Goal: Task Accomplishment & Management: Use online tool/utility

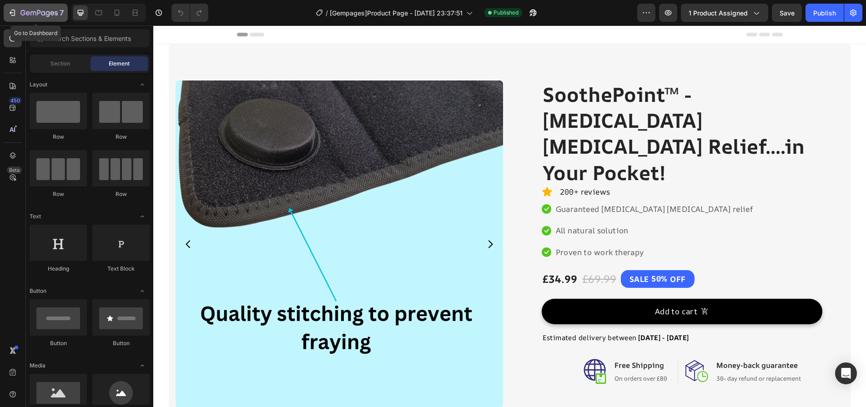
click at [37, 12] on icon "button" at bounding box center [38, 14] width 37 height 8
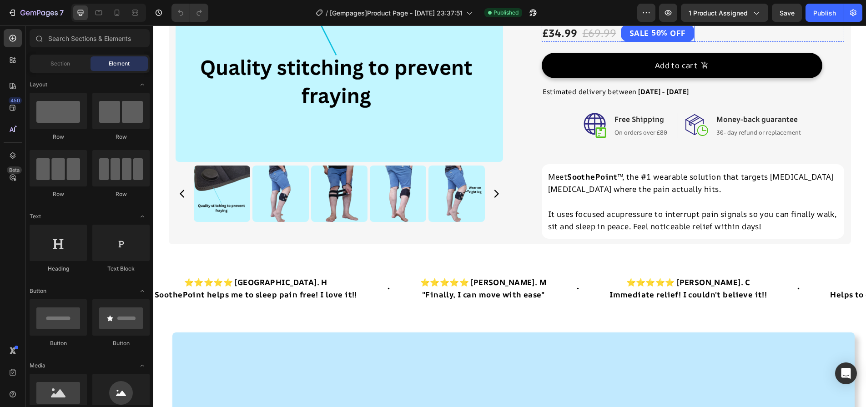
scroll to position [273, 0]
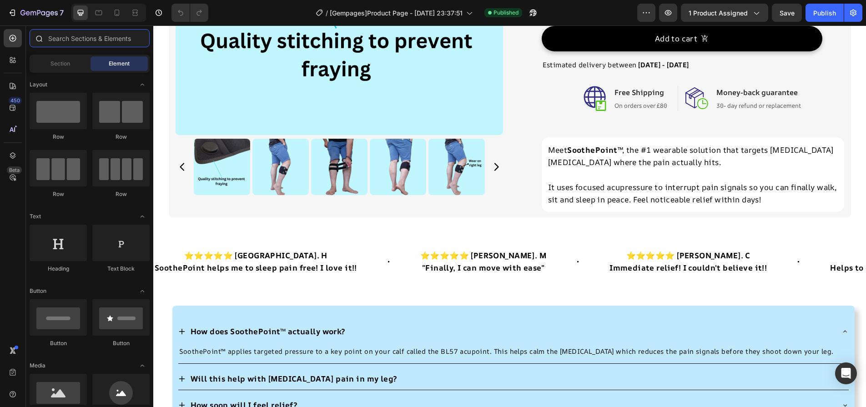
click at [62, 31] on input "text" at bounding box center [90, 38] width 120 height 18
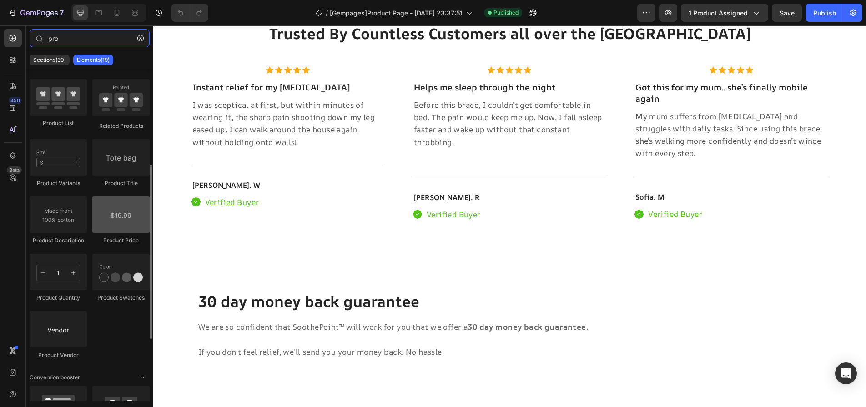
scroll to position [45, 0]
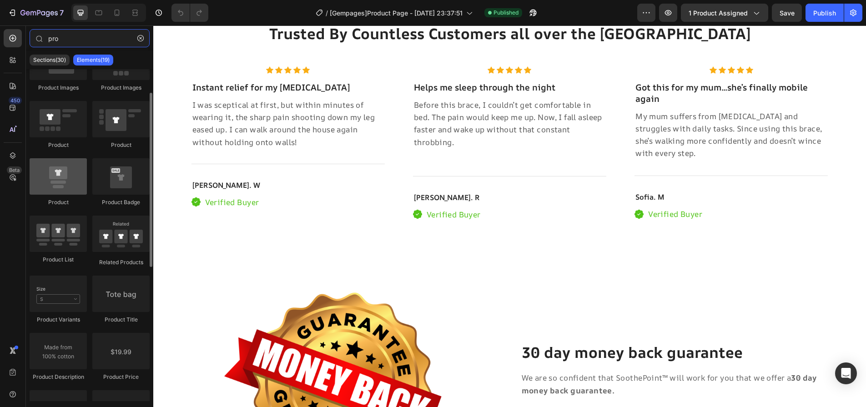
type input "pro"
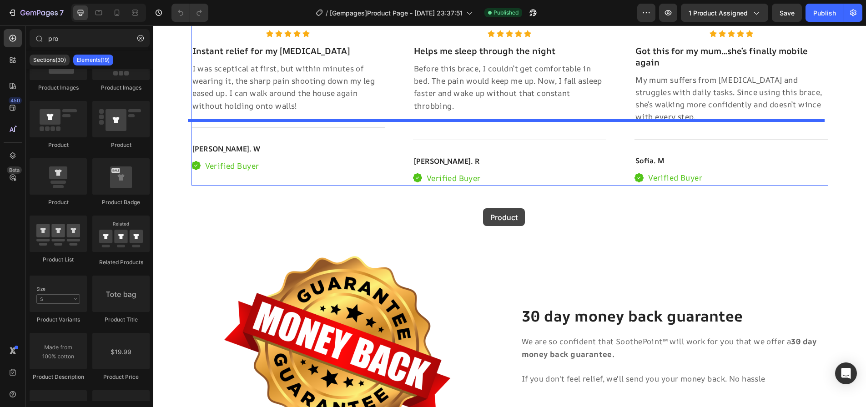
scroll to position [5445, 0]
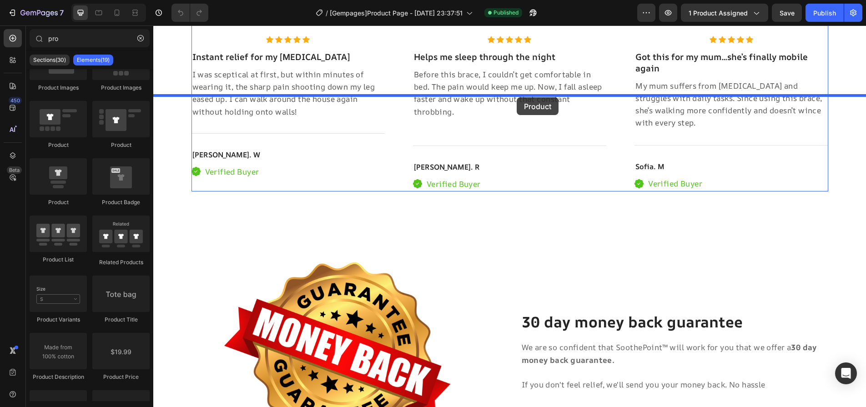
drag, startPoint x: 219, startPoint y: 213, endPoint x: 517, endPoint y: 97, distance: 319.5
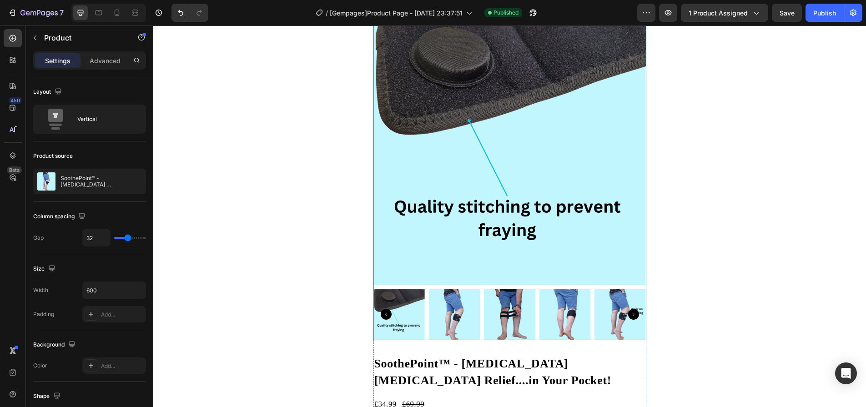
scroll to position [5582, 0]
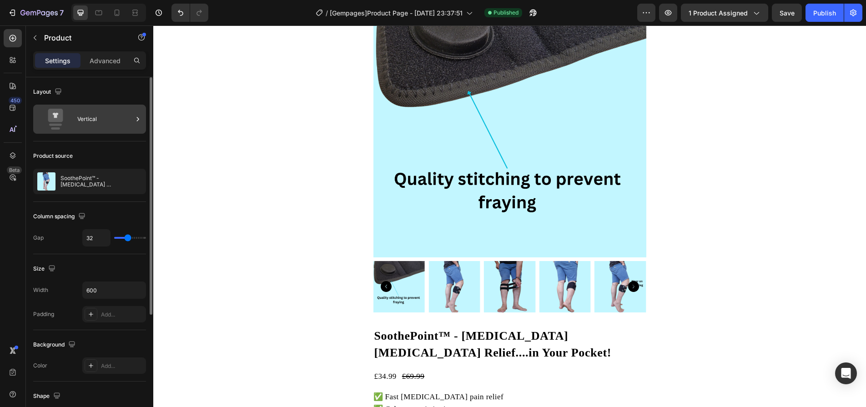
click at [106, 126] on div "Vertical" at bounding box center [104, 119] width 55 height 21
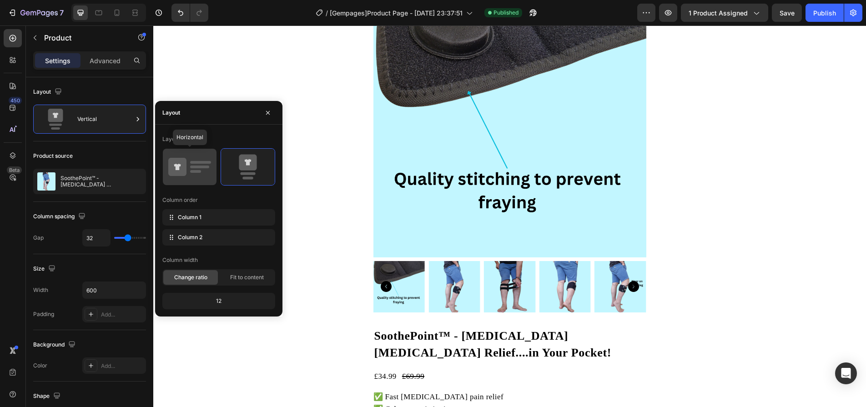
click at [184, 164] on icon at bounding box center [177, 167] width 18 height 18
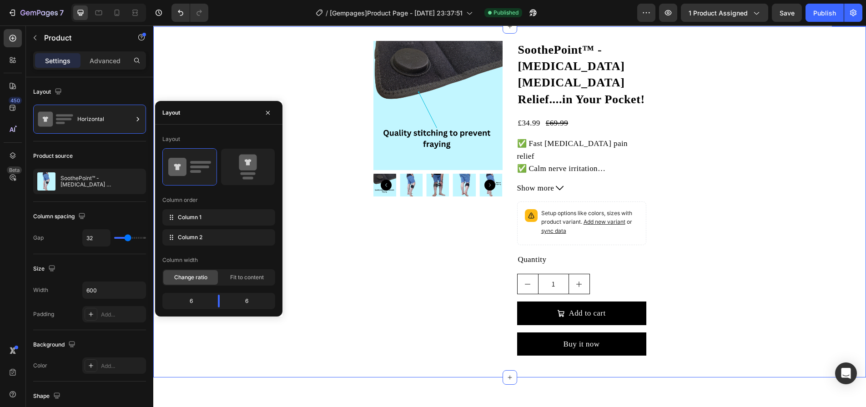
scroll to position [5400, 0]
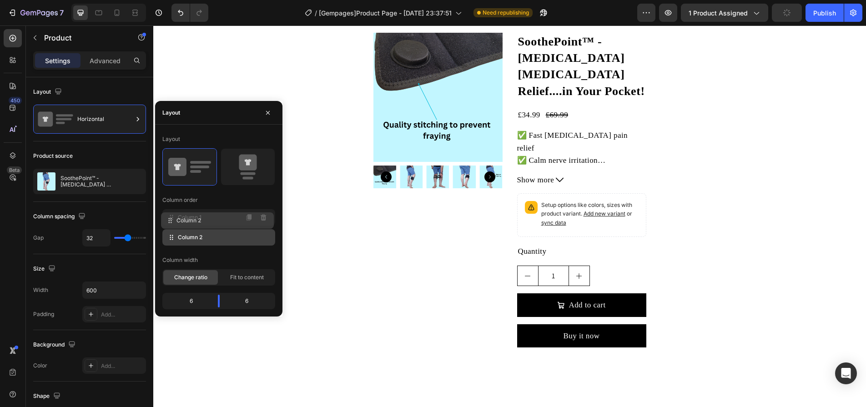
drag, startPoint x: 217, startPoint y: 240, endPoint x: 216, endPoint y: 220, distance: 20.1
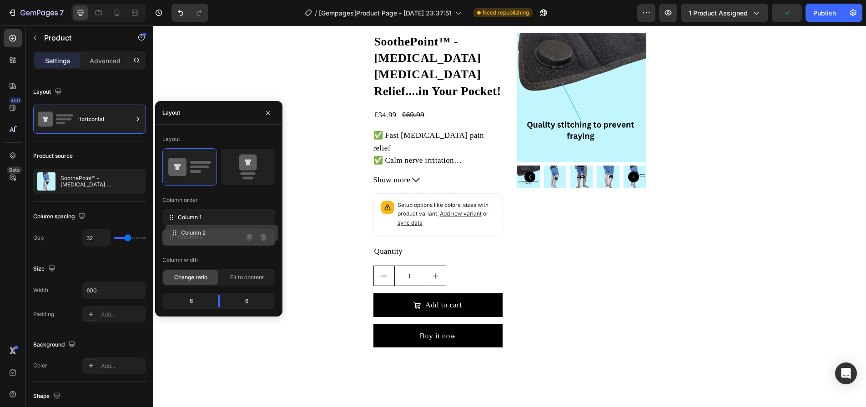
drag, startPoint x: 216, startPoint y: 224, endPoint x: 220, endPoint y: 240, distance: 15.8
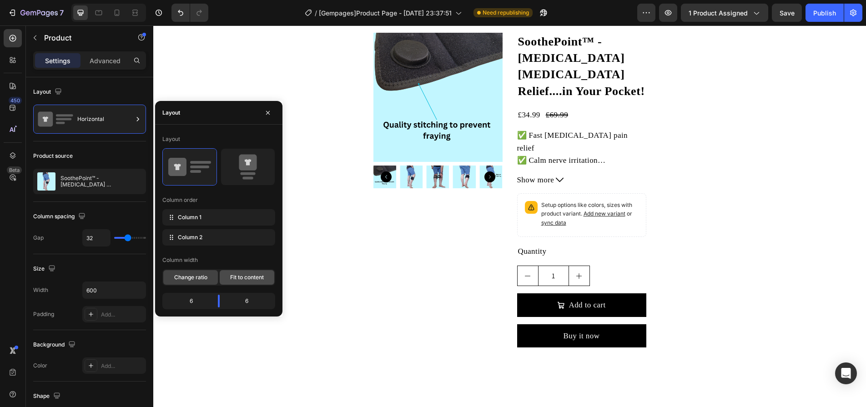
click at [0, 0] on span "Fit to content" at bounding box center [0, 0] width 0 height 0
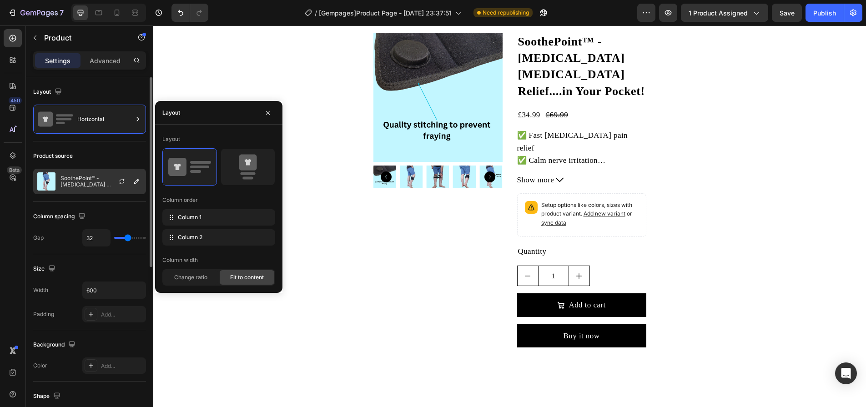
click at [111, 181] on div at bounding box center [126, 181] width 40 height 25
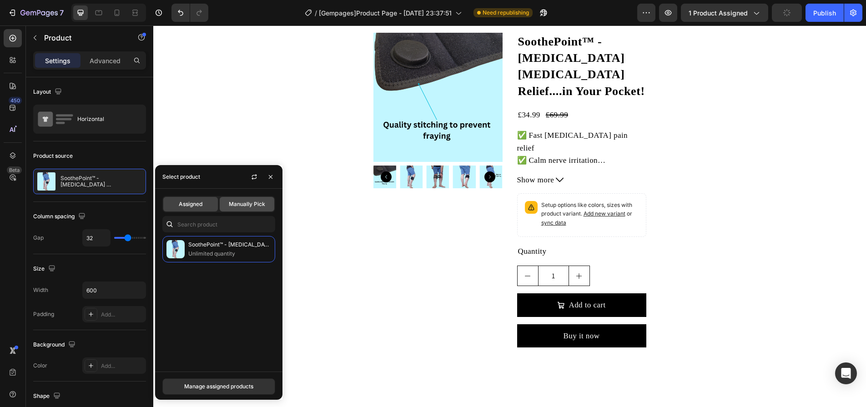
click at [236, 204] on span "Manually Pick" at bounding box center [247, 204] width 36 height 8
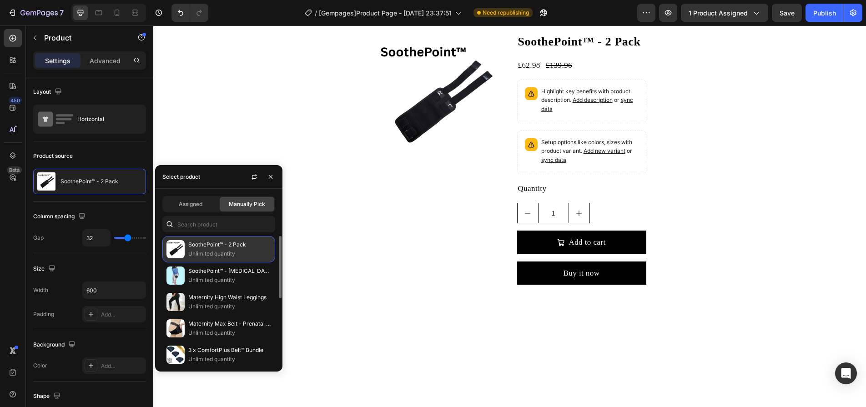
click at [244, 251] on p "Unlimited quantity" at bounding box center [229, 253] width 83 height 9
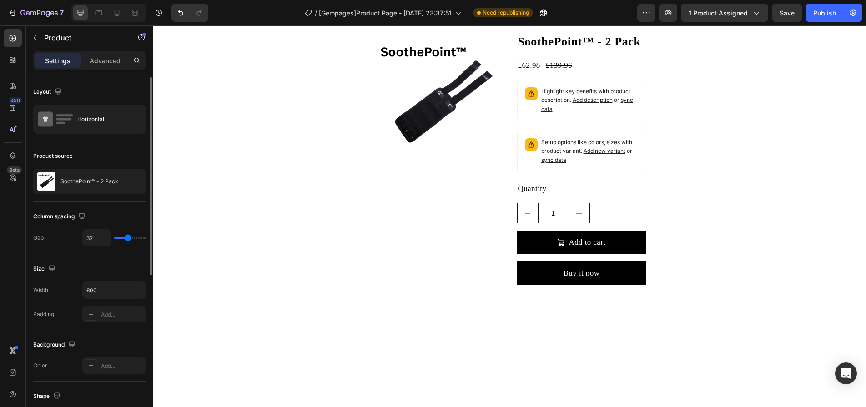
click at [113, 212] on div "Column spacing" at bounding box center [89, 216] width 113 height 15
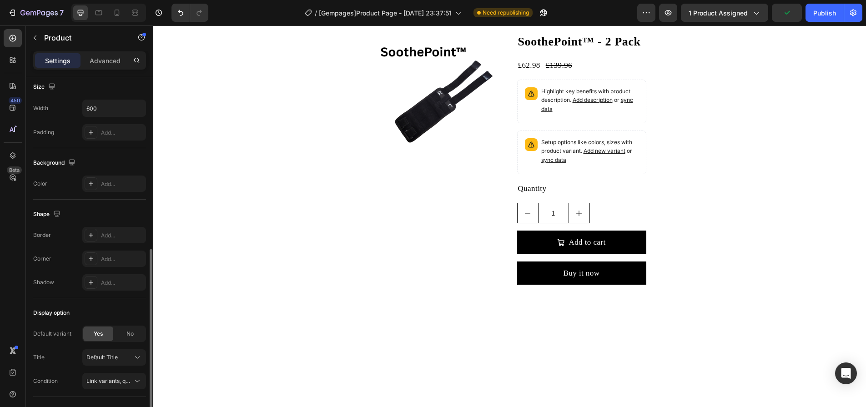
scroll to position [283, 0]
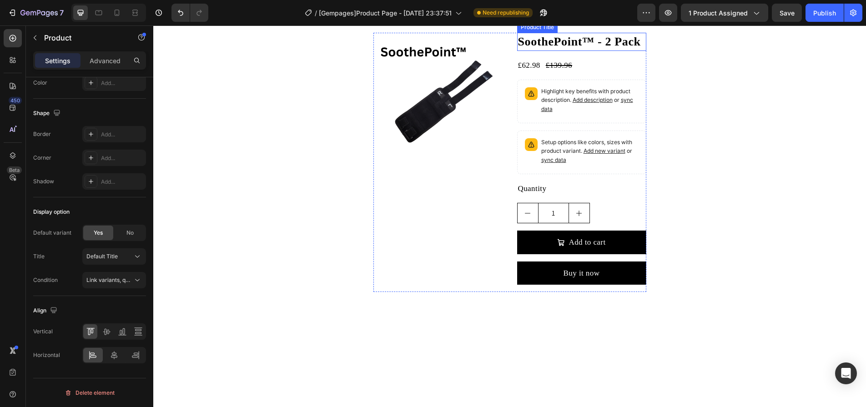
click at [525, 51] on h2 "SoothePoint™ - 2 Pack" at bounding box center [581, 42] width 129 height 18
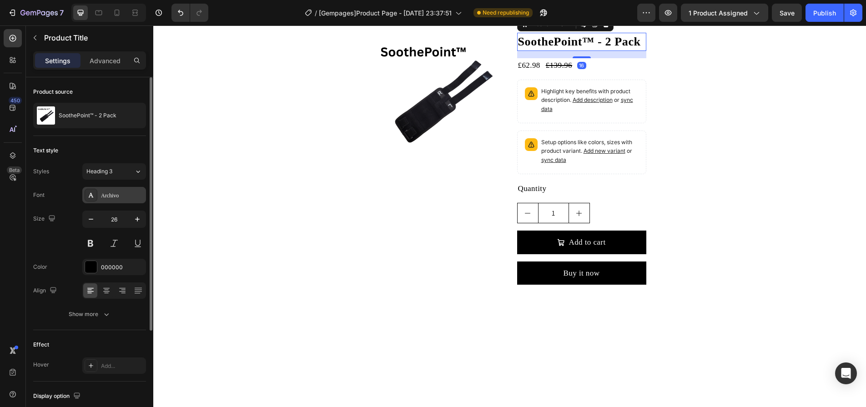
click at [97, 198] on div at bounding box center [91, 195] width 13 height 13
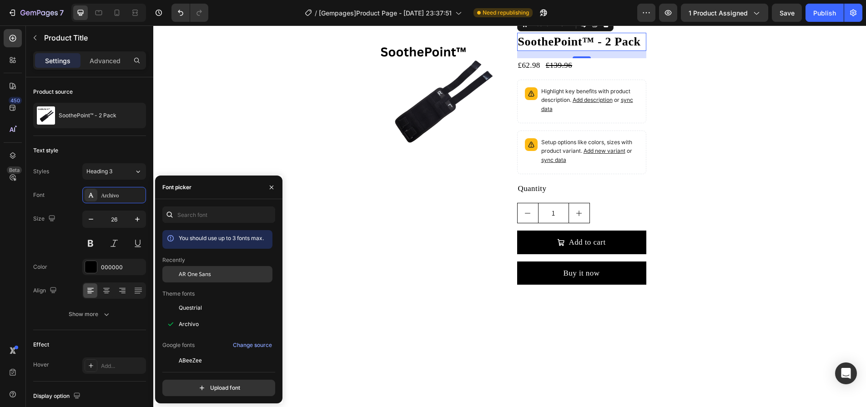
click at [199, 275] on span "AR One Sans" at bounding box center [195, 274] width 32 height 8
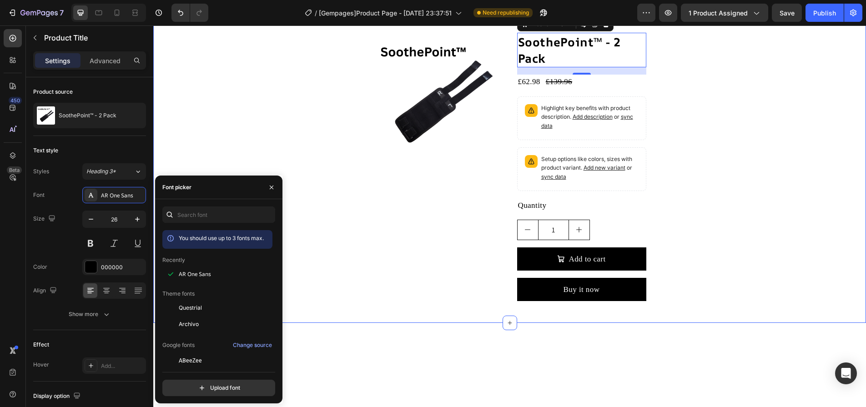
click at [373, 162] on img at bounding box center [437, 97] width 129 height 129
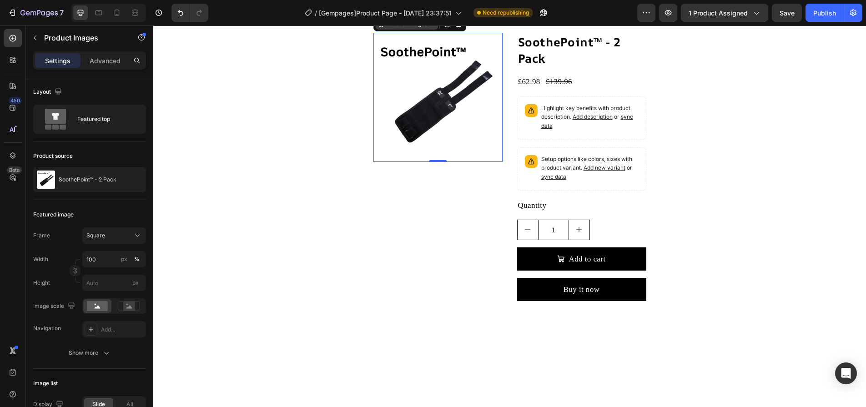
click at [385, 28] on div "Product Images" at bounding box center [407, 24] width 44 height 8
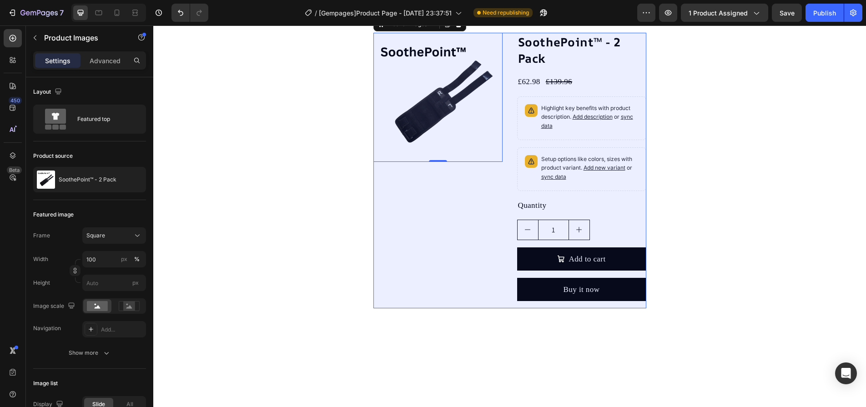
click at [387, 15] on div "Product" at bounding box center [389, 8] width 31 height 15
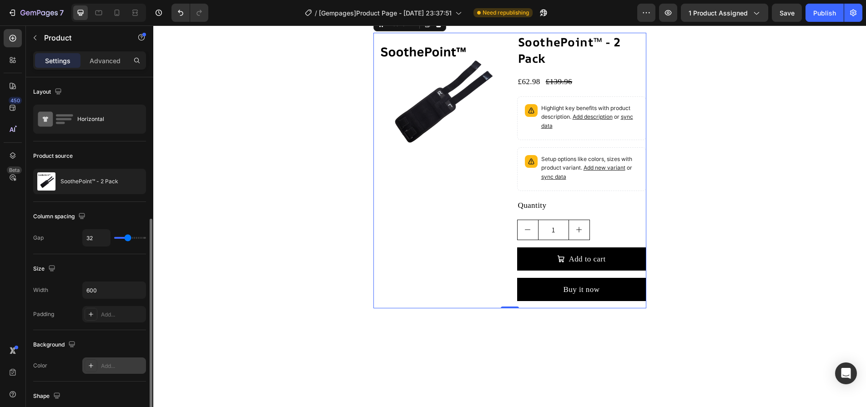
scroll to position [182, 0]
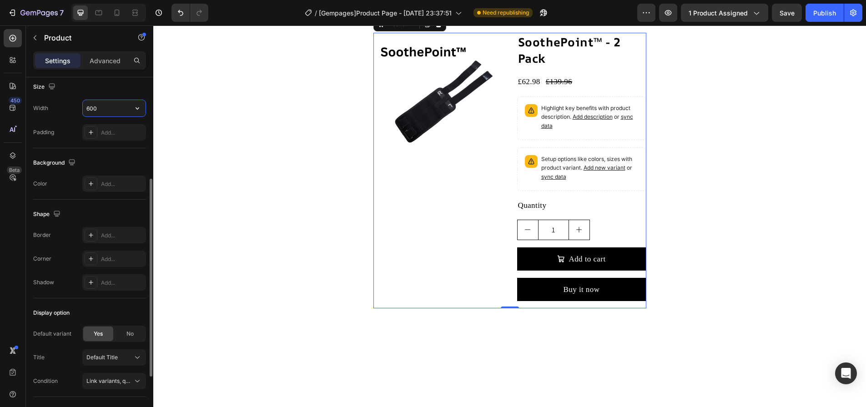
click at [114, 105] on input "600" at bounding box center [114, 108] width 63 height 16
click at [132, 107] on button "button" at bounding box center [137, 108] width 16 height 16
click at [130, 148] on span "1200px" at bounding box center [128, 149] width 19 height 8
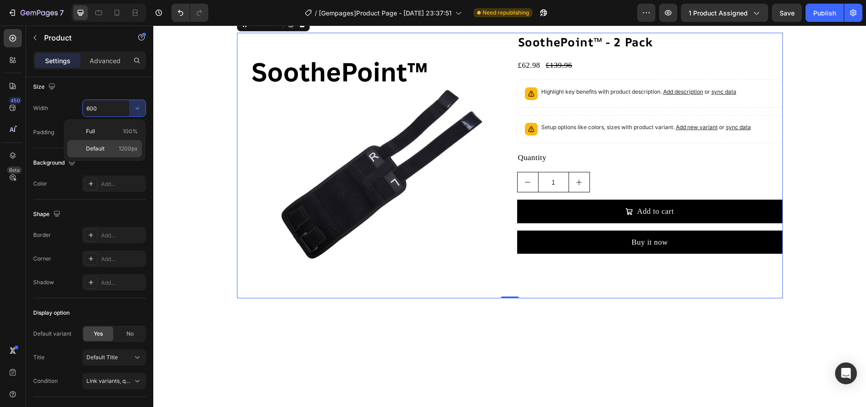
type input "1200"
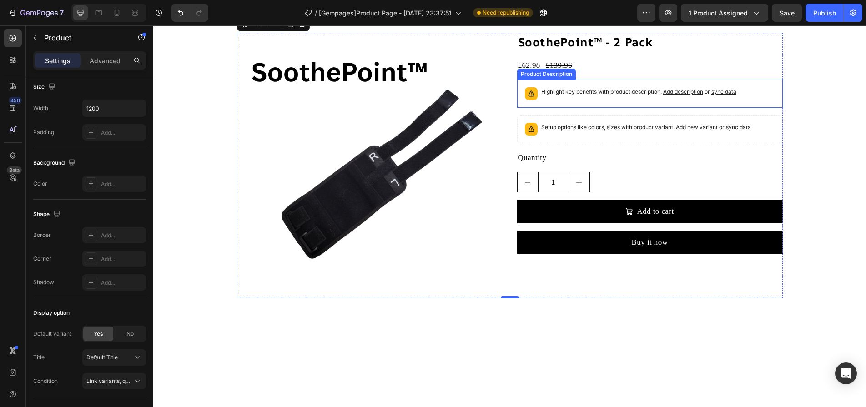
click at [594, 96] on p "Highlight key benefits with product description. Add description or sync data" at bounding box center [638, 91] width 195 height 9
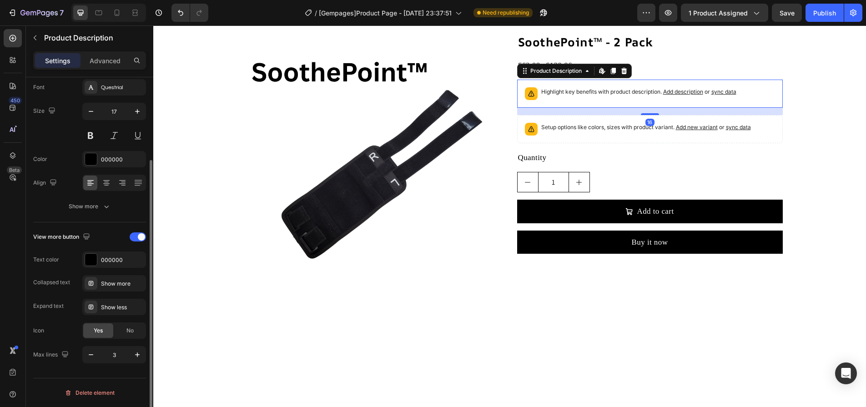
scroll to position [0, 0]
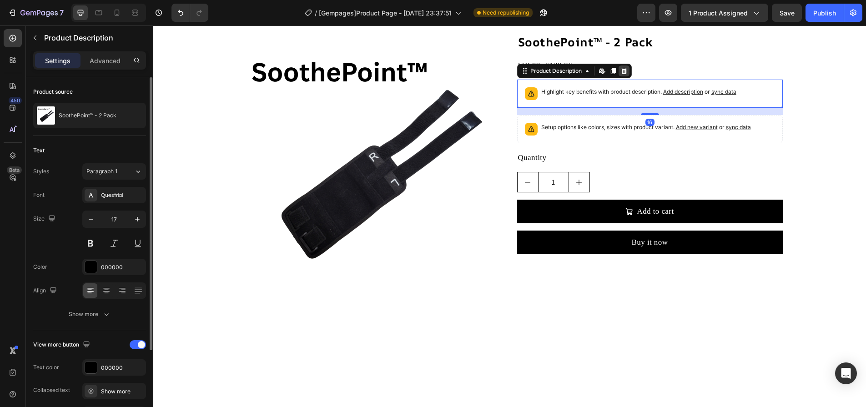
click at [620, 75] on icon at bounding box center [623, 70] width 7 height 7
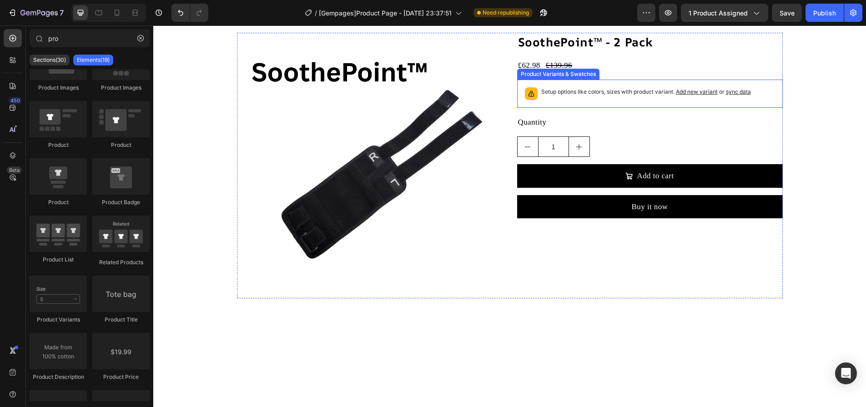
click at [612, 96] on p "Setup options like colors, sizes with product variant. Add new variant or sync …" at bounding box center [646, 91] width 210 height 9
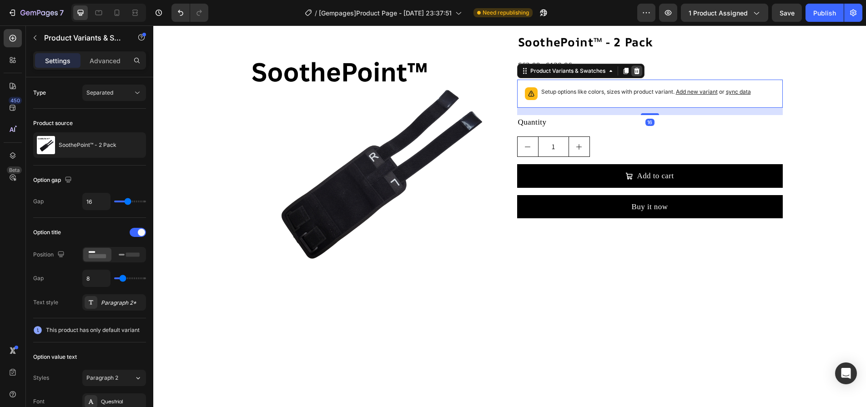
click at [634, 74] on icon at bounding box center [637, 71] width 6 height 6
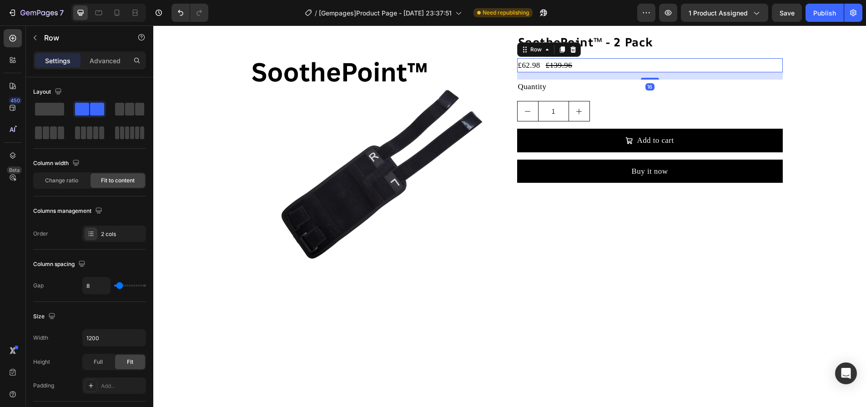
click at [586, 72] on div "£62.98 Product Price Product Price £139.96 Product Price Product Price Row 16" at bounding box center [650, 65] width 266 height 14
click at [535, 72] on div "£62.98" at bounding box center [529, 65] width 24 height 14
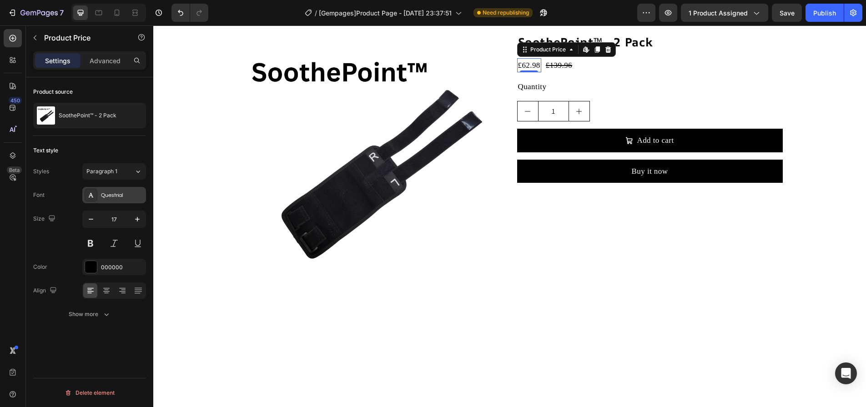
click at [97, 194] on div at bounding box center [91, 195] width 13 height 13
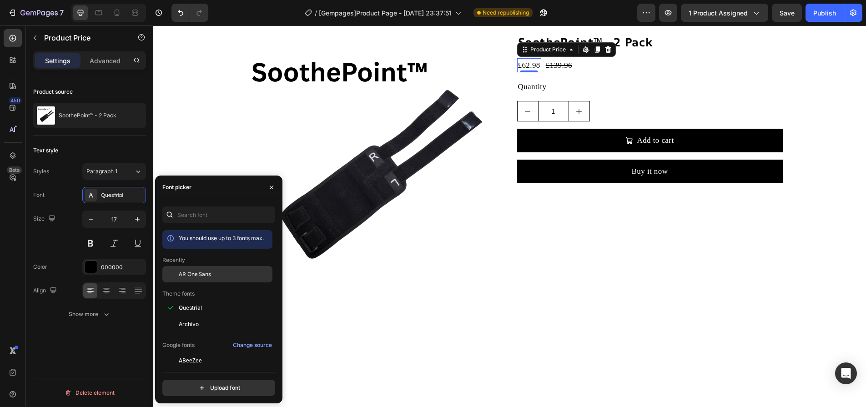
click at [215, 280] on div "AR One Sans" at bounding box center [217, 274] width 110 height 16
click at [559, 72] on div "£139.96" at bounding box center [562, 65] width 28 height 14
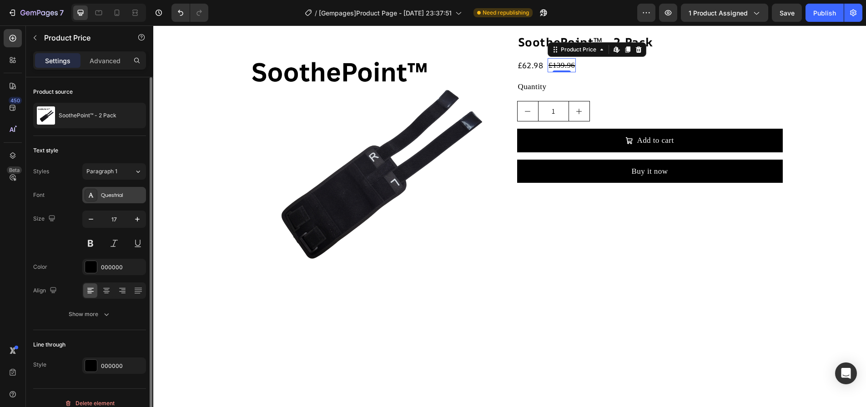
click at [129, 194] on div "Questrial" at bounding box center [122, 195] width 43 height 8
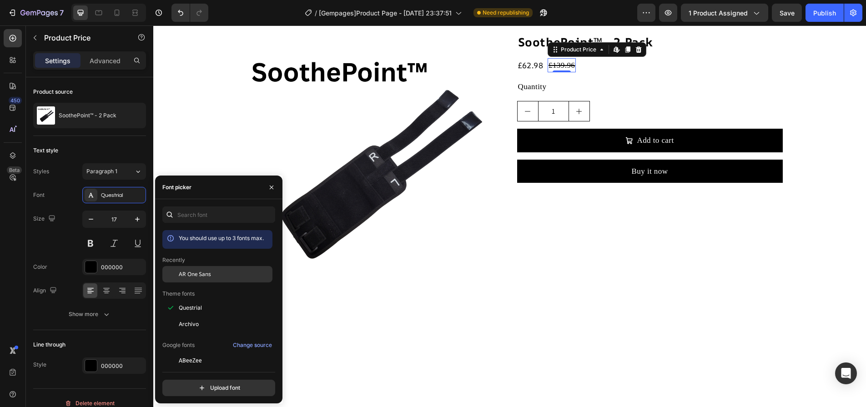
click at [197, 272] on span "AR One Sans" at bounding box center [195, 274] width 32 height 8
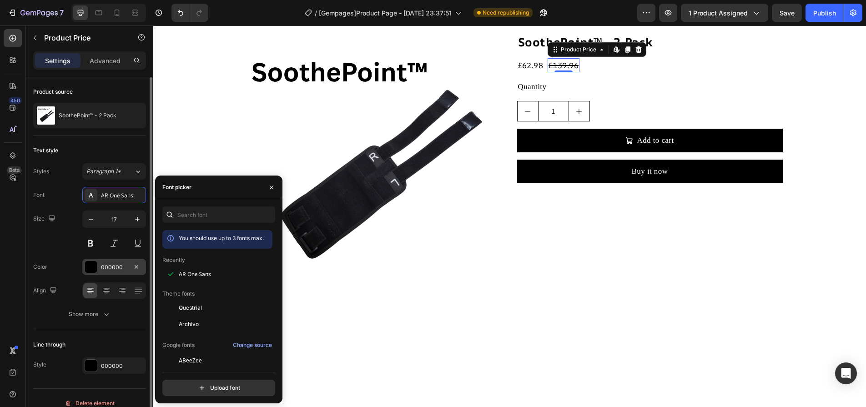
click at [131, 268] on div "000000" at bounding box center [114, 267] width 64 height 16
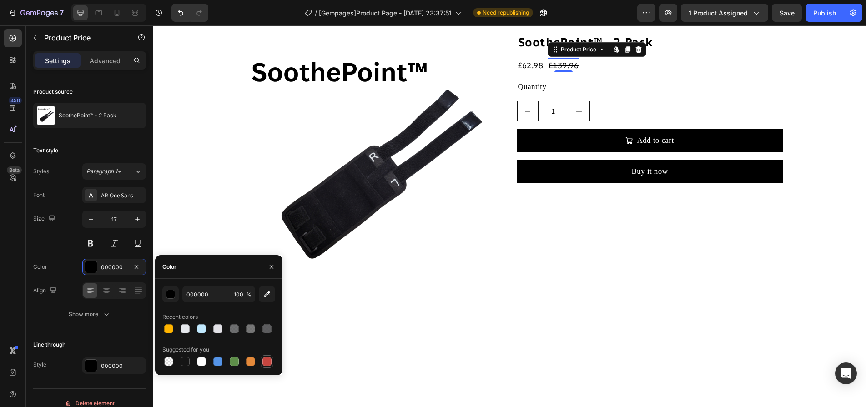
click at [266, 360] on div at bounding box center [266, 361] width 9 height 9
type input "C5453F"
click at [93, 353] on div "Line through Style 000000" at bounding box center [89, 355] width 113 height 51
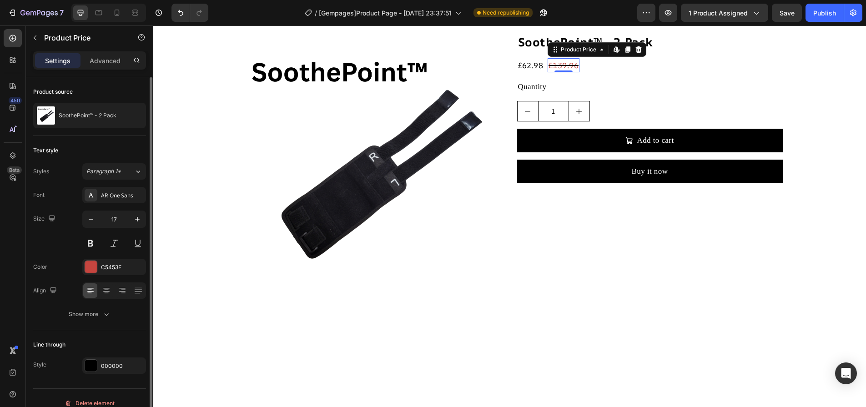
click at [97, 351] on div "Line through" at bounding box center [89, 344] width 113 height 15
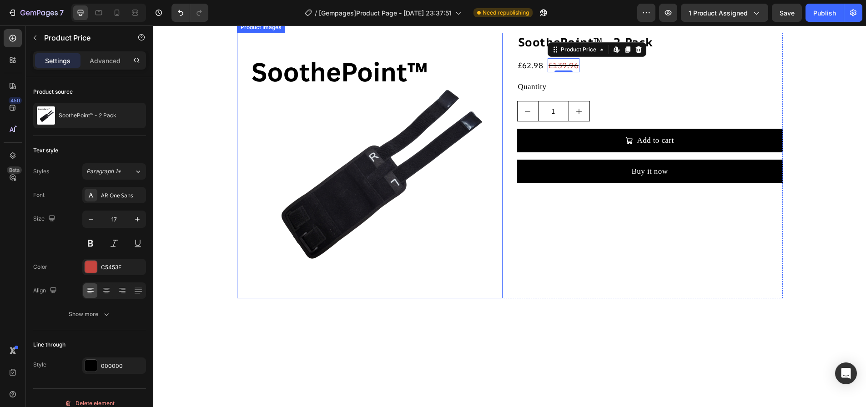
click at [594, 94] on div "Quantity" at bounding box center [650, 87] width 266 height 14
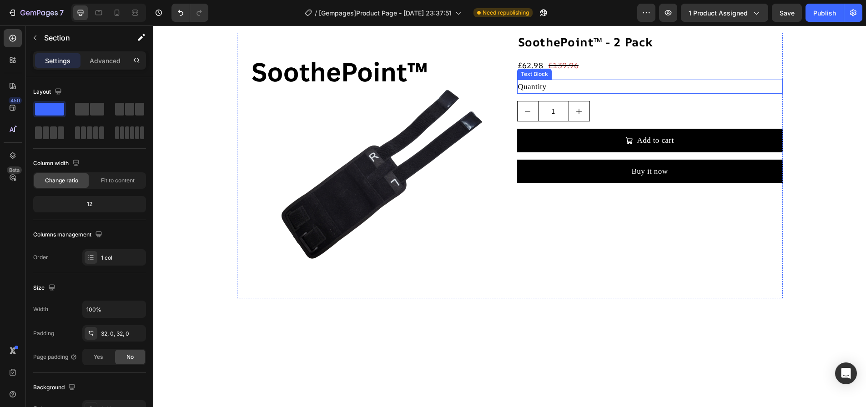
click at [553, 94] on div "Quantity" at bounding box center [650, 87] width 266 height 14
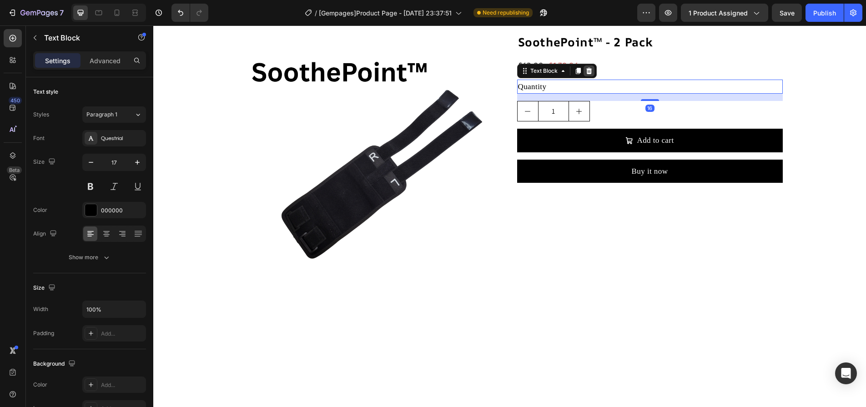
click at [586, 74] on icon at bounding box center [589, 71] width 6 height 6
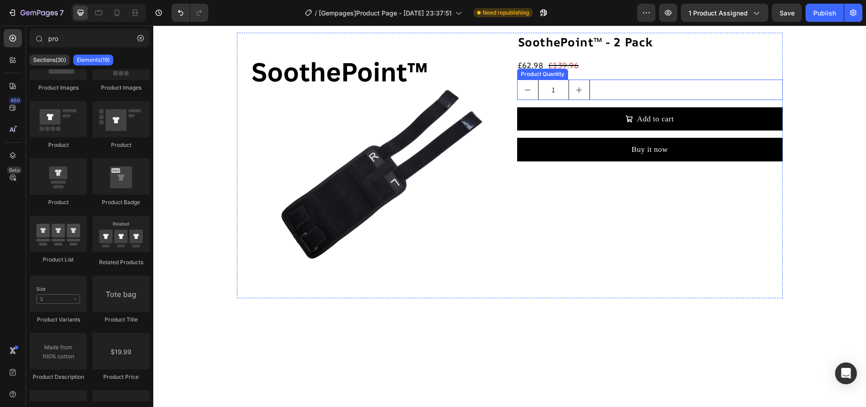
click at [553, 100] on input "1" at bounding box center [553, 90] width 31 height 20
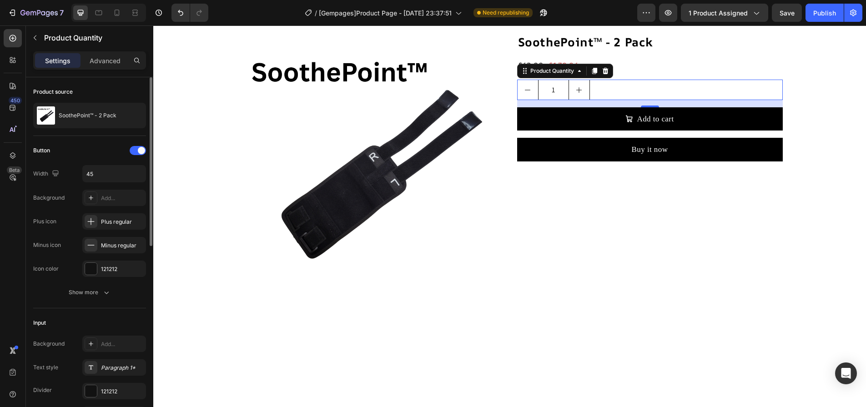
scroll to position [91, 0]
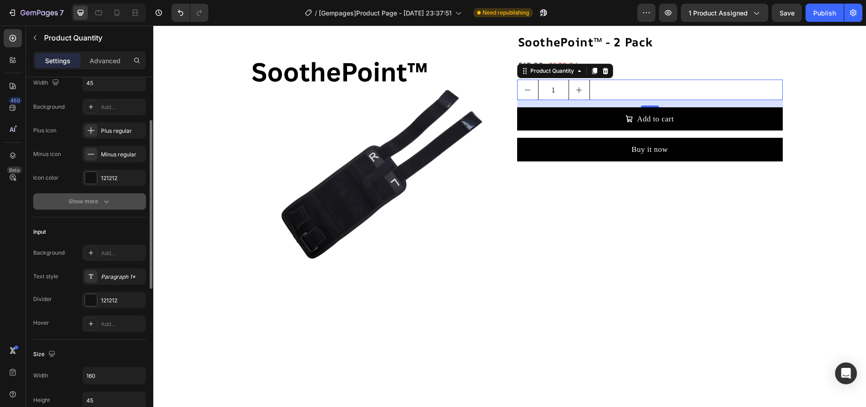
click at [94, 204] on div "Show more" at bounding box center [90, 201] width 42 height 9
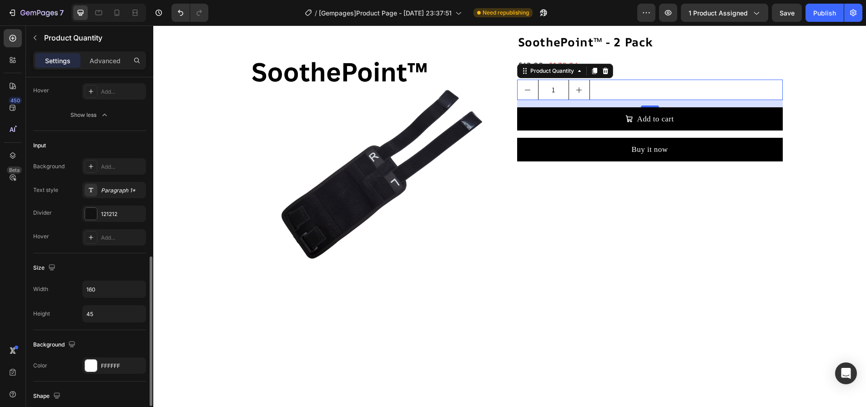
scroll to position [318, 0]
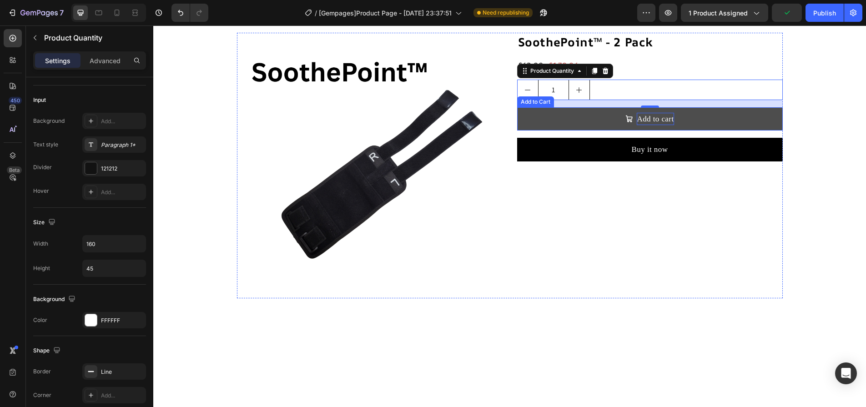
click at [637, 125] on div "Add to cart" at bounding box center [655, 119] width 37 height 12
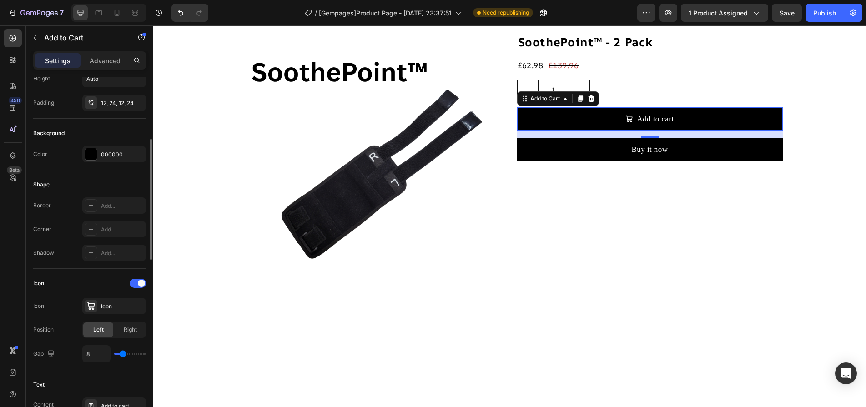
scroll to position [364, 0]
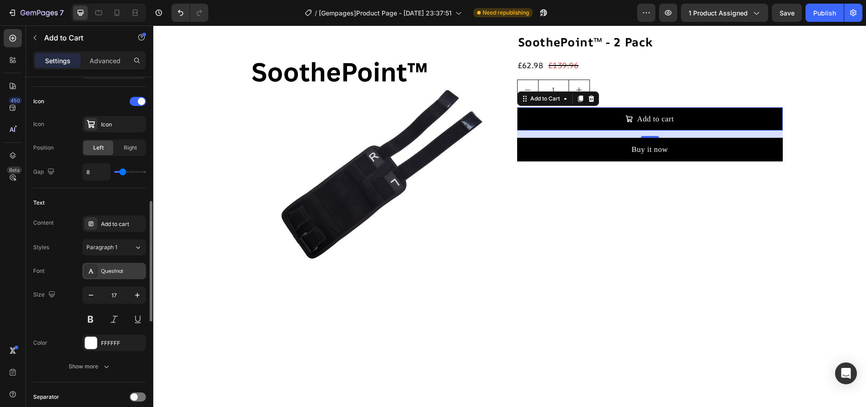
click at [118, 278] on div "Questrial" at bounding box center [114, 271] width 64 height 16
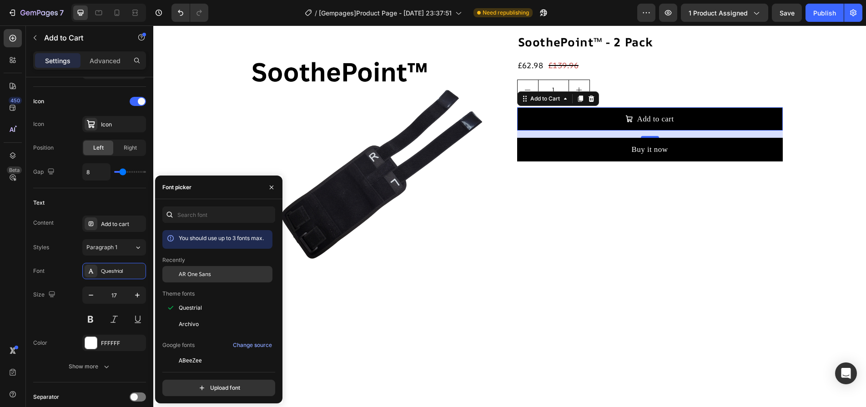
click at [216, 274] on div "AR One Sans" at bounding box center [225, 274] width 92 height 8
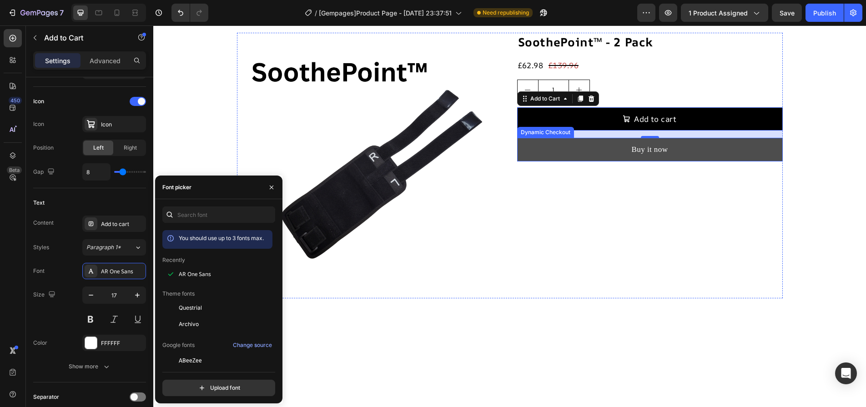
click at [591, 161] on button "Buy it now" at bounding box center [650, 149] width 266 height 23
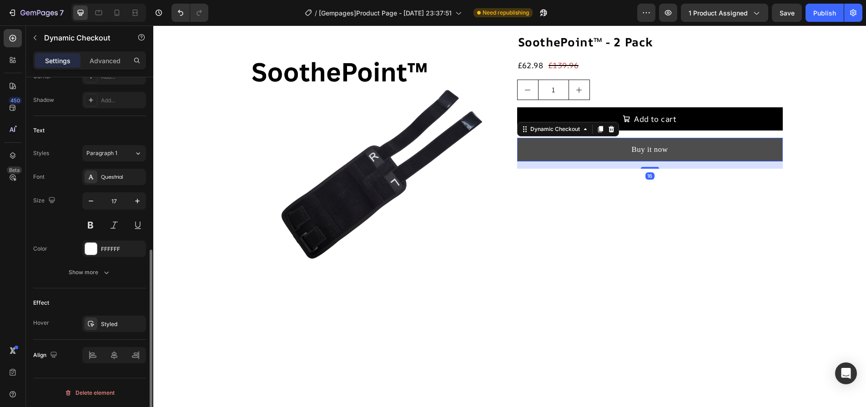
scroll to position [0, 0]
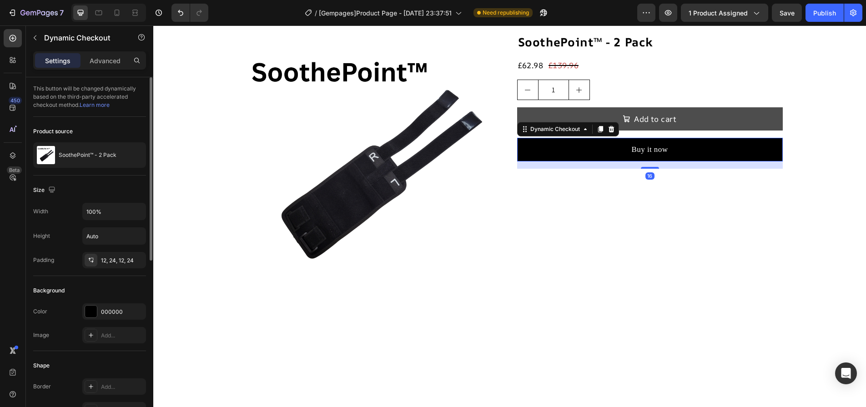
click at [611, 135] on div at bounding box center [611, 129] width 11 height 11
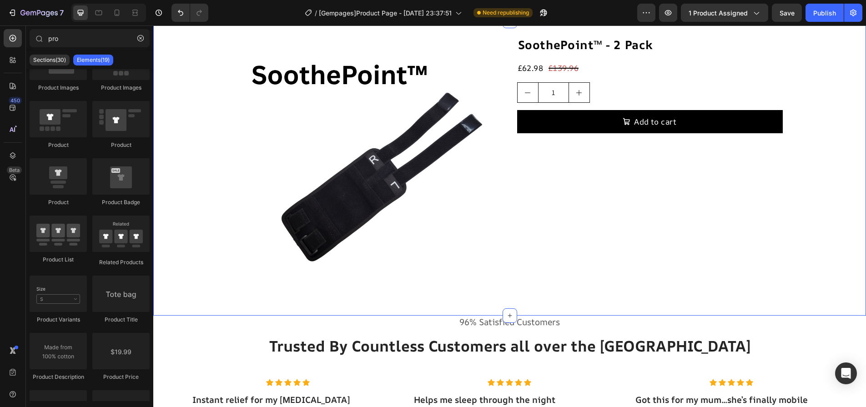
scroll to position [5445, 0]
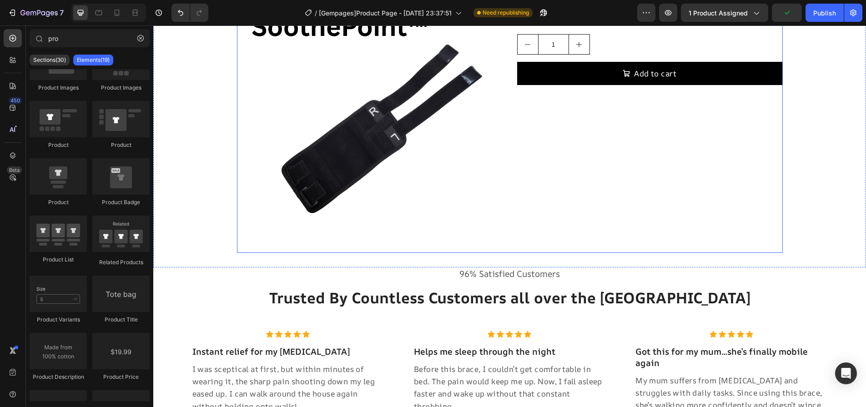
click at [636, 141] on div "SoothePoint™ - 2 Pack Product Title £62.98 Product Price Product Price £139.96 …" at bounding box center [650, 120] width 266 height 266
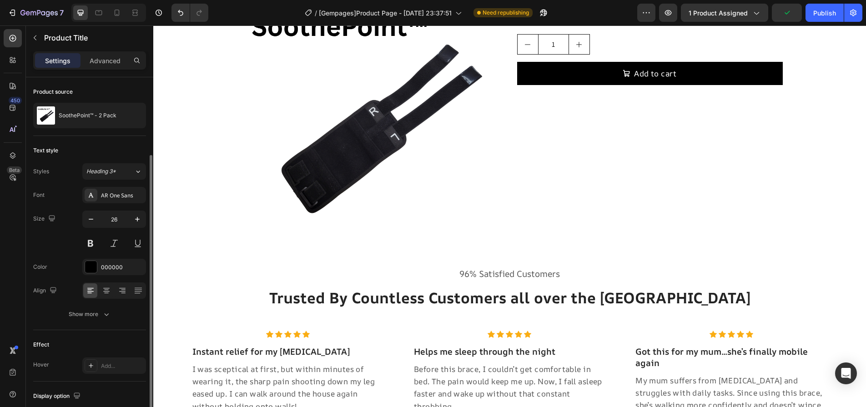
scroll to position [143, 0]
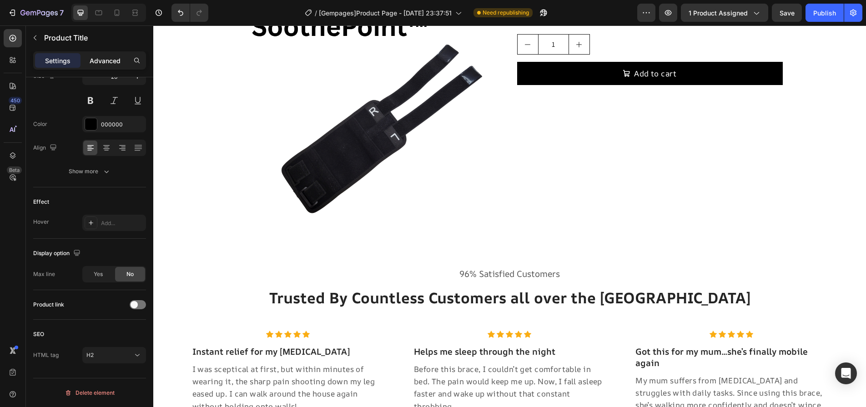
click at [115, 57] on p "Advanced" at bounding box center [105, 61] width 31 height 10
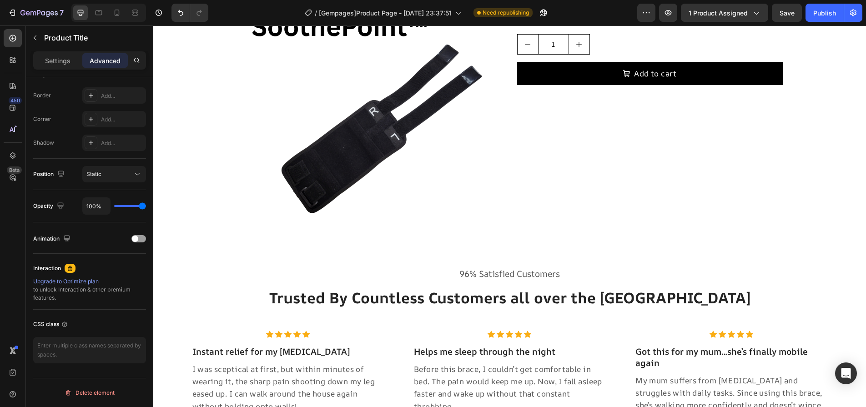
scroll to position [0, 0]
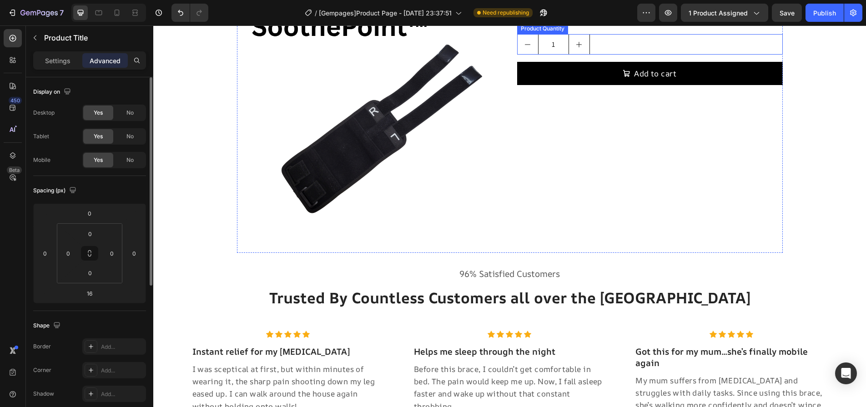
click at [642, 55] on div "1" at bounding box center [650, 44] width 266 height 20
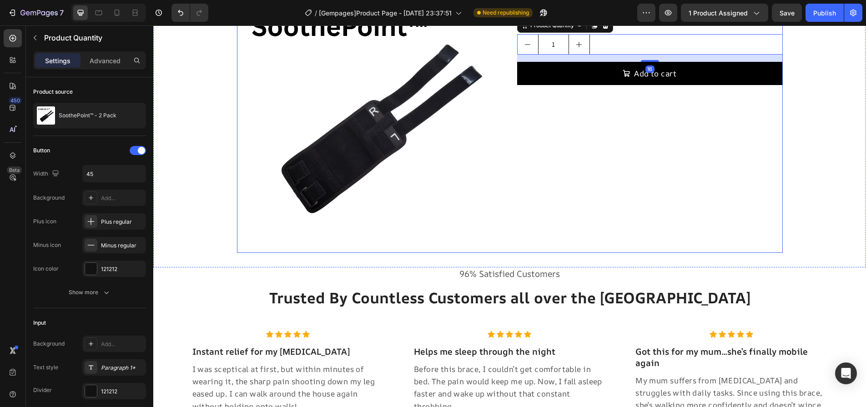
click at [593, 253] on div "SoothePoint™ - 2 Pack Product Title £62.98 Product Price Product Price £139.96 …" at bounding box center [650, 120] width 266 height 266
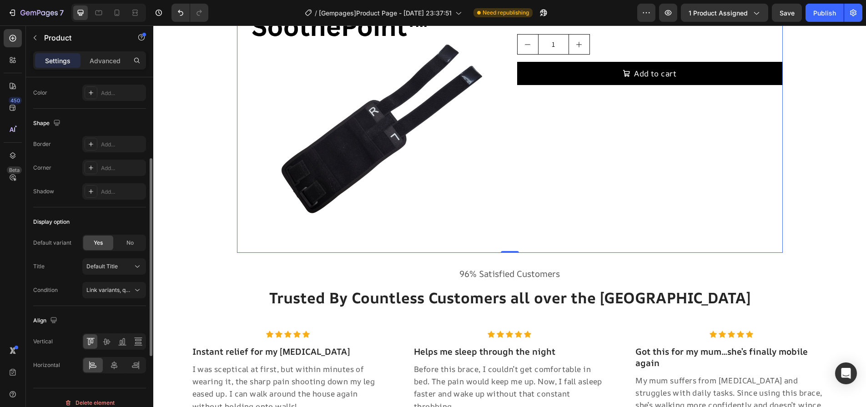
scroll to position [283, 0]
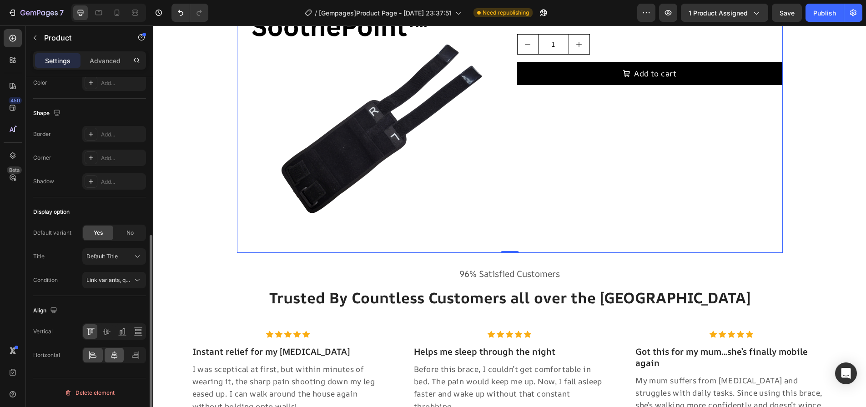
click at [116, 361] on div at bounding box center [115, 355] width 20 height 15
click at [108, 332] on icon at bounding box center [106, 331] width 9 height 9
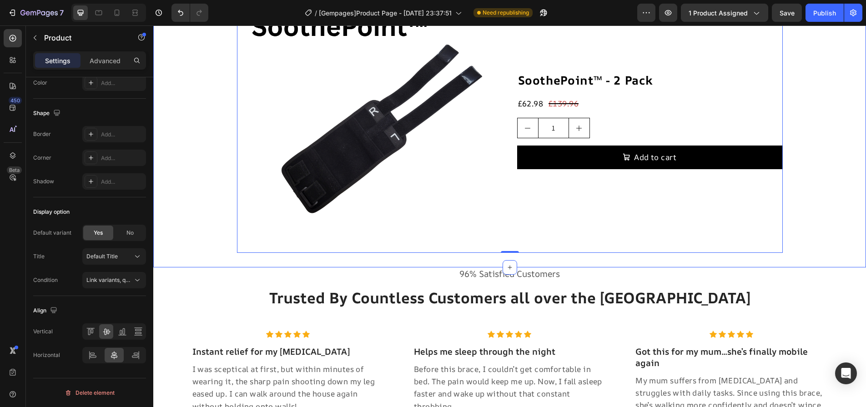
click at [186, 253] on div "Product Images SoothePoint™ - 2 Pack Product Title £62.98 Product Price Product…" at bounding box center [509, 120] width 713 height 266
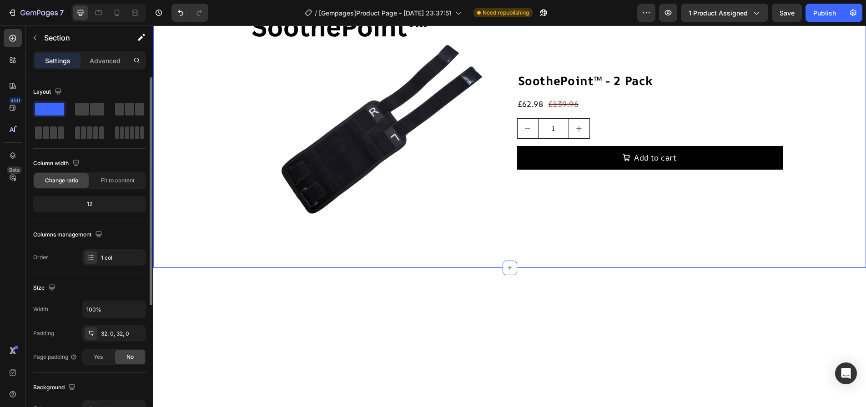
scroll to position [5445, 0]
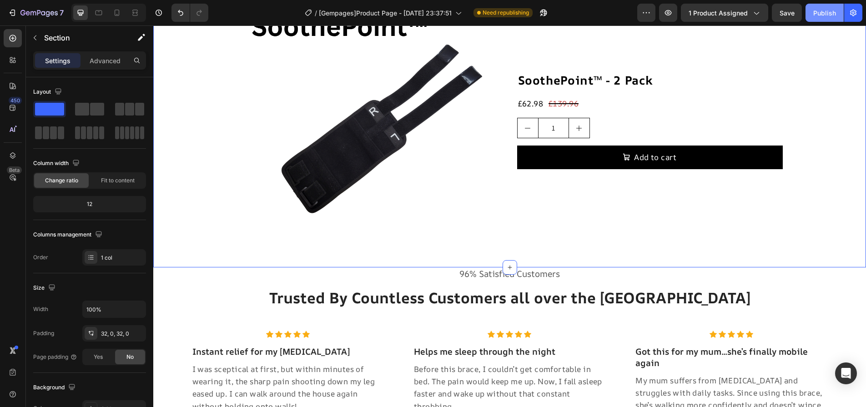
click at [810, 10] on button "Publish" at bounding box center [824, 13] width 38 height 18
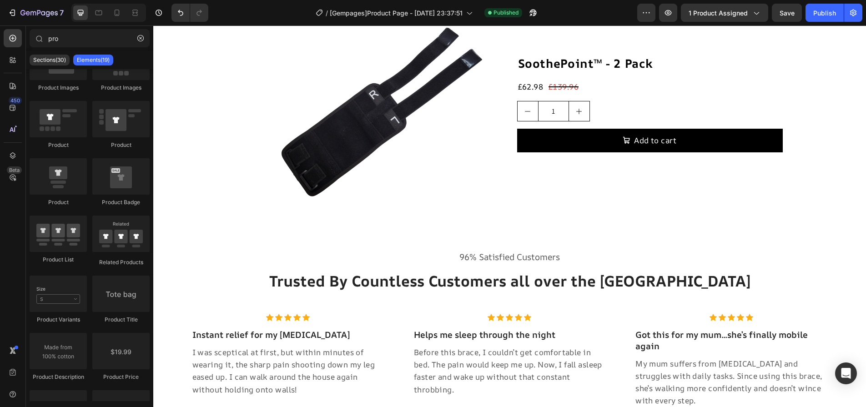
scroll to position [5416, 0]
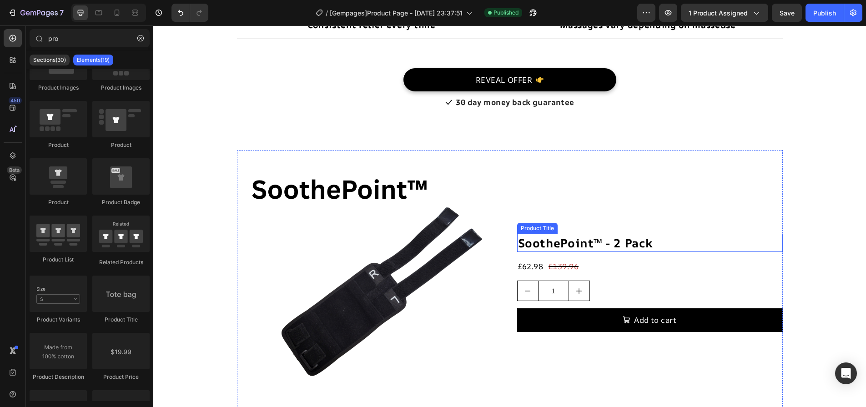
click at [626, 246] on h2 "SoothePoint™ - 2 Pack" at bounding box center [650, 243] width 266 height 18
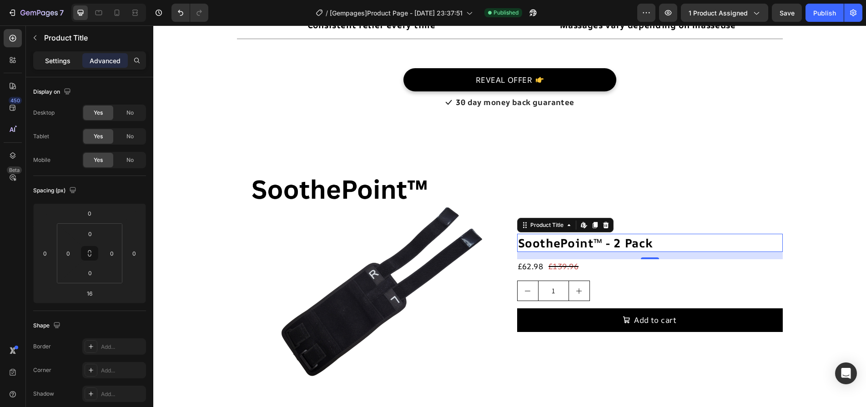
click at [60, 65] on p "Settings" at bounding box center [57, 61] width 25 height 10
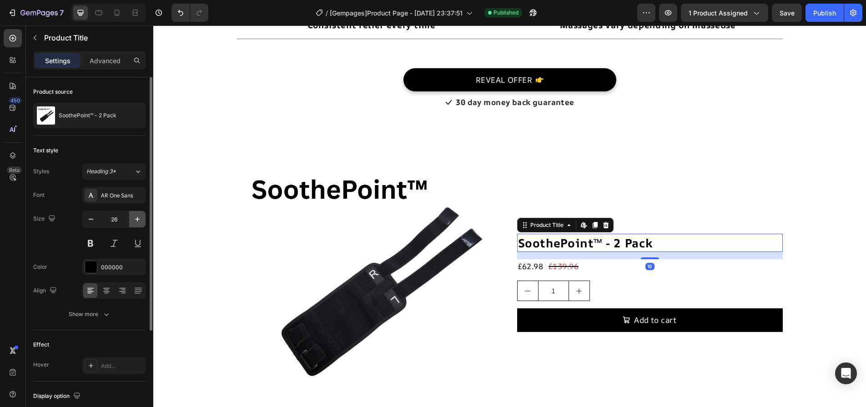
click at [135, 216] on icon "button" at bounding box center [137, 219] width 9 height 9
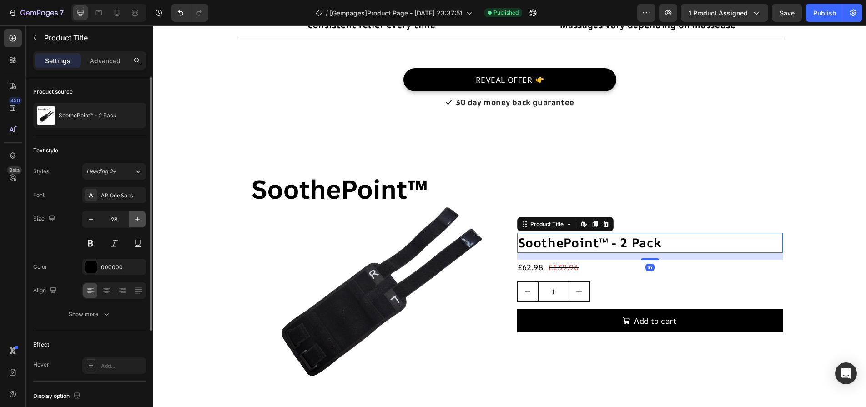
click at [135, 216] on icon "button" at bounding box center [137, 219] width 9 height 9
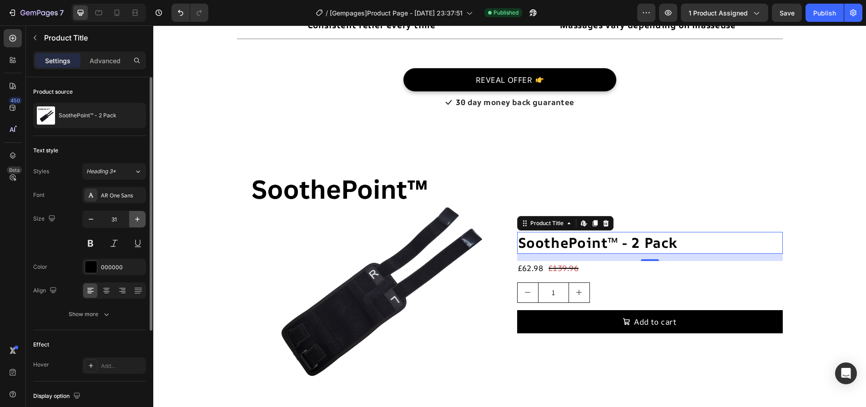
click at [135, 216] on icon "button" at bounding box center [137, 219] width 9 height 9
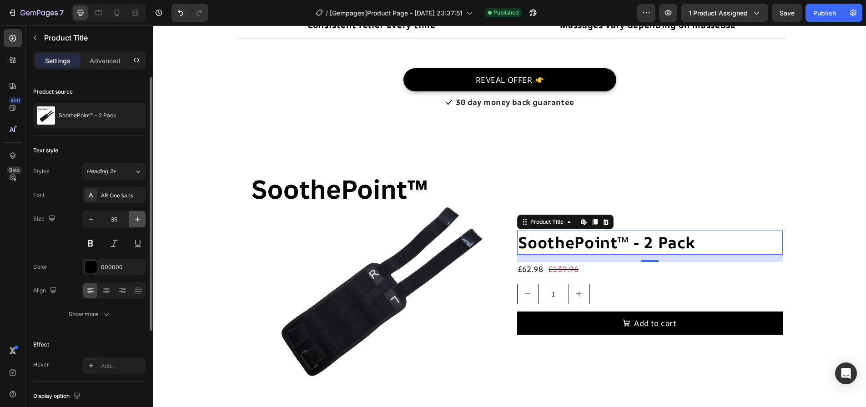
click at [135, 216] on icon "button" at bounding box center [137, 219] width 9 height 9
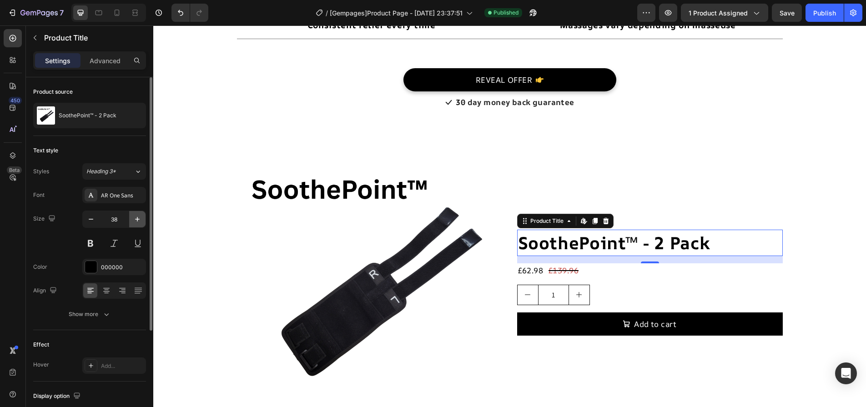
click at [135, 216] on icon "button" at bounding box center [137, 219] width 9 height 9
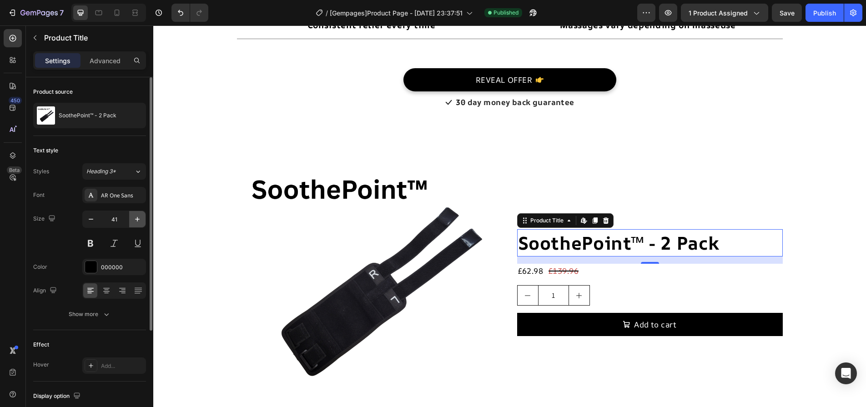
click at [135, 216] on icon "button" at bounding box center [137, 219] width 9 height 9
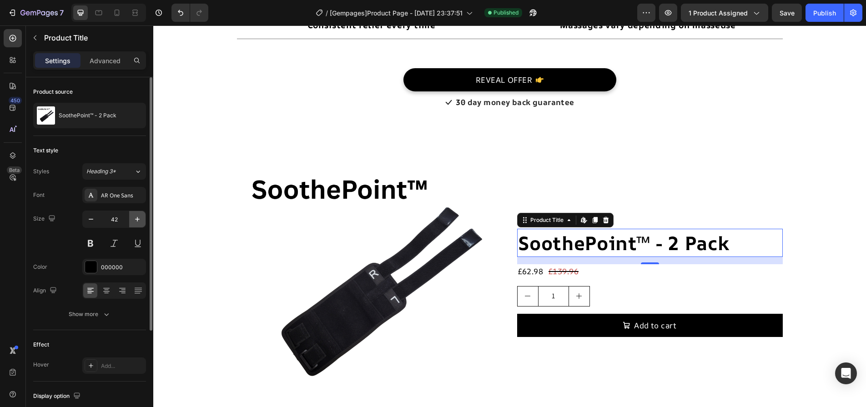
click at [135, 216] on icon "button" at bounding box center [137, 219] width 9 height 9
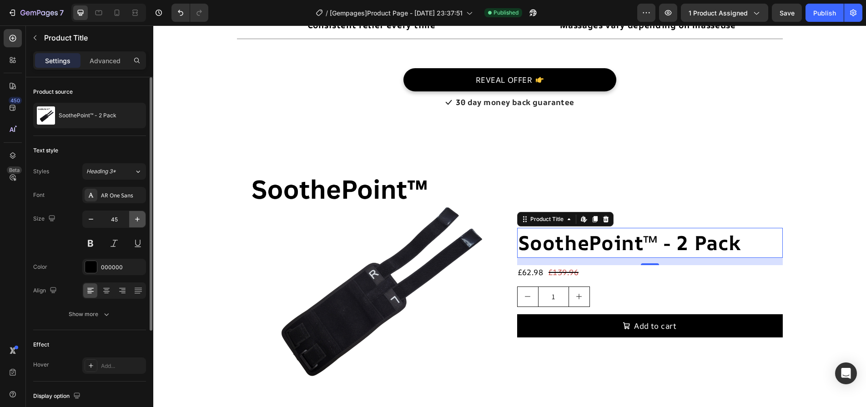
click at [135, 216] on icon "button" at bounding box center [137, 219] width 9 height 9
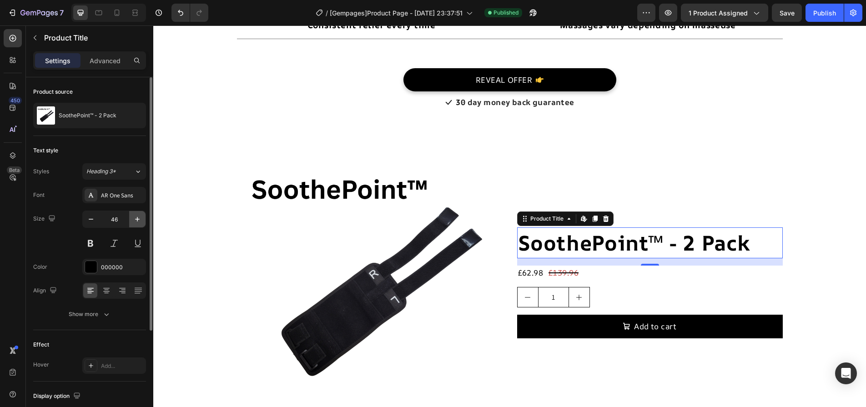
click at [135, 216] on icon "button" at bounding box center [137, 219] width 9 height 9
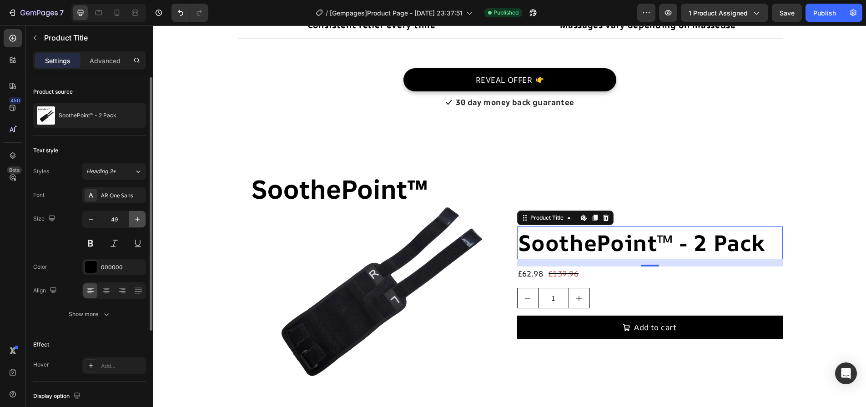
click at [135, 216] on icon "button" at bounding box center [137, 219] width 9 height 9
click at [136, 175] on icon at bounding box center [138, 171] width 8 height 9
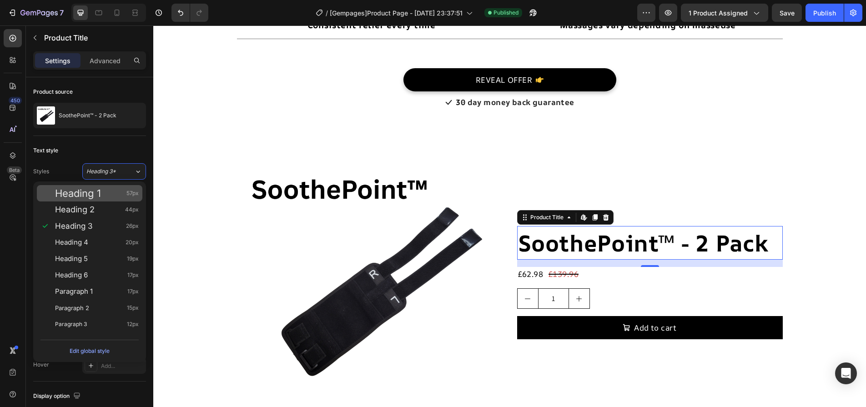
click at [136, 194] on span "57px" at bounding box center [132, 193] width 12 height 9
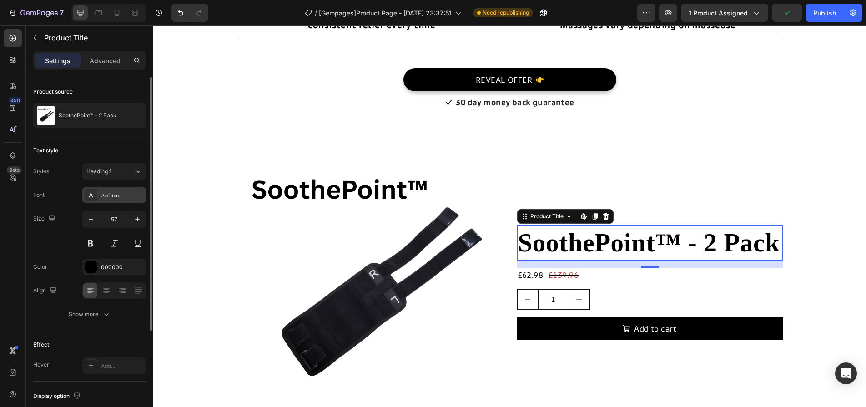
click at [135, 197] on div "Archivo" at bounding box center [122, 195] width 43 height 8
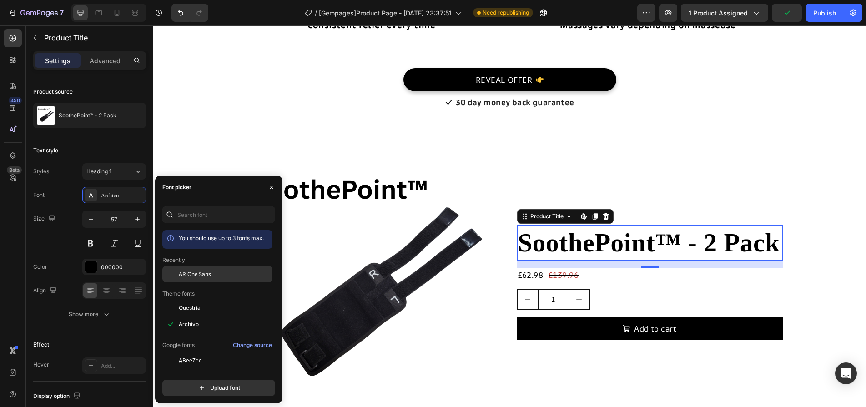
click at [197, 277] on span "AR One Sans" at bounding box center [195, 274] width 32 height 8
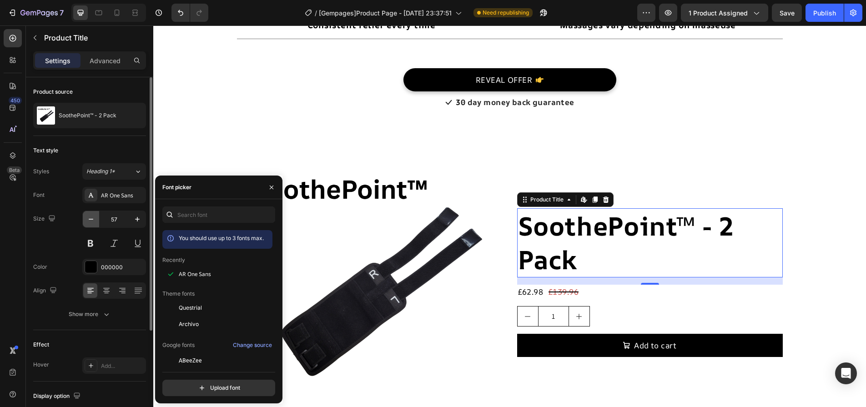
click at [85, 218] on button "button" at bounding box center [91, 219] width 16 height 16
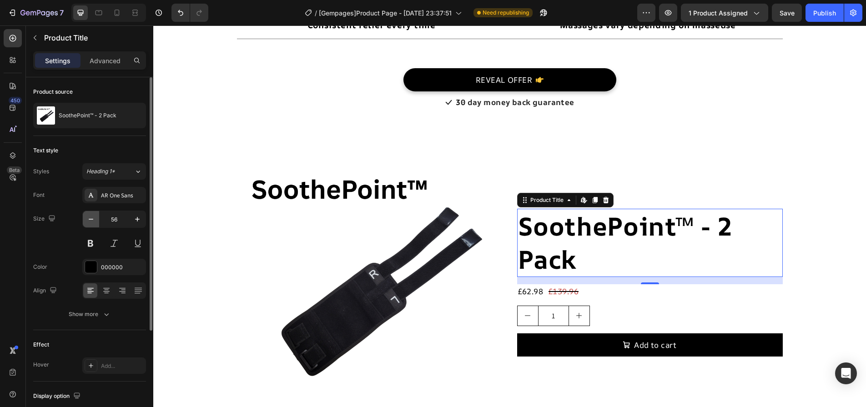
click at [85, 218] on button "button" at bounding box center [91, 219] width 16 height 16
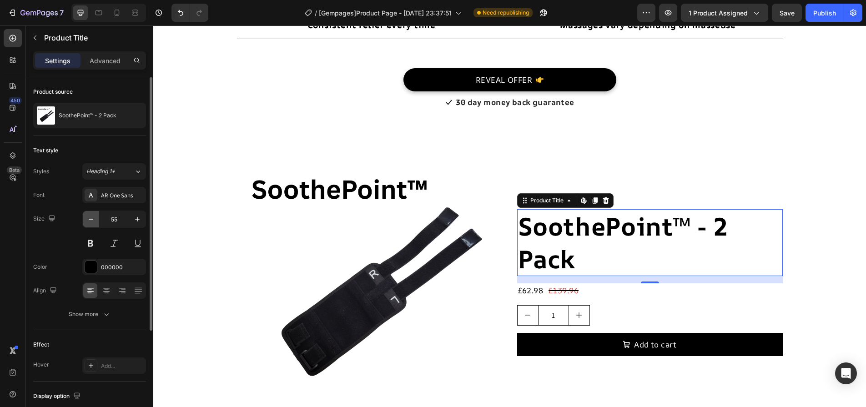
click at [85, 218] on button "button" at bounding box center [91, 219] width 16 height 16
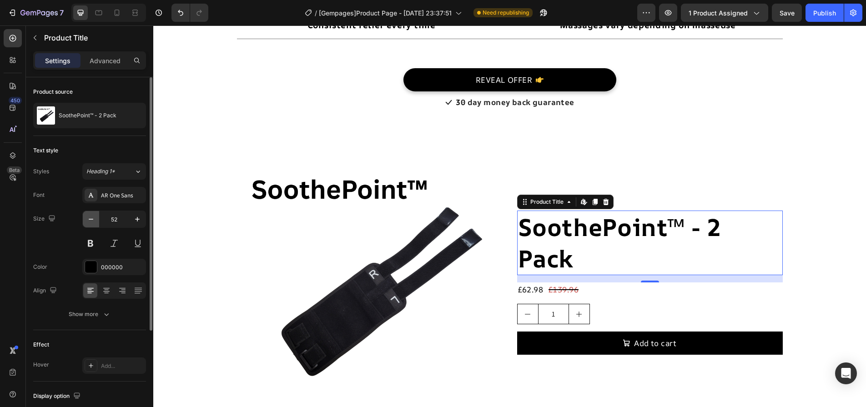
click at [85, 218] on button "button" at bounding box center [91, 219] width 16 height 16
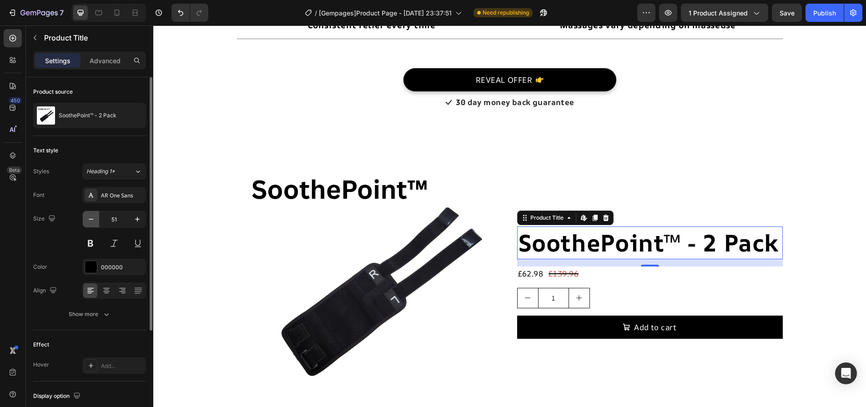
click at [85, 218] on button "button" at bounding box center [91, 219] width 16 height 16
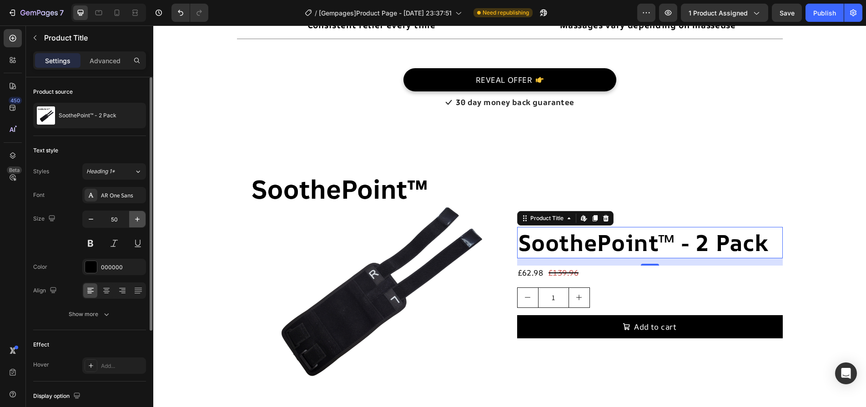
click at [135, 220] on icon "button" at bounding box center [137, 219] width 9 height 9
type input "52"
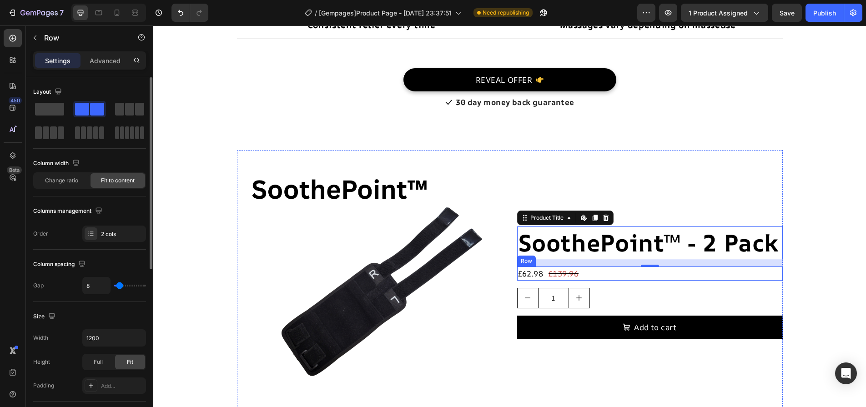
click at [578, 277] on div "£62.98 Product Price Product Price £139.96 Product Price Product Price Row" at bounding box center [650, 274] width 266 height 14
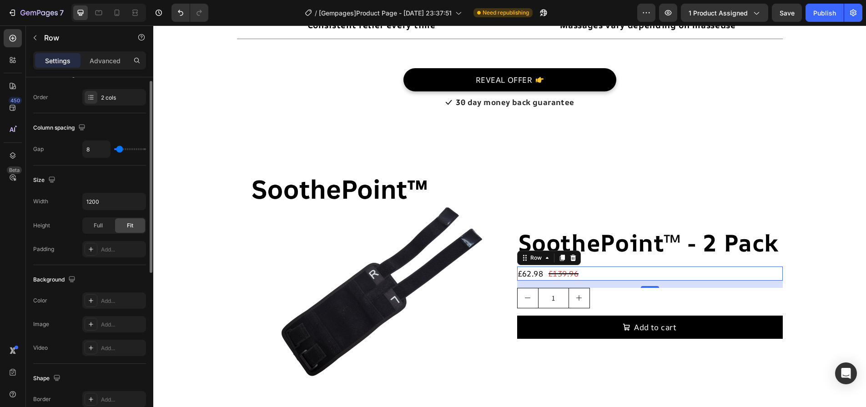
scroll to position [182, 0]
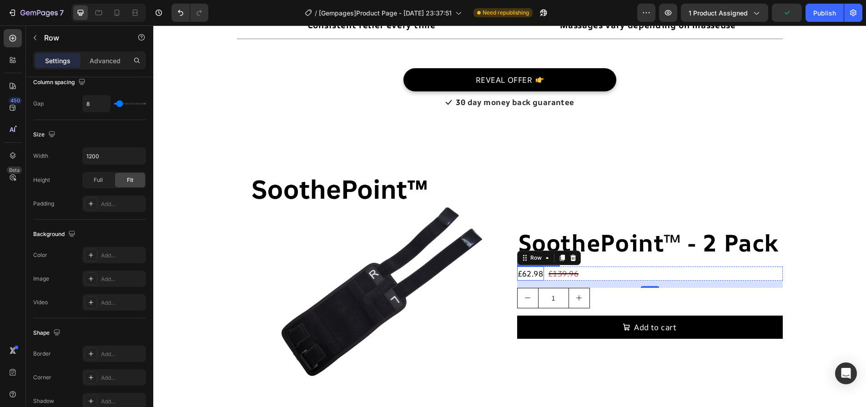
click at [525, 273] on div "£62.98" at bounding box center [530, 274] width 27 height 14
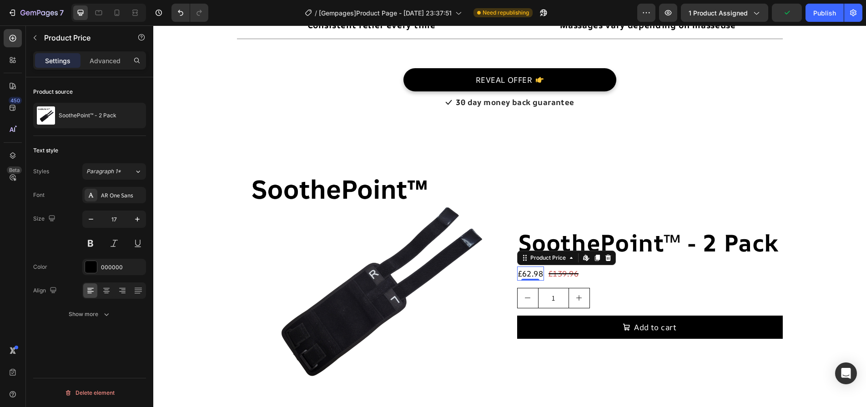
scroll to position [0, 0]
click at [138, 222] on icon "button" at bounding box center [137, 219] width 9 height 9
click at [137, 222] on icon "button" at bounding box center [137, 219] width 9 height 9
click at [136, 222] on icon "button" at bounding box center [137, 219] width 9 height 9
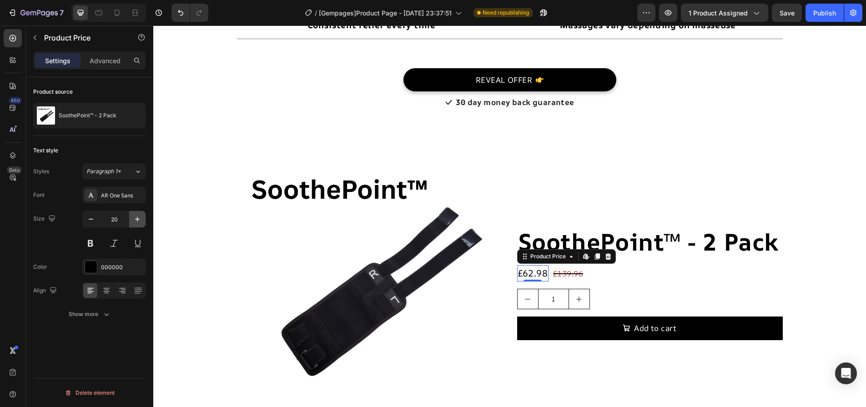
click at [136, 222] on icon "button" at bounding box center [137, 219] width 9 height 9
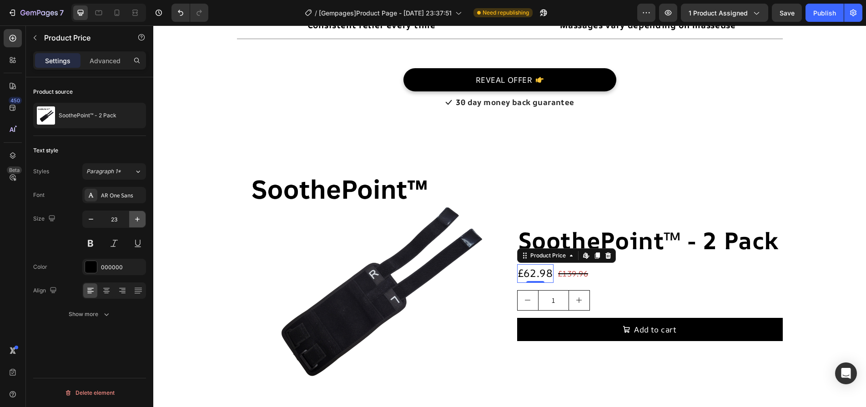
click at [136, 222] on icon "button" at bounding box center [137, 219] width 9 height 9
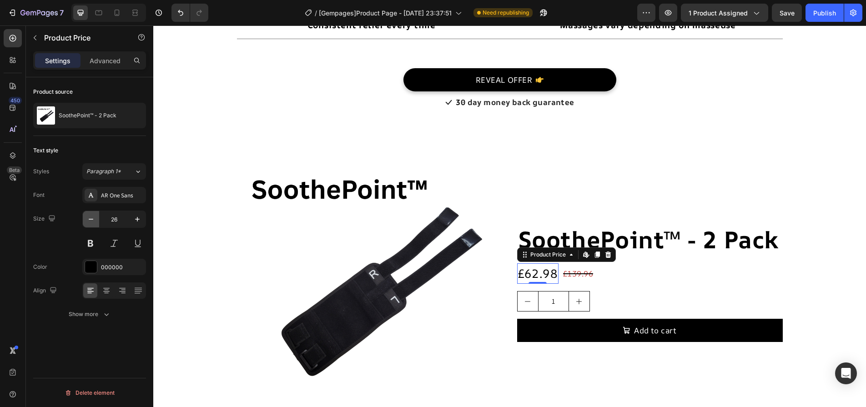
click at [95, 222] on icon "button" at bounding box center [90, 219] width 9 height 9
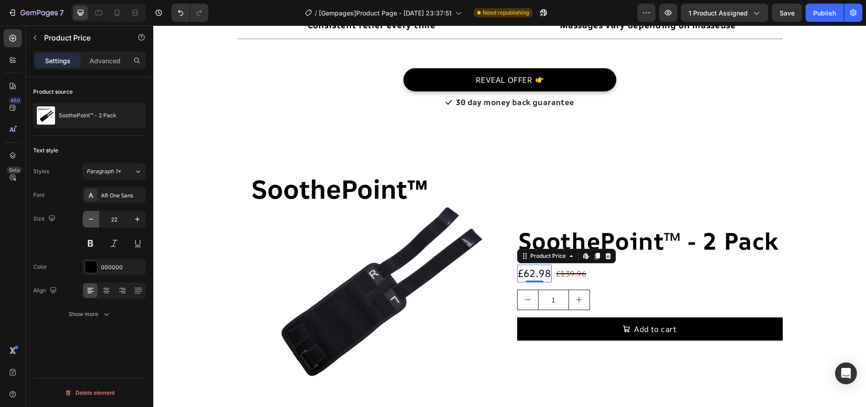
click at [95, 222] on icon "button" at bounding box center [90, 219] width 9 height 9
type input "20"
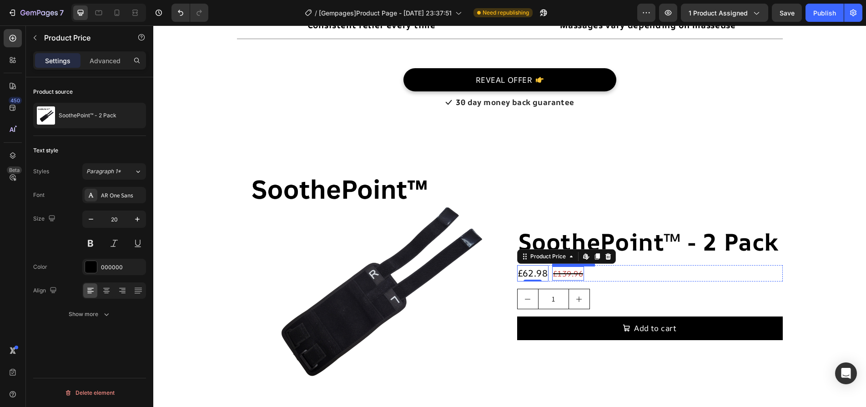
click at [559, 275] on div "£139.96" at bounding box center [568, 274] width 32 height 14
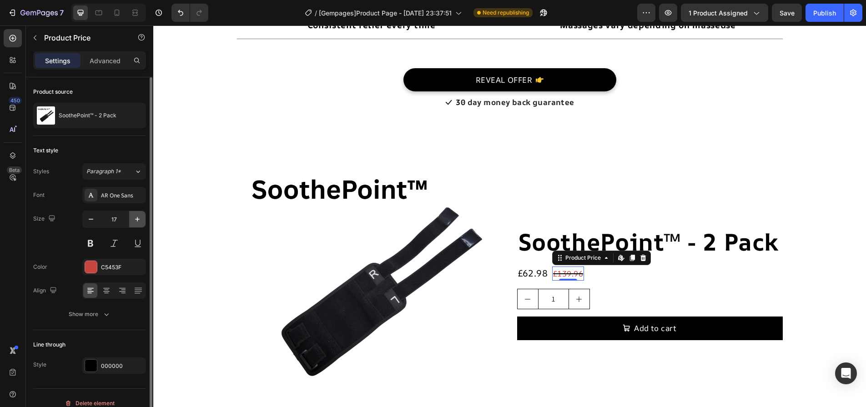
click at [140, 219] on icon "button" at bounding box center [137, 219] width 9 height 9
type input "20"
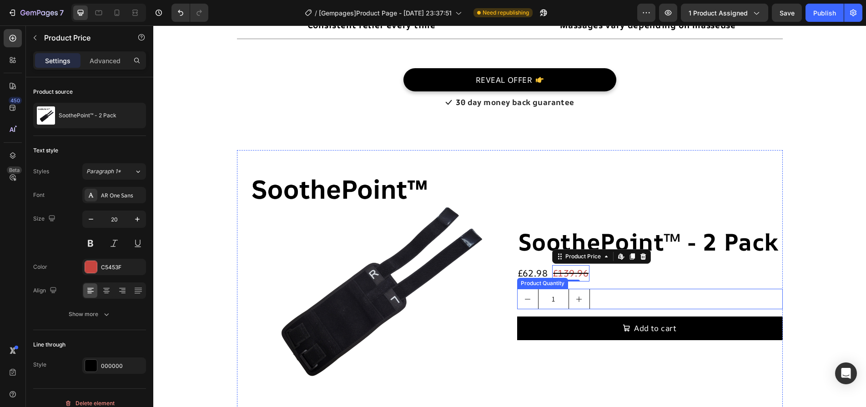
click at [724, 292] on div "1" at bounding box center [650, 299] width 266 height 20
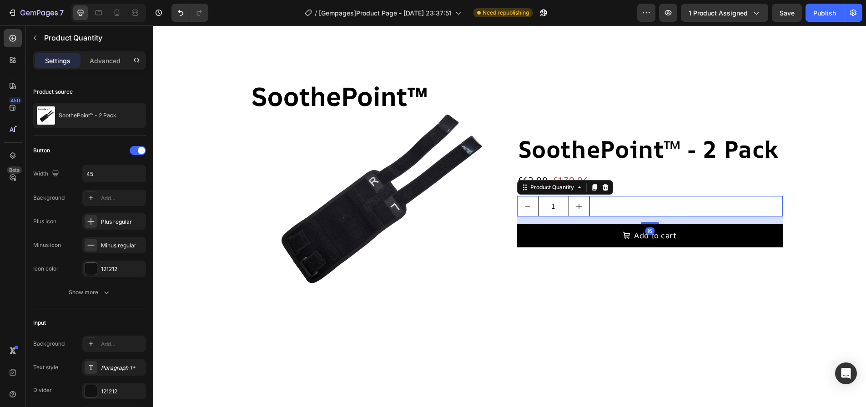
scroll to position [5416, 0]
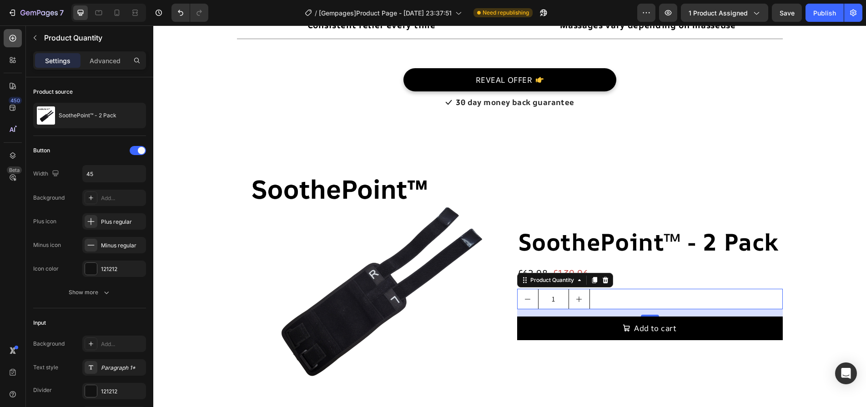
click at [8, 35] on icon at bounding box center [12, 38] width 9 height 9
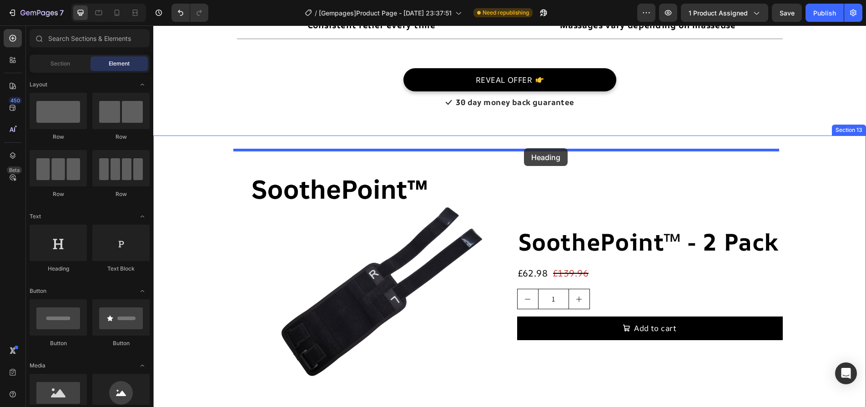
drag, startPoint x: 215, startPoint y: 267, endPoint x: 524, endPoint y: 148, distance: 331.1
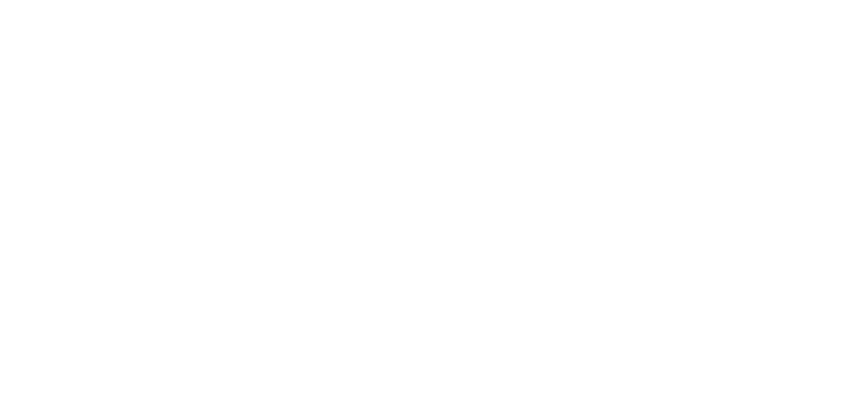
click at [126, 135] on div "Archivo" at bounding box center [122, 139] width 43 height 8
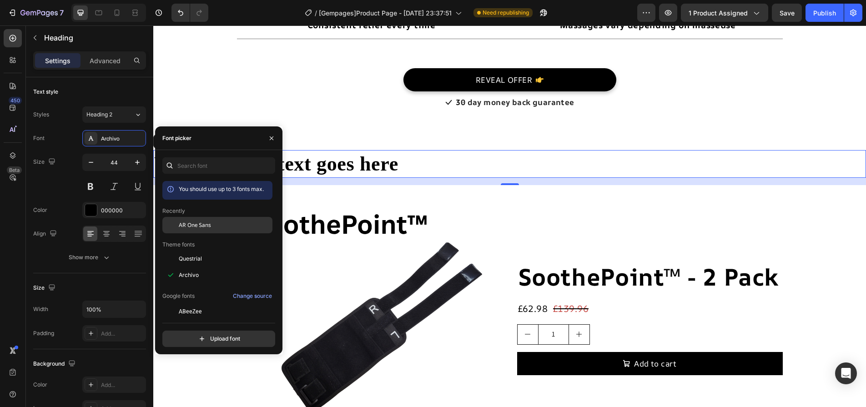
click at [198, 227] on span "AR One Sans" at bounding box center [195, 225] width 32 height 8
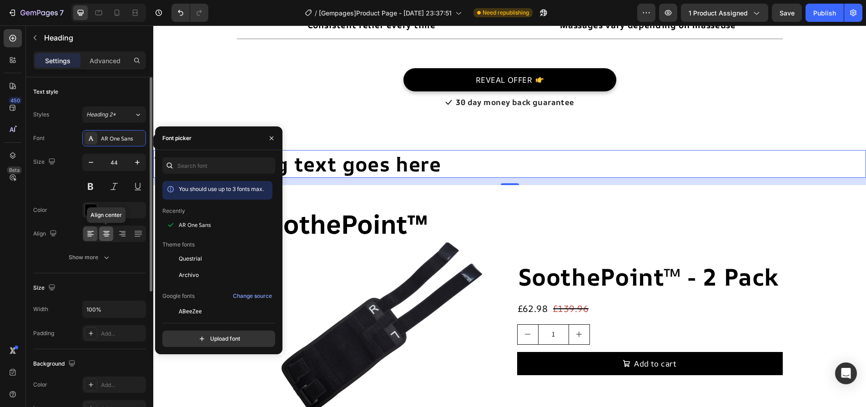
click at [112, 235] on div at bounding box center [106, 233] width 14 height 15
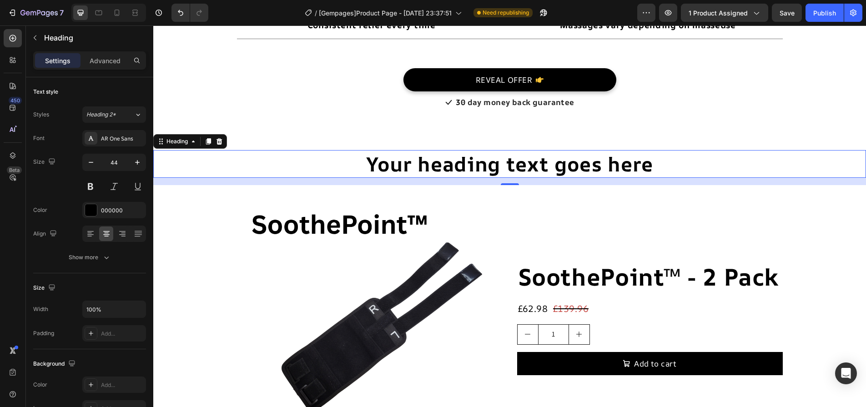
click at [451, 161] on h2 "Your heading text goes here" at bounding box center [509, 164] width 713 height 28
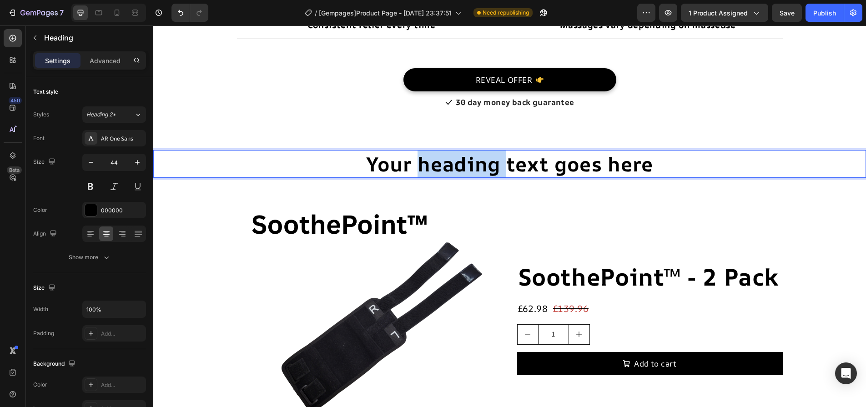
click at [451, 161] on p "Your heading text goes here" at bounding box center [509, 164] width 711 height 26
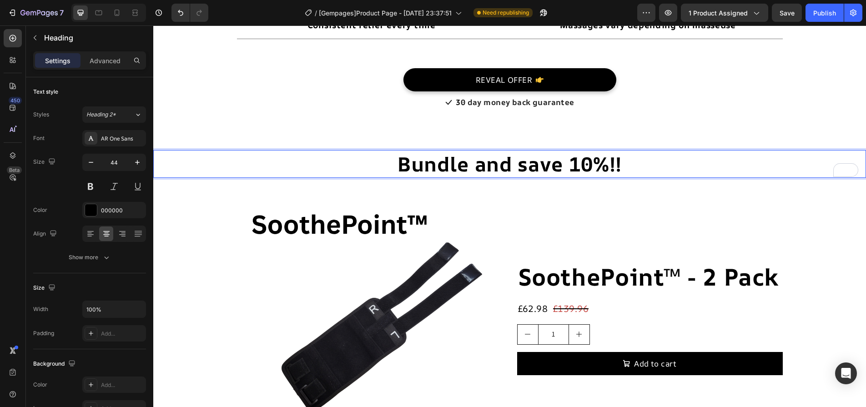
click at [614, 161] on p "Bundle and save 10%!!" at bounding box center [509, 164] width 711 height 26
click at [620, 163] on p "Bundle and save 10%!!" at bounding box center [509, 164] width 711 height 26
click at [16, 44] on div at bounding box center [13, 38] width 18 height 18
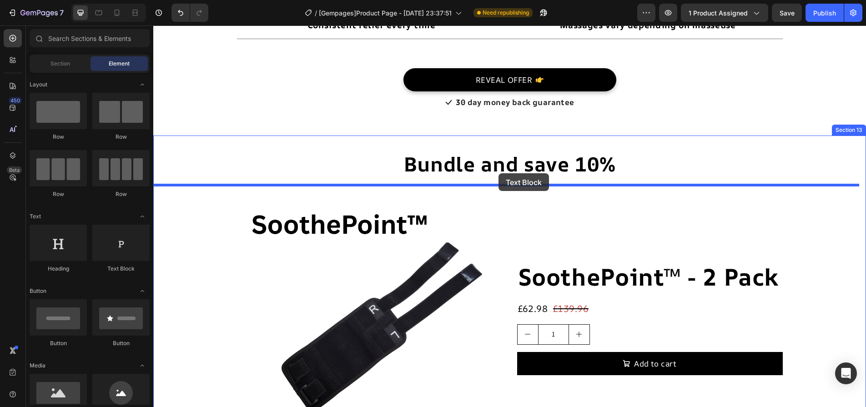
drag, startPoint x: 169, startPoint y: 238, endPoint x: 498, endPoint y: 173, distance: 336.0
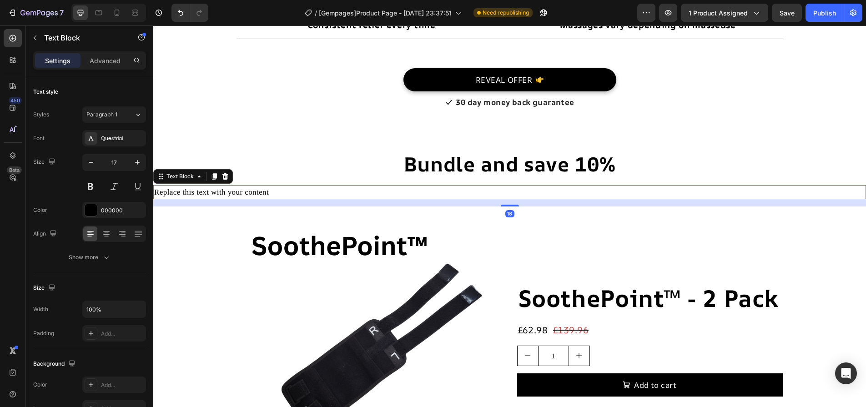
click at [231, 184] on div "Bundle and save 10% Heading Replace this text with your content Text Block 16 P…" at bounding box center [509, 311] width 713 height 322
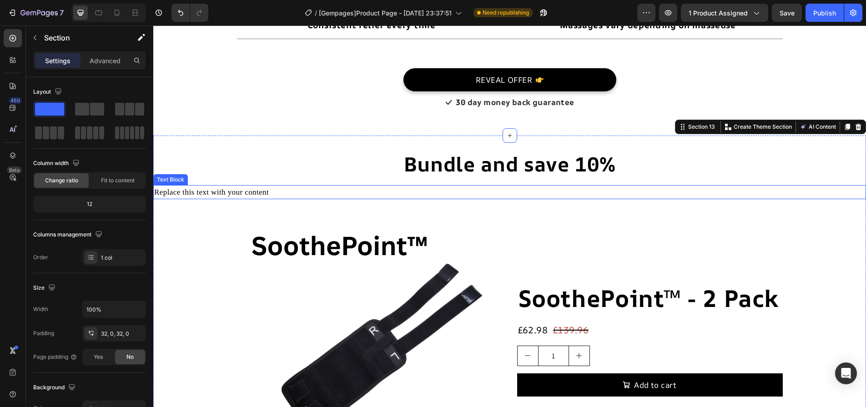
click at [231, 192] on div "Replace this text with your content" at bounding box center [509, 192] width 713 height 14
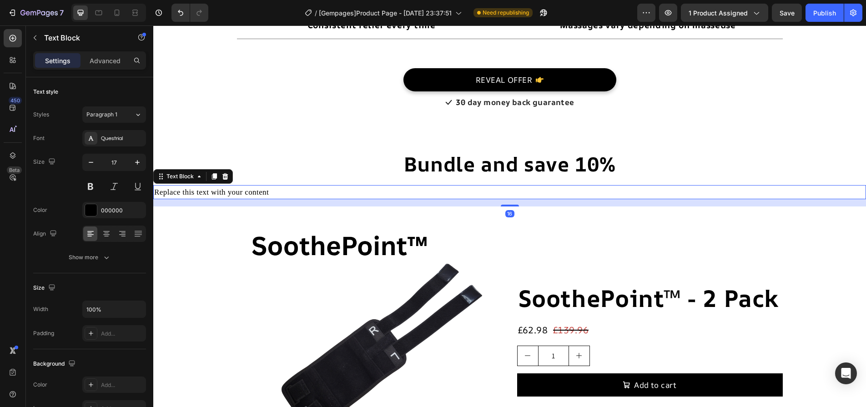
click at [231, 192] on div "Replace this text with your content" at bounding box center [509, 192] width 713 height 14
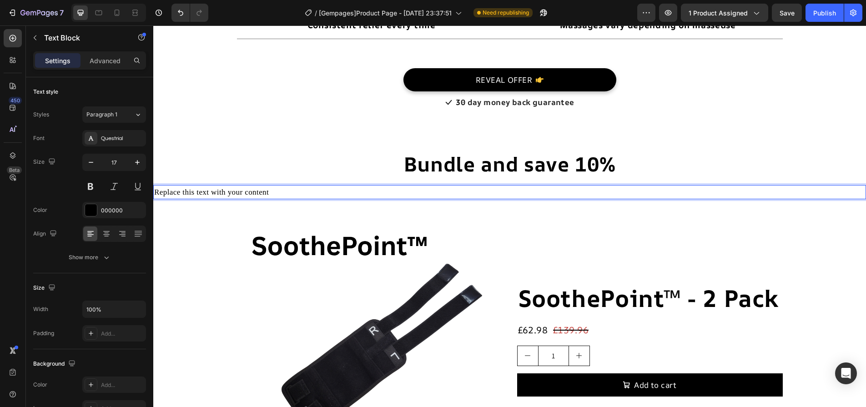
click at [231, 192] on p "Replace this text with your content" at bounding box center [509, 192] width 711 height 12
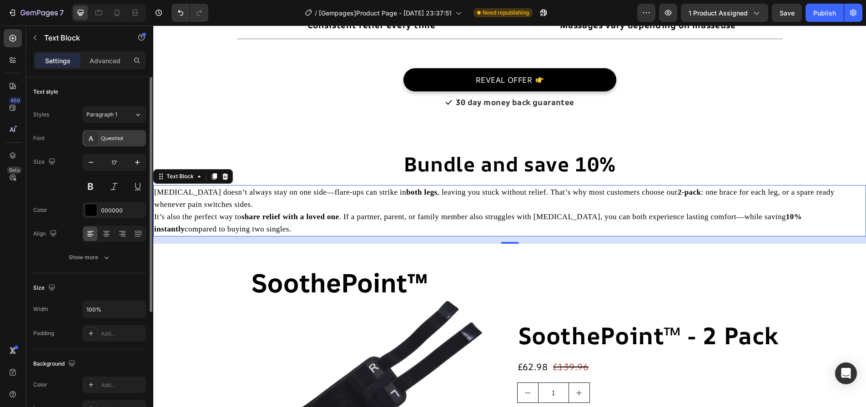
click at [120, 146] on div "Questrial" at bounding box center [114, 138] width 64 height 16
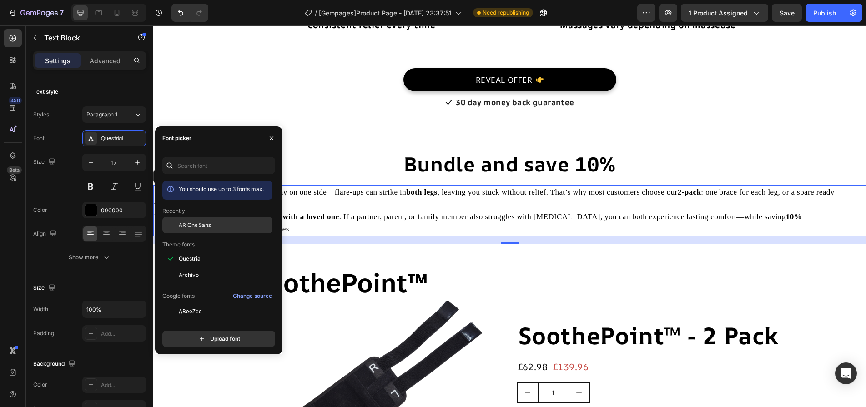
click at [190, 223] on span "AR One Sans" at bounding box center [195, 225] width 32 height 8
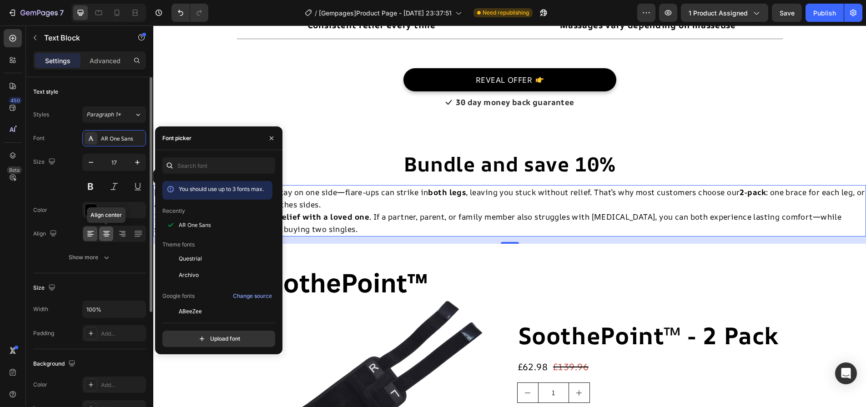
click at [105, 232] on icon at bounding box center [106, 233] width 9 height 9
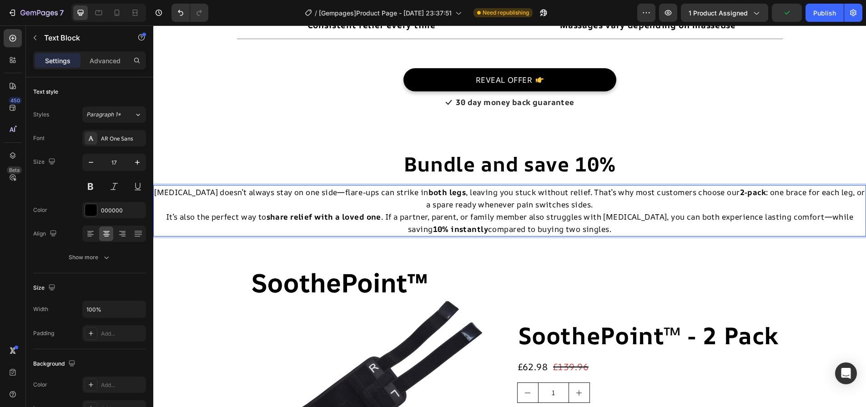
click at [599, 204] on p "Sciatica doesn’t always stay on one side—flare-ups can strike in both legs , le…" at bounding box center [509, 198] width 711 height 25
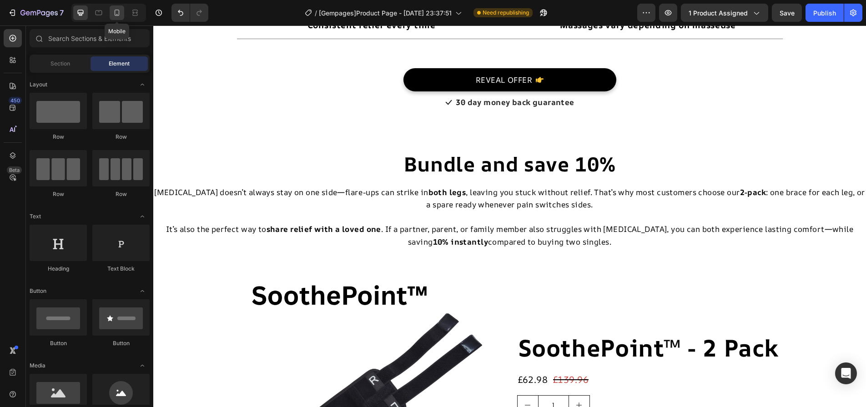
click at [111, 11] on div at bounding box center [117, 12] width 15 height 15
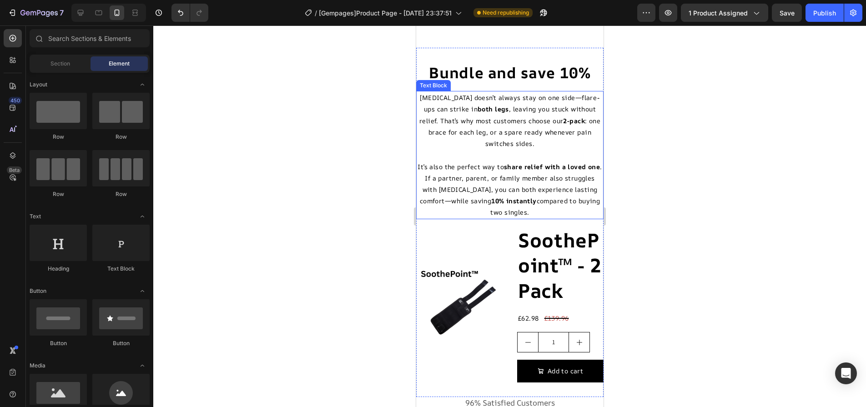
scroll to position [5540, 0]
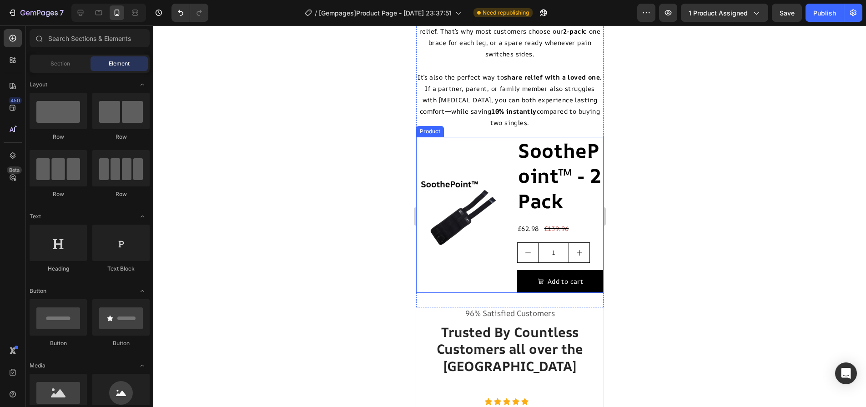
click at [499, 156] on div "Product Images SoothePoint™ - 2 Pack Product Title £62.98 Product Price Product…" at bounding box center [509, 215] width 187 height 156
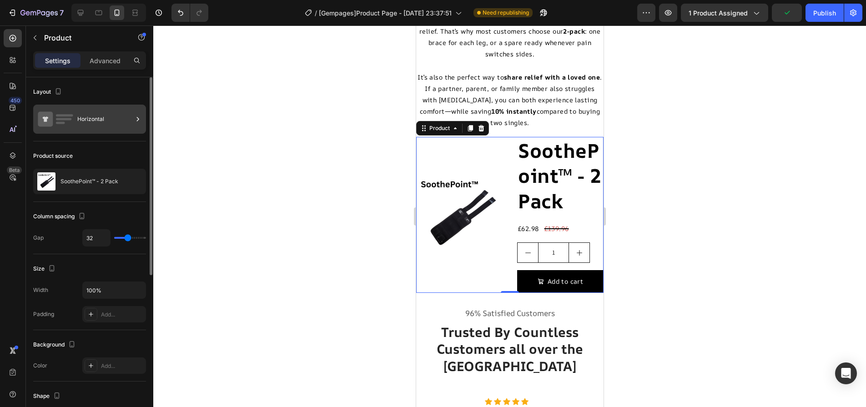
click at [98, 119] on div "Horizontal" at bounding box center [104, 119] width 55 height 21
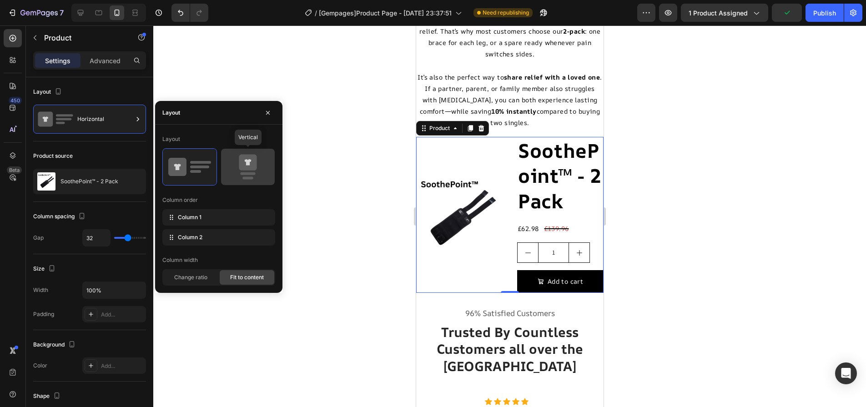
click at [267, 176] on icon at bounding box center [247, 166] width 43 height 25
type input "16"
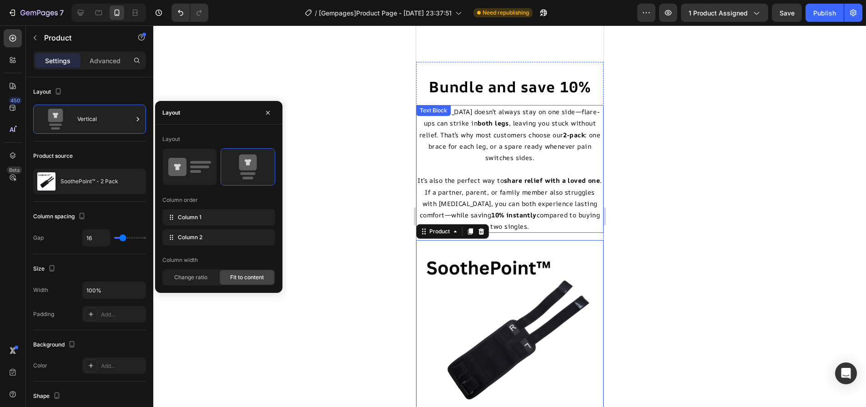
scroll to position [5358, 0]
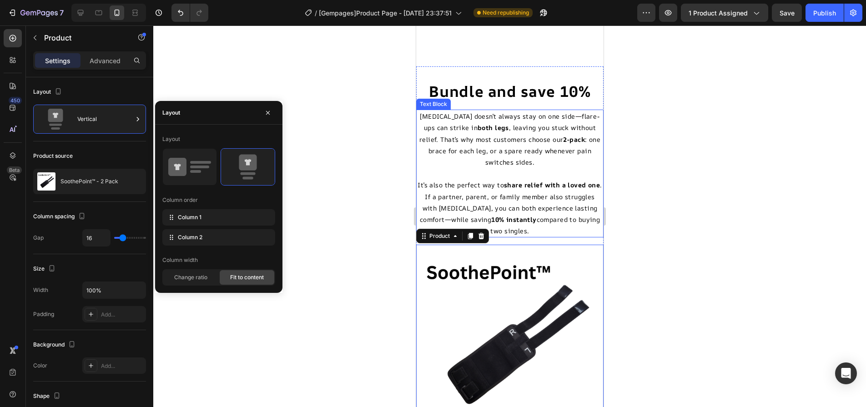
click at [581, 168] on p "Sciatica doesn’t always stay on one side—flare-ups can strike in both legs , le…" at bounding box center [510, 139] width 186 height 57
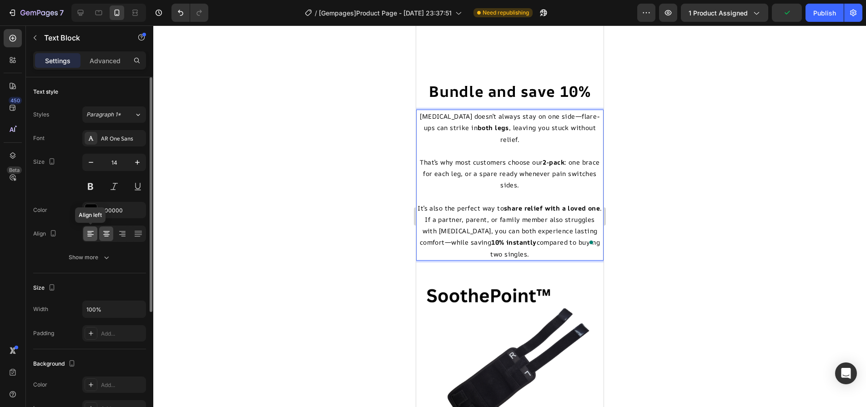
click at [91, 231] on icon at bounding box center [90, 231] width 6 height 1
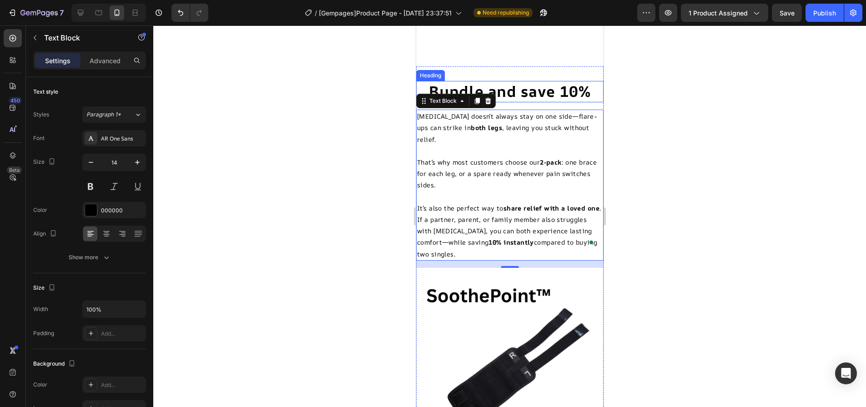
click at [535, 101] on p "Bundle and save 10%" at bounding box center [510, 92] width 186 height 20
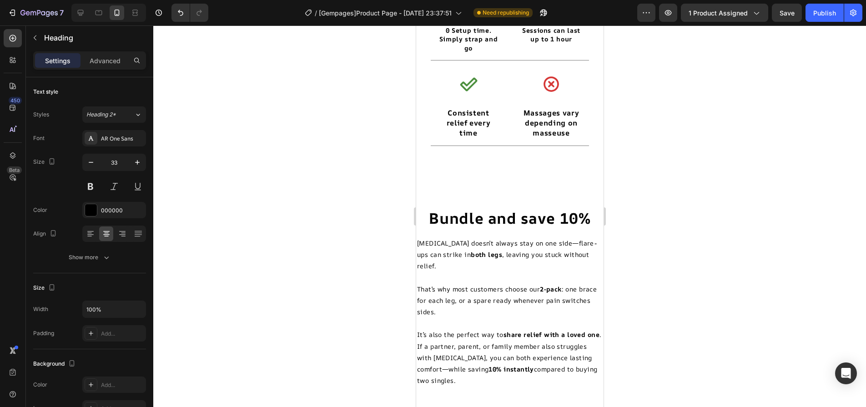
scroll to position [5342, 0]
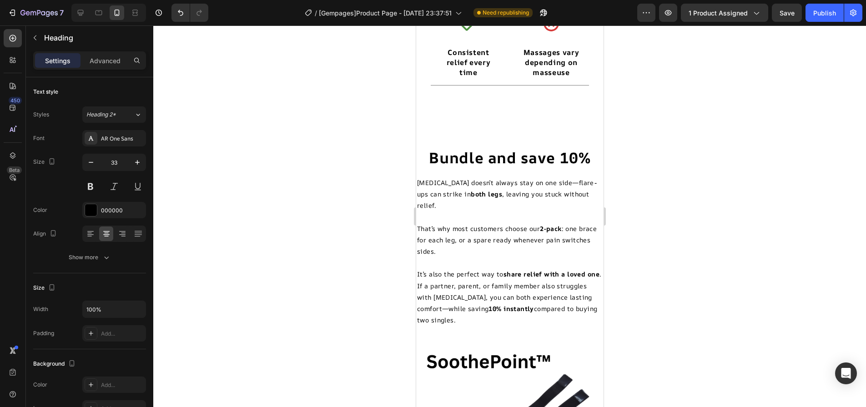
click at [493, 169] on h2 "Bundle and save 10%" at bounding box center [509, 157] width 187 height 21
click at [488, 168] on p "Bundle and save 10%" at bounding box center [510, 158] width 186 height 20
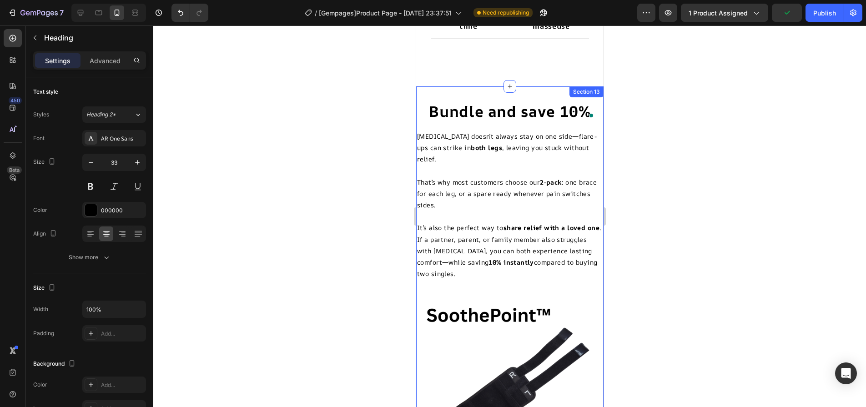
scroll to position [5388, 0]
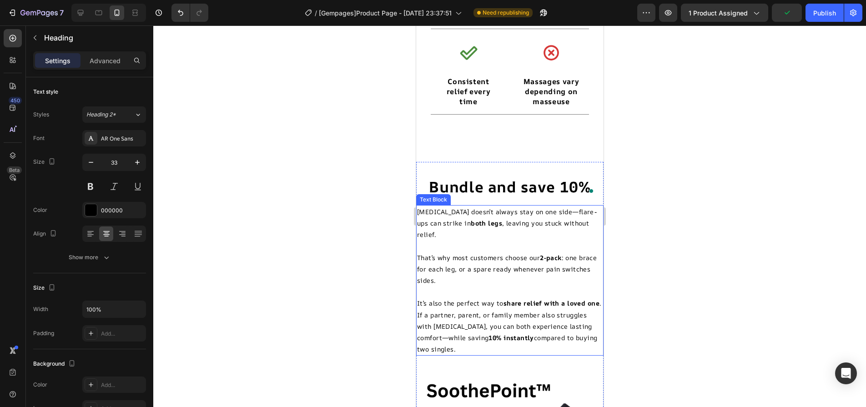
click at [470, 252] on p "That’s why most customers choose our 2-pack : one brace for each leg, or a spar…" at bounding box center [510, 269] width 186 height 35
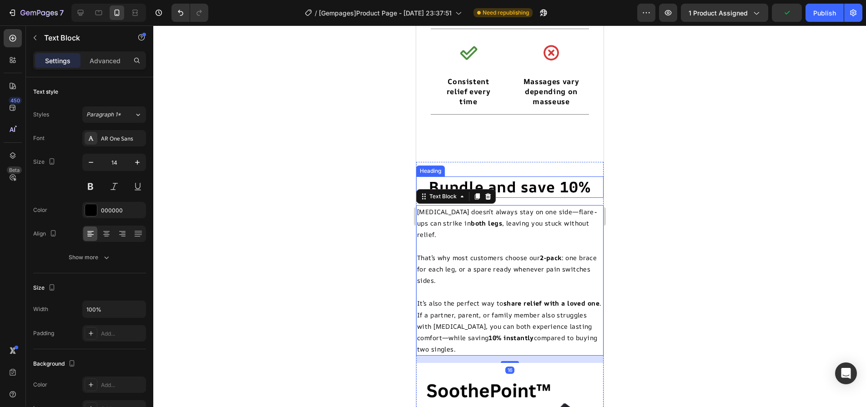
click at [515, 184] on p "Bundle and save 10%" at bounding box center [510, 187] width 186 height 20
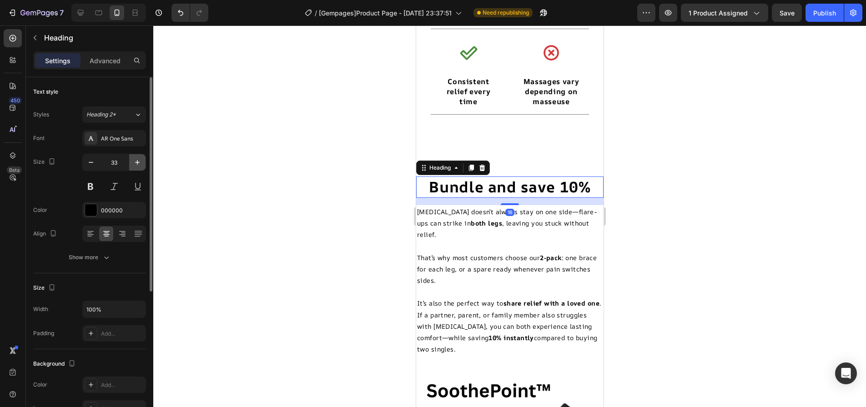
click at [140, 166] on icon "button" at bounding box center [137, 162] width 9 height 9
type input "35"
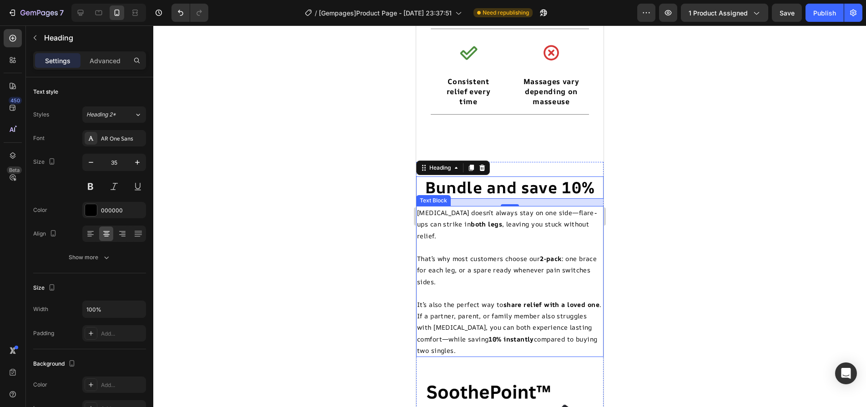
click at [536, 287] on p at bounding box center [510, 292] width 186 height 11
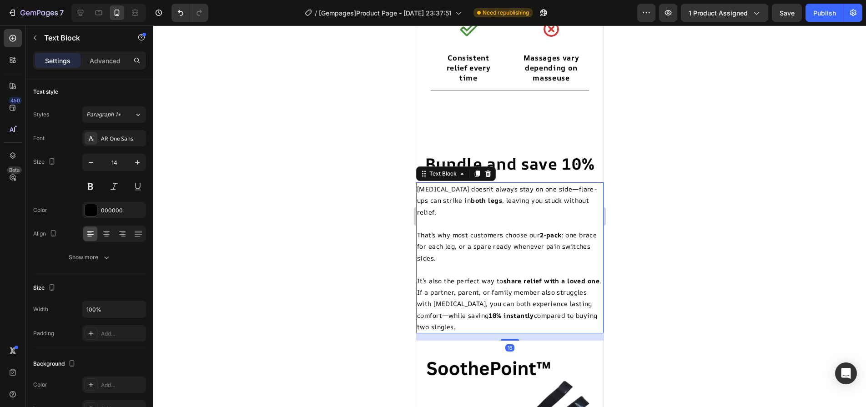
scroll to position [5433, 0]
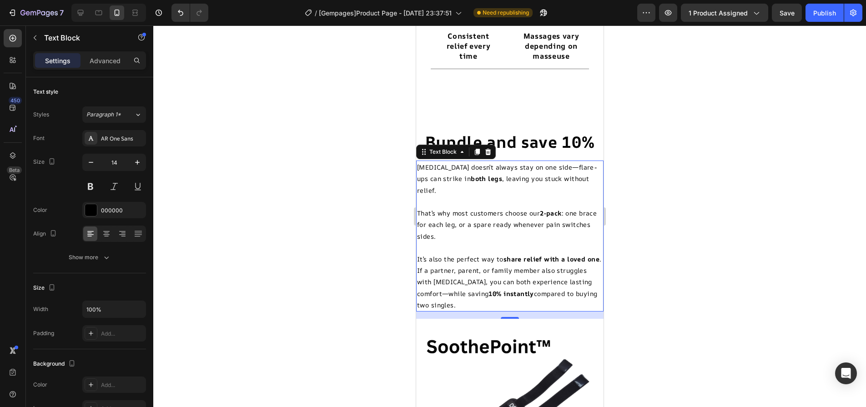
click at [436, 262] on p "It’s also the perfect way to share relief with a loved one . If a partner, pare…" at bounding box center [510, 281] width 186 height 57
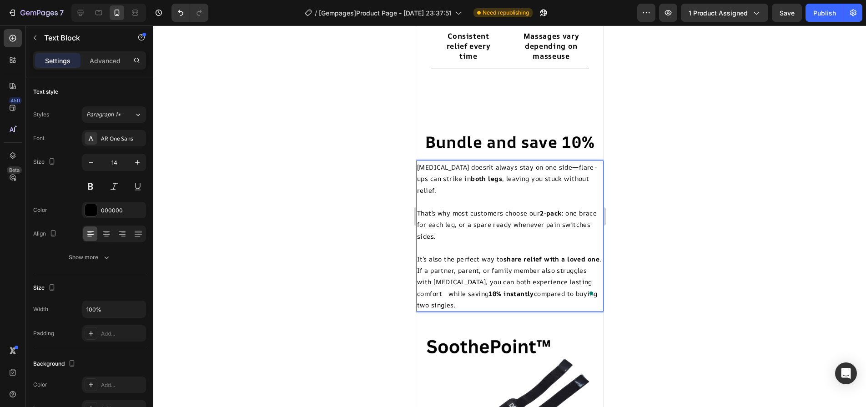
click at [433, 262] on p "It’s also the perfect way to share relief with a loved one . If a partner, pare…" at bounding box center [510, 281] width 186 height 57
click at [463, 207] on p "That’s why most customers choose our 2-pack : one brace for each leg, or a spar…" at bounding box center [510, 224] width 186 height 35
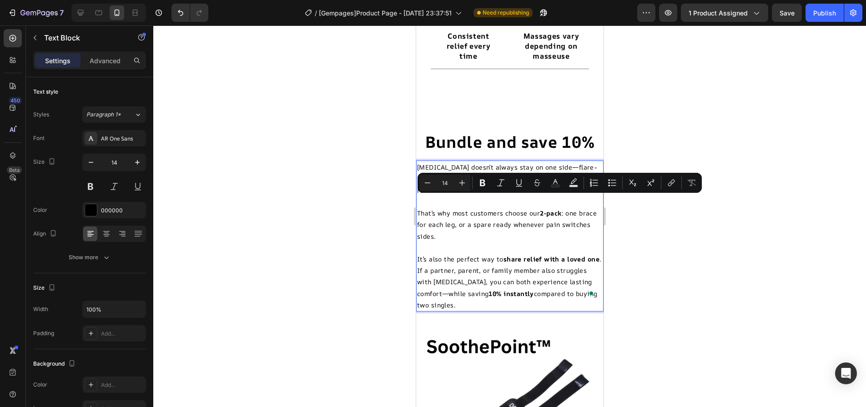
click at [482, 214] on p "That’s why most customers choose our 2-pack : one brace for each leg, or a spar…" at bounding box center [510, 224] width 186 height 35
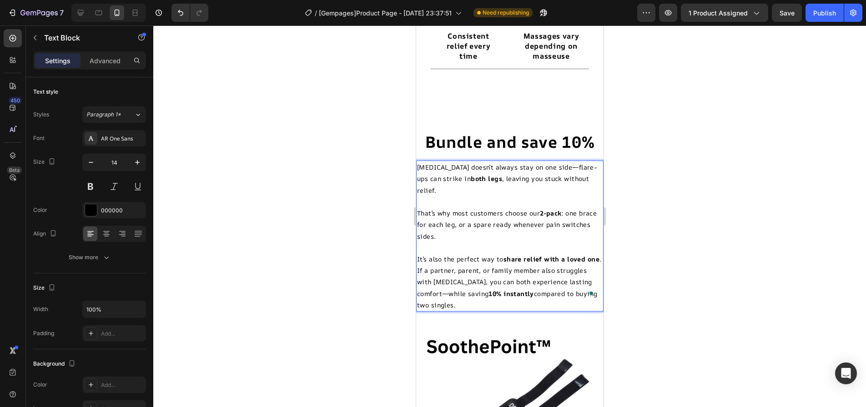
click at [491, 259] on p "It’s also the perfect way to share relief with a loved one . If a partner, pare…" at bounding box center [510, 281] width 186 height 57
click at [494, 259] on p "It’s also the perfect way to share relief with a loved one . If a partner, pare…" at bounding box center [510, 281] width 186 height 57
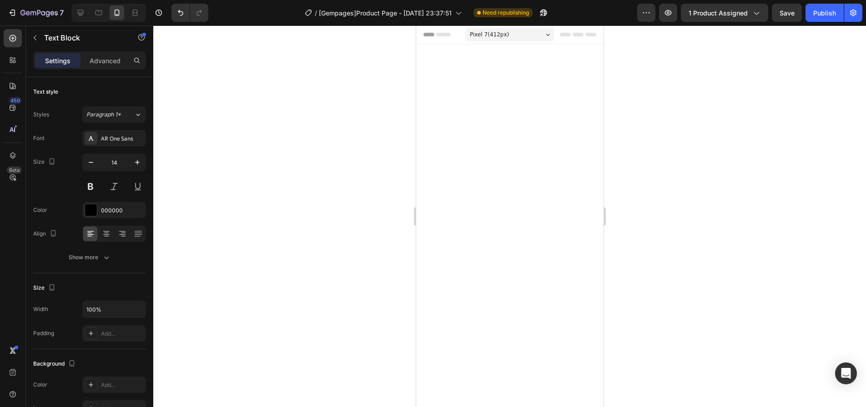
scroll to position [5433, 0]
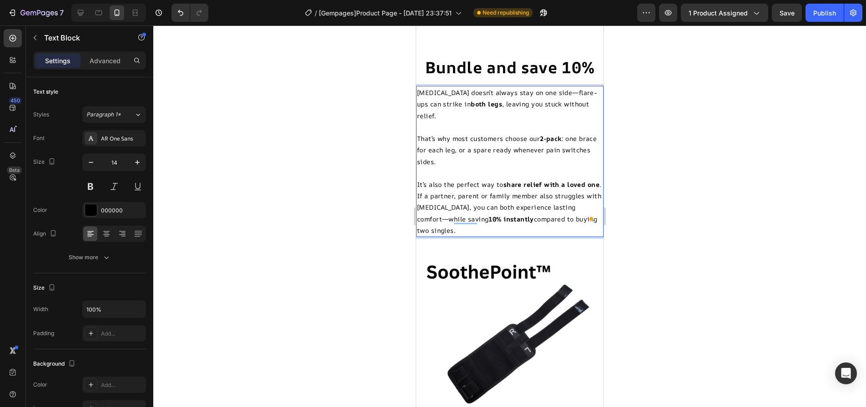
click at [714, 230] on div at bounding box center [509, 216] width 713 height 382
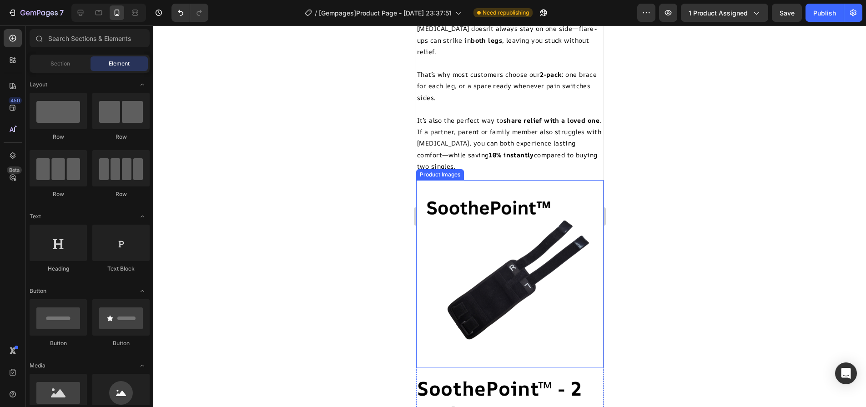
scroll to position [5570, 0]
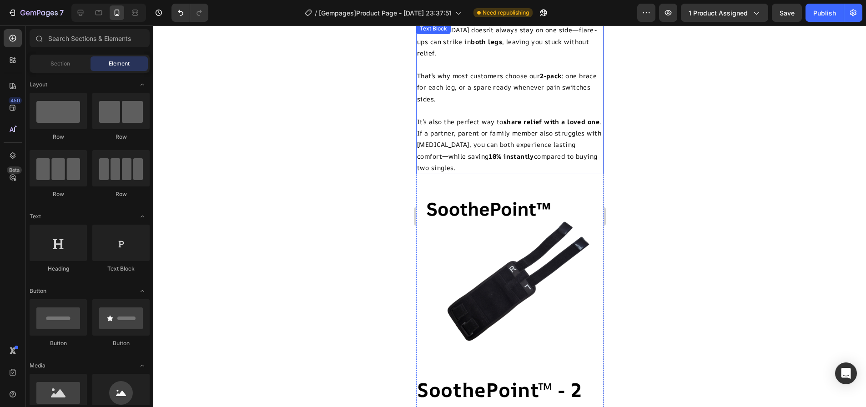
click at [500, 159] on p "It’s also the perfect way to share relief with a loved one . If a partner, pare…" at bounding box center [510, 144] width 186 height 57
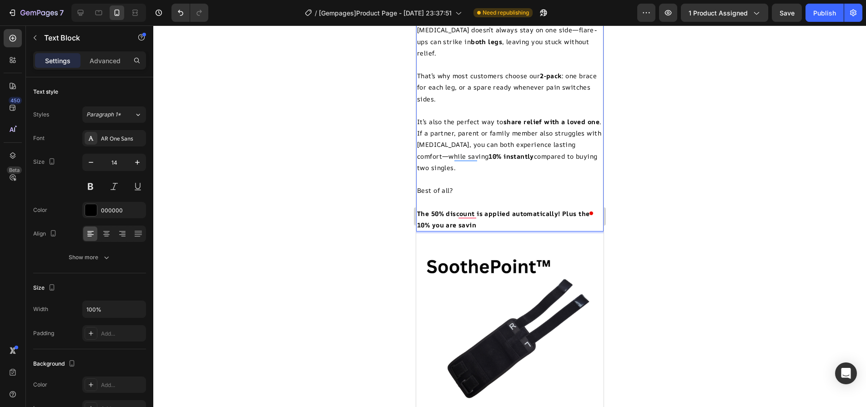
click at [431, 215] on strong "The 50% discount is applied automatically! Plus the 10% you are savin" at bounding box center [503, 219] width 172 height 20
click at [500, 212] on p "The 50% discount is applied automatically! Plus the 10% extra you are savin" at bounding box center [510, 219] width 186 height 23
click at [559, 209] on strong "The 50% discount is applied automatically! Plus the 10% extra you are saving wh…" at bounding box center [503, 219] width 172 height 20
click at [816, 19] on button "Publish" at bounding box center [824, 13] width 38 height 18
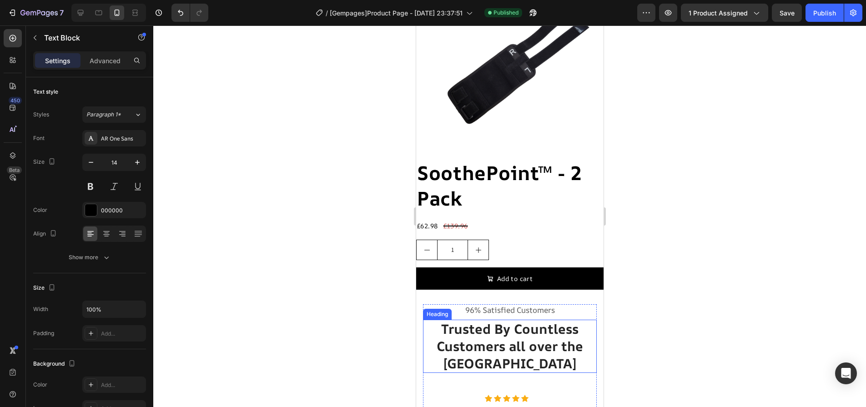
scroll to position [5843, 0]
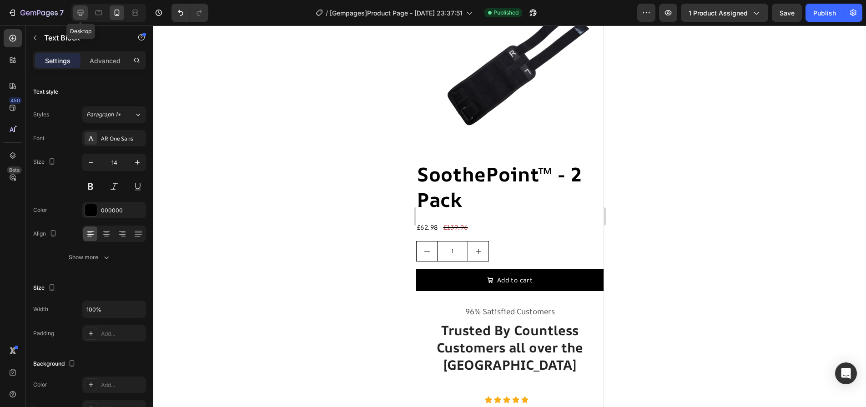
click at [84, 15] on icon at bounding box center [80, 12] width 9 height 9
type input "17"
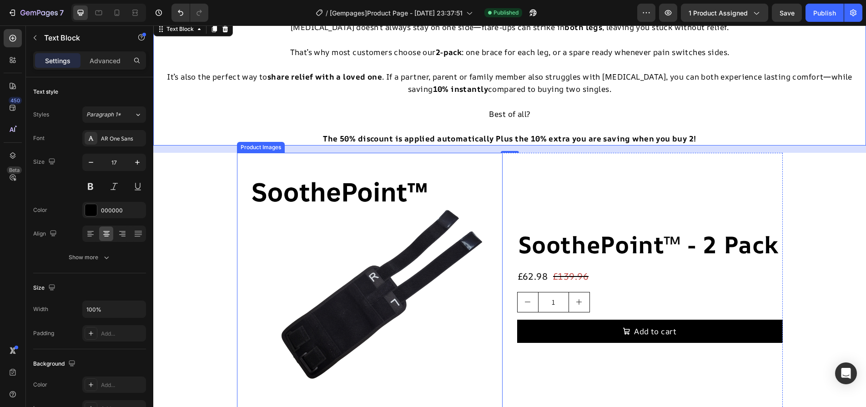
scroll to position [5750, 0]
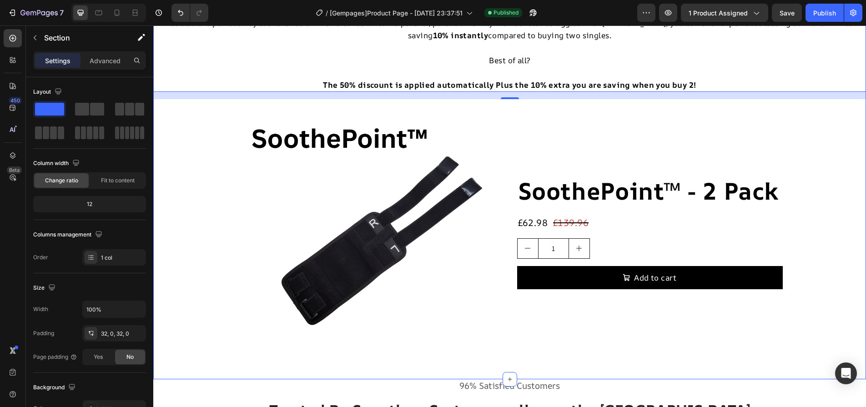
click at [197, 136] on div "Bundle and save 10% Heading Sciatica doesn’t always stay on one side—flare-ups …" at bounding box center [509, 147] width 713 height 433
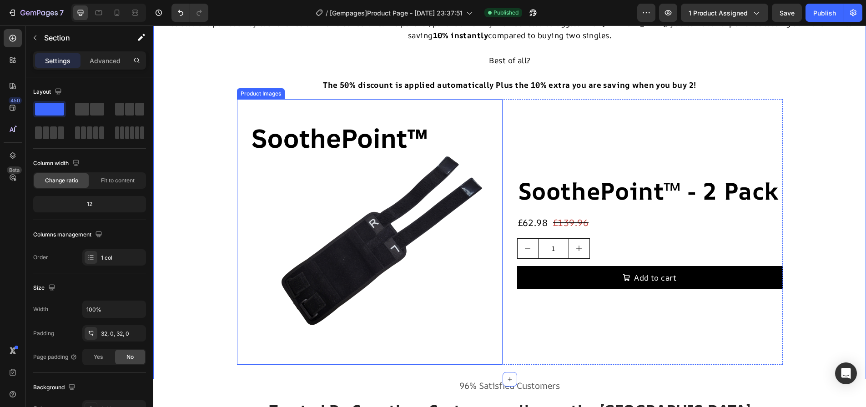
click at [258, 136] on img at bounding box center [370, 232] width 266 height 266
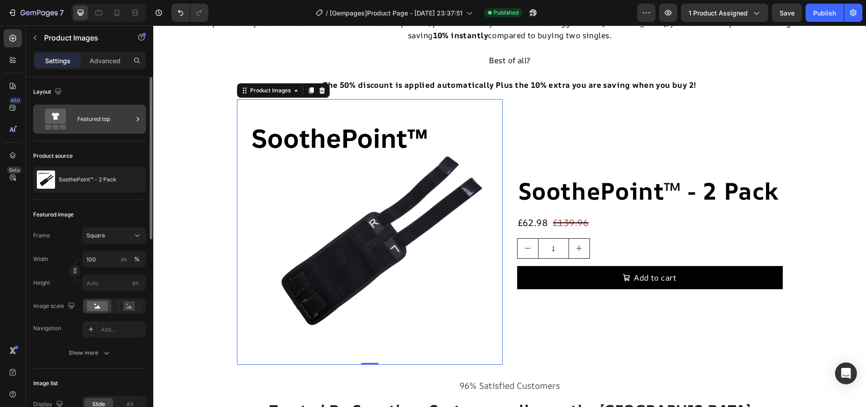
click at [110, 122] on div "Featured top" at bounding box center [104, 119] width 55 height 21
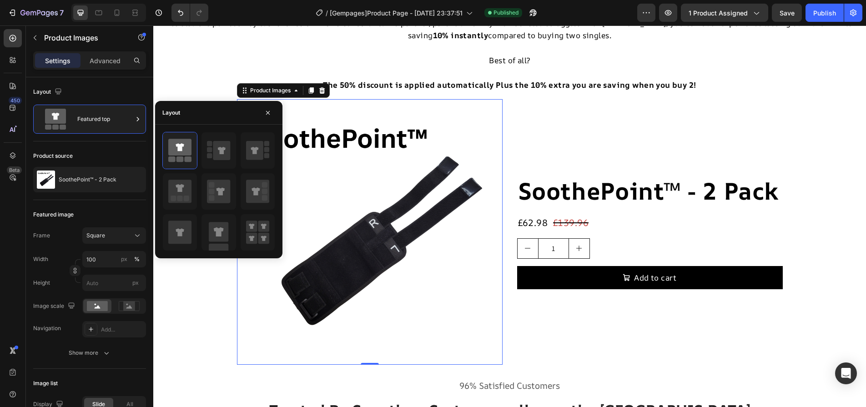
click at [482, 143] on img at bounding box center [370, 232] width 266 height 266
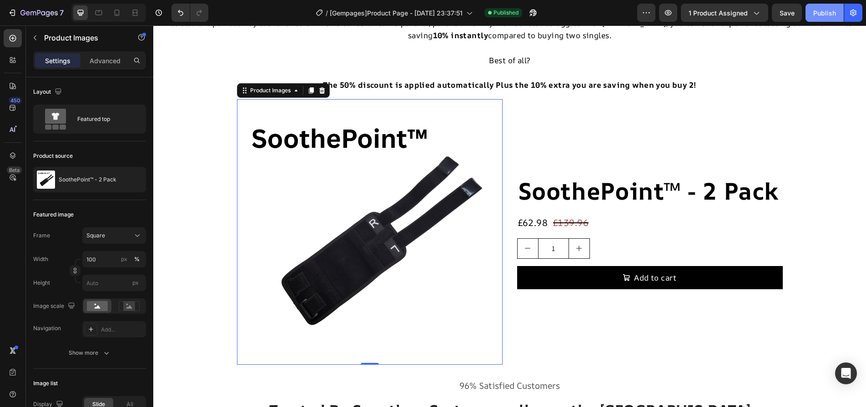
click at [825, 13] on div "Publish" at bounding box center [824, 13] width 23 height 10
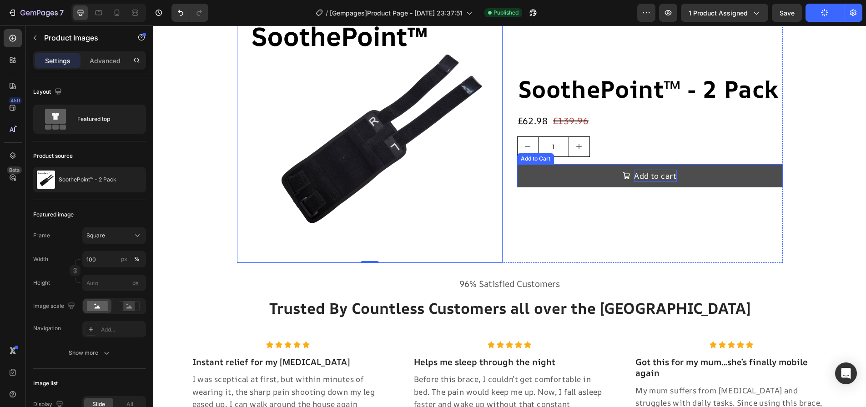
scroll to position [5796, 0]
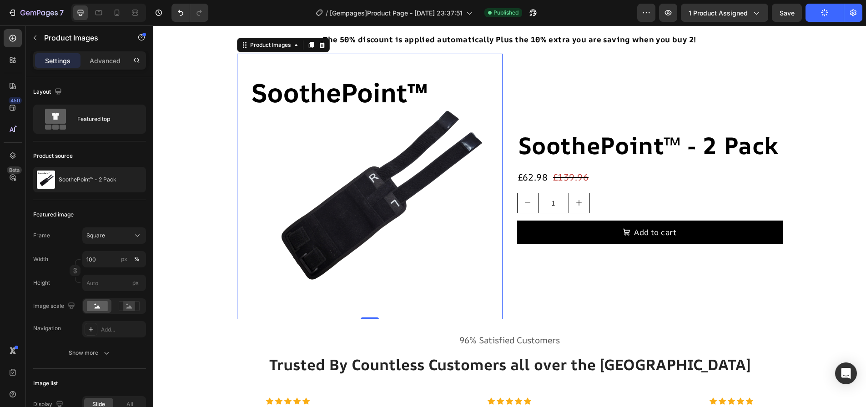
click at [438, 133] on img at bounding box center [370, 187] width 266 height 266
click at [96, 119] on div "Featured top" at bounding box center [104, 119] width 55 height 21
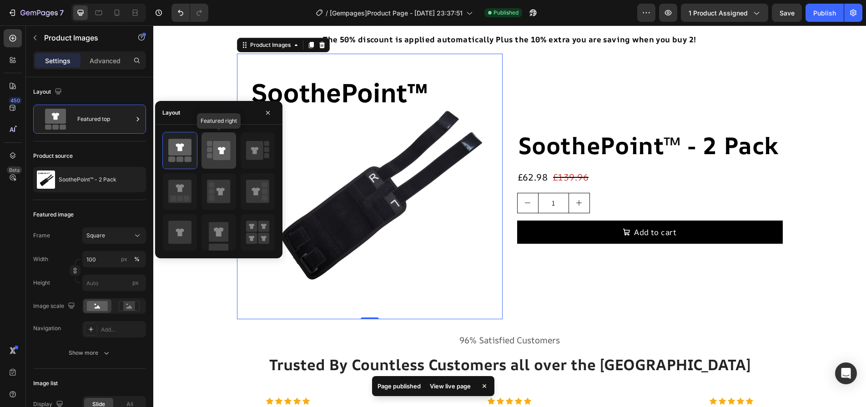
click at [210, 158] on rect at bounding box center [209, 155] width 5 height 5
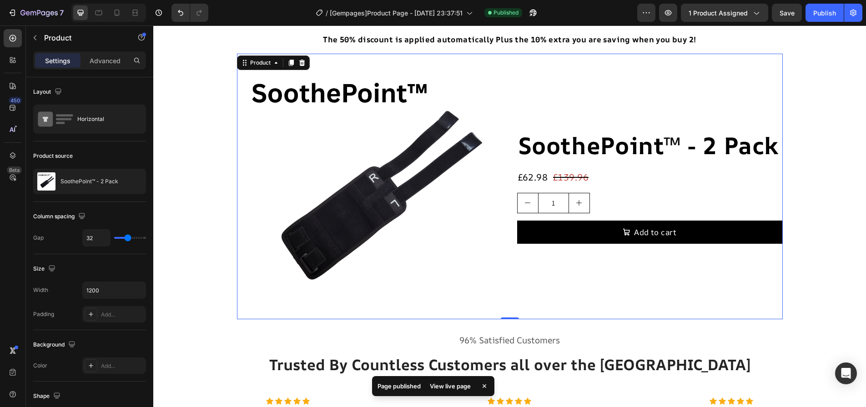
click at [628, 91] on div "SoothePoint™ - 2 Pack Product Title £62.98 Product Price Product Price £139.96 …" at bounding box center [650, 187] width 266 height 266
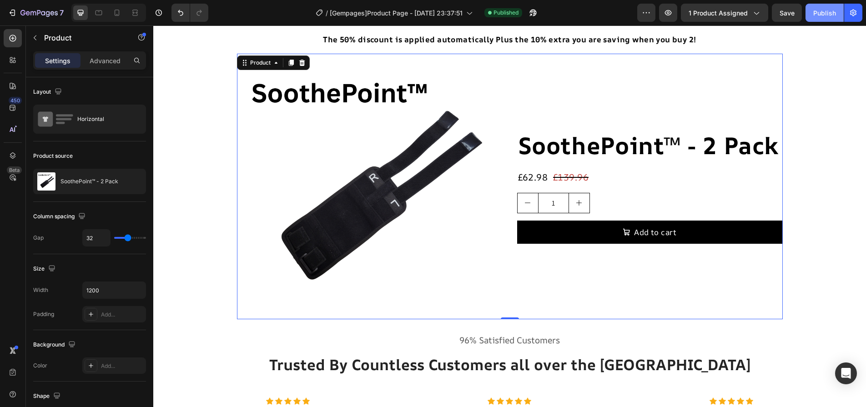
click at [831, 8] on div "Publish" at bounding box center [824, 13] width 23 height 10
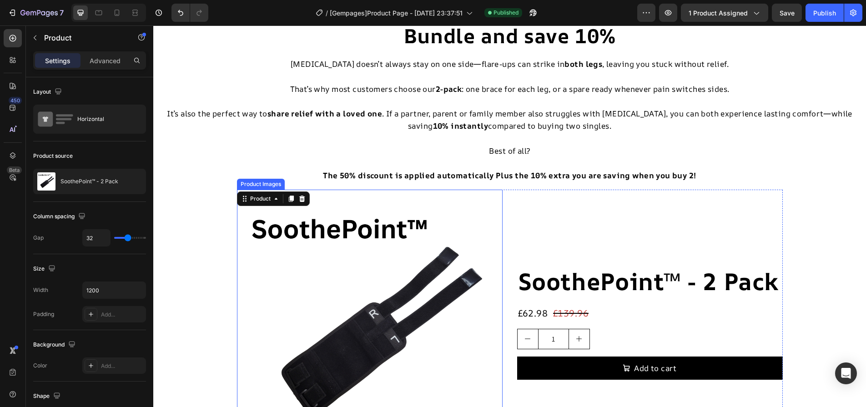
scroll to position [5659, 0]
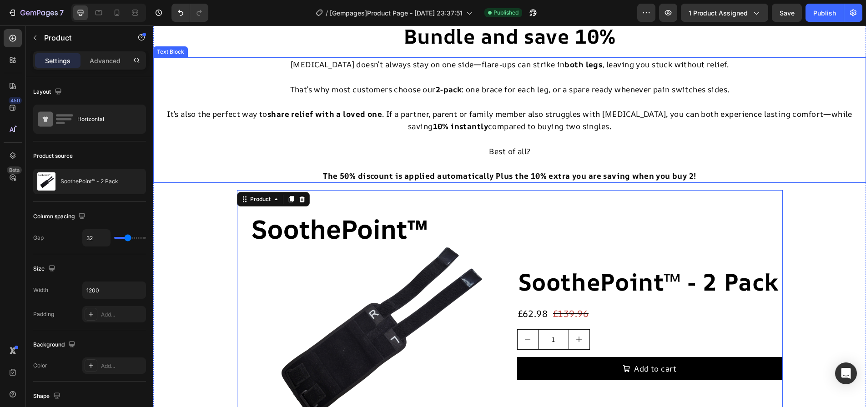
click at [411, 129] on p "It’s also the perfect way to share relief with a loved one . If a partner, pare…" at bounding box center [509, 120] width 711 height 25
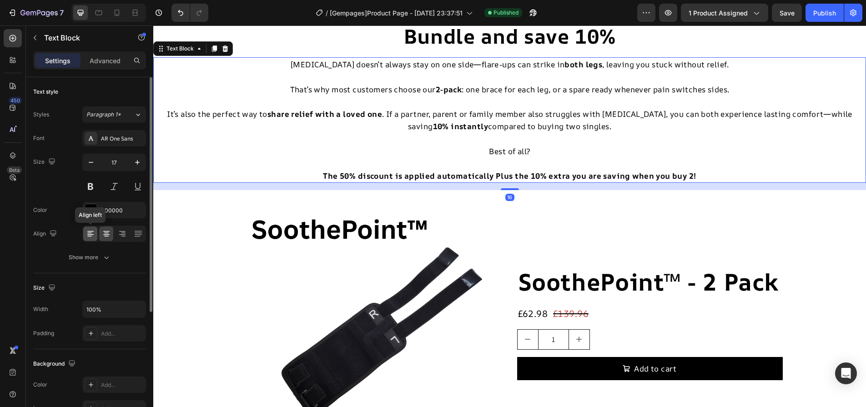
click at [91, 232] on icon at bounding box center [90, 233] width 9 height 9
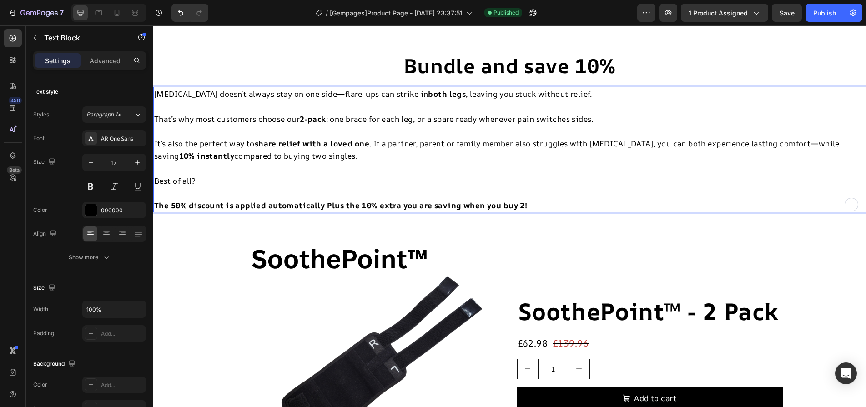
scroll to position [5503, 0]
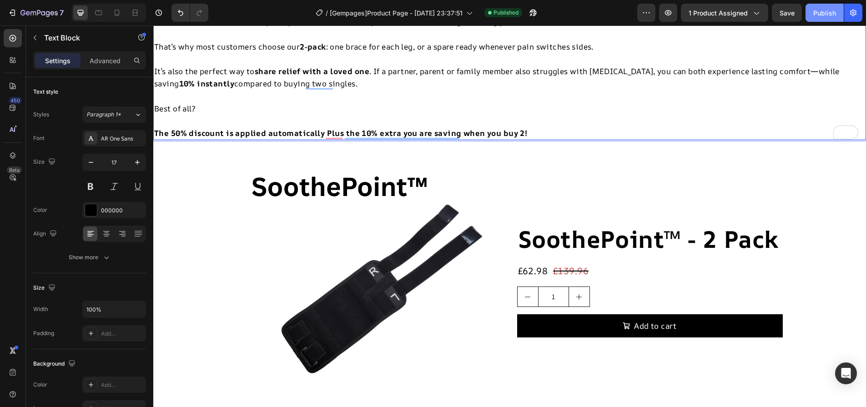
click at [840, 5] on button "Publish" at bounding box center [824, 13] width 38 height 18
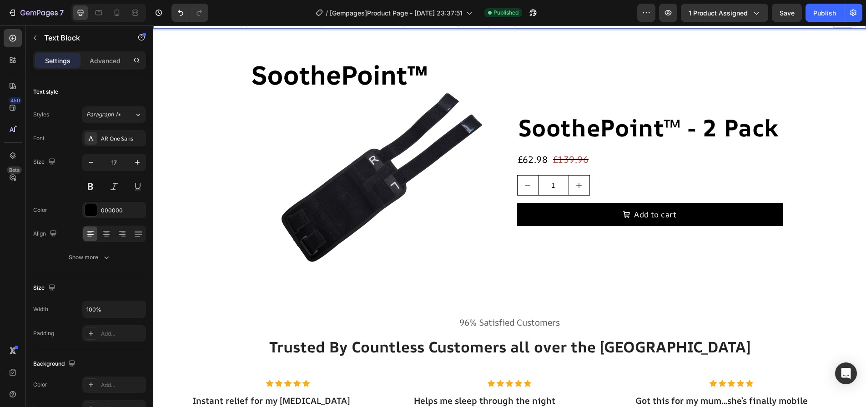
scroll to position [5685, 0]
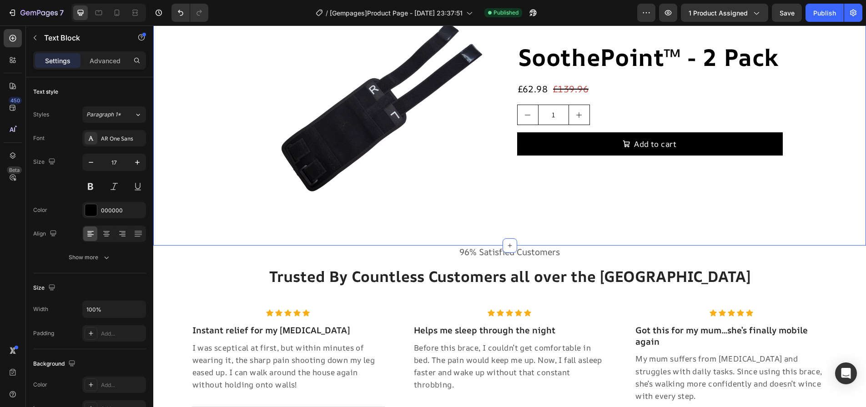
click at [570, 235] on div "Bundle and save 10% Heading Sciatica doesn’t always stay on one side—flare-ups …" at bounding box center [509, 14] width 713 height 463
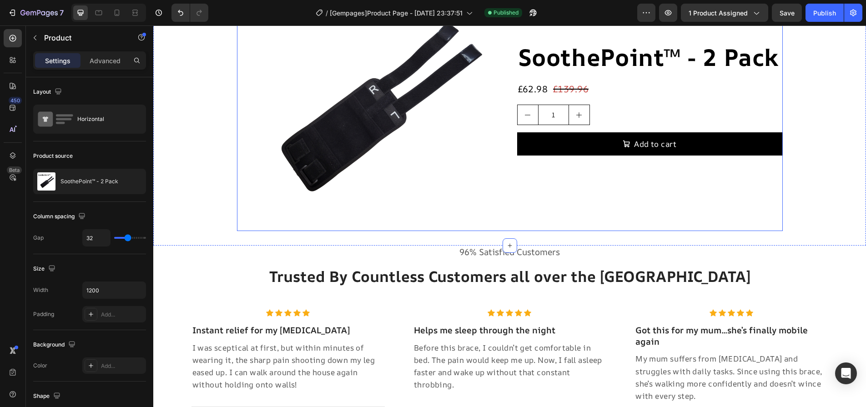
click at [565, 219] on div "SoothePoint™ - 2 Pack Product Title £62.98 Product Price Product Price £139.96 …" at bounding box center [650, 98] width 266 height 266
click at [509, 231] on div at bounding box center [510, 229] width 18 height 3
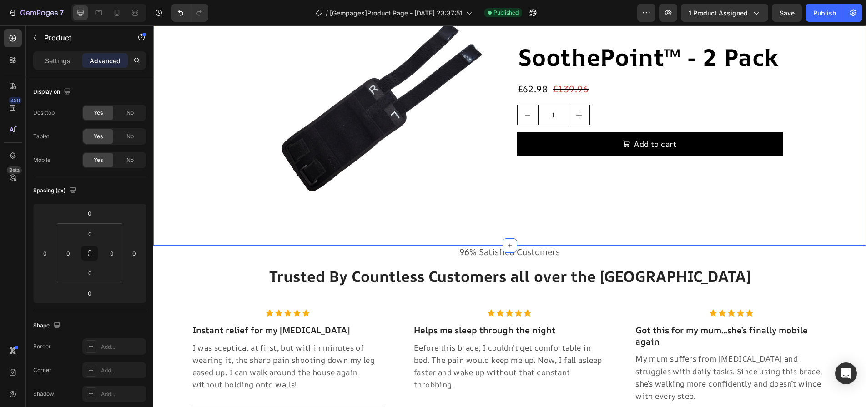
click at [536, 238] on div "Bundle and save 10% Heading Sciatica doesn’t always stay on one side—flare-ups …" at bounding box center [509, 14] width 713 height 463
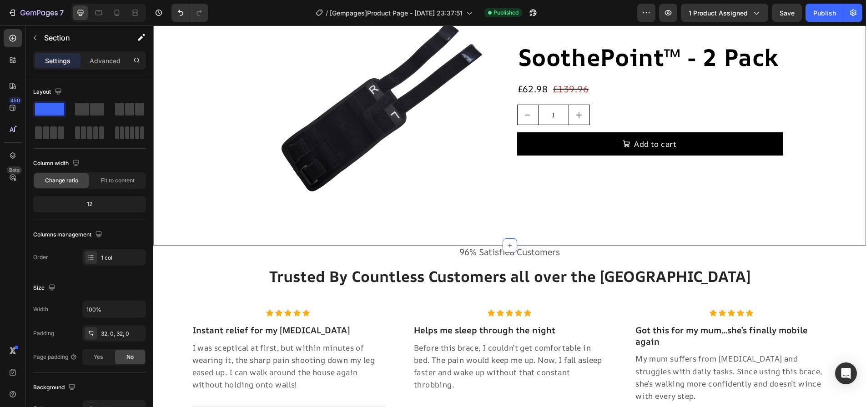
click at [101, 68] on div "Settings Advanced" at bounding box center [89, 60] width 113 height 18
click at [104, 65] on div "Advanced" at bounding box center [104, 60] width 45 height 15
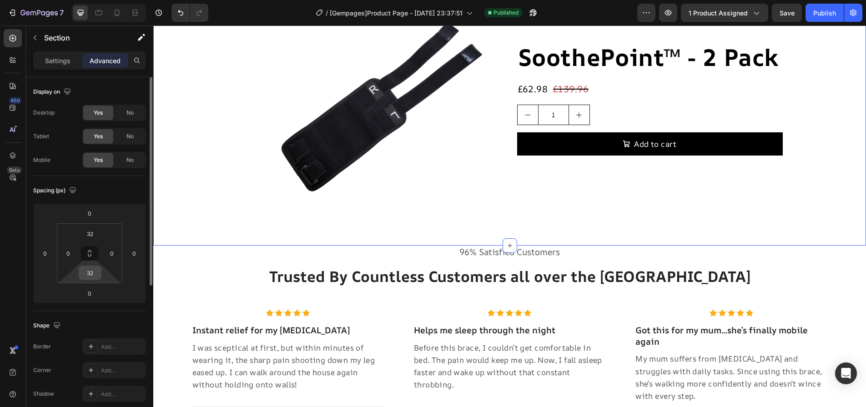
click at [92, 269] on input "32" at bounding box center [90, 273] width 18 height 14
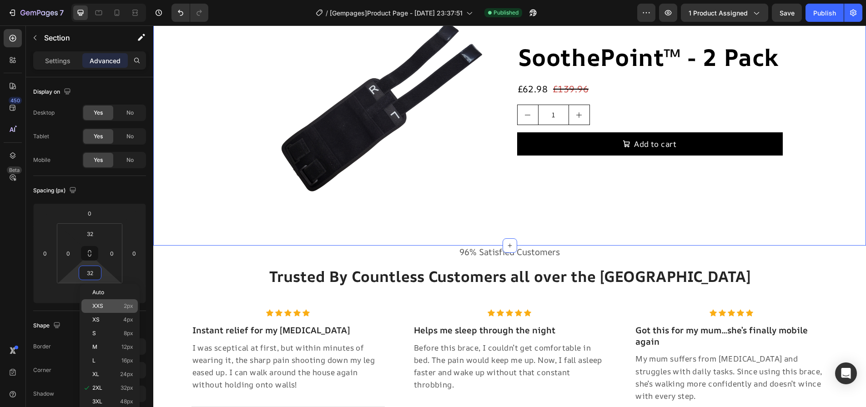
type input "2"
click at [103, 300] on div "XXS 2px" at bounding box center [109, 306] width 56 height 14
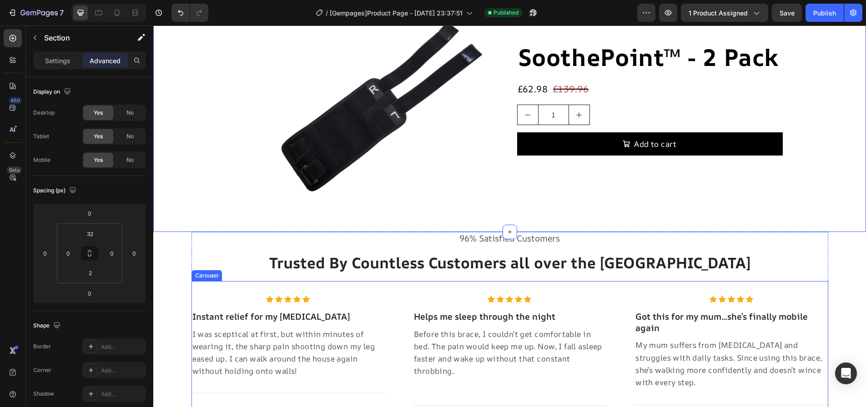
click at [291, 294] on div "Icon Icon Icon Icon Icon Icon List Hoz Instant relief for my leg pain Heading I…" at bounding box center [509, 366] width 637 height 170
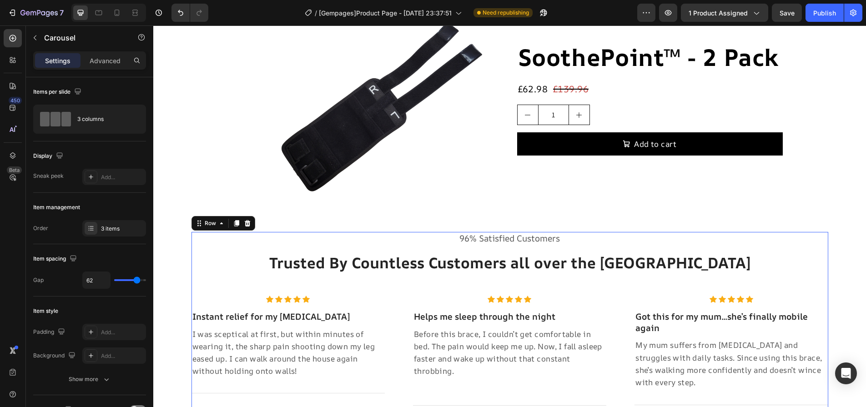
click at [562, 248] on div "96% Satisfied Customers Text block Trusted By Countless Customers all over the …" at bounding box center [509, 341] width 637 height 219
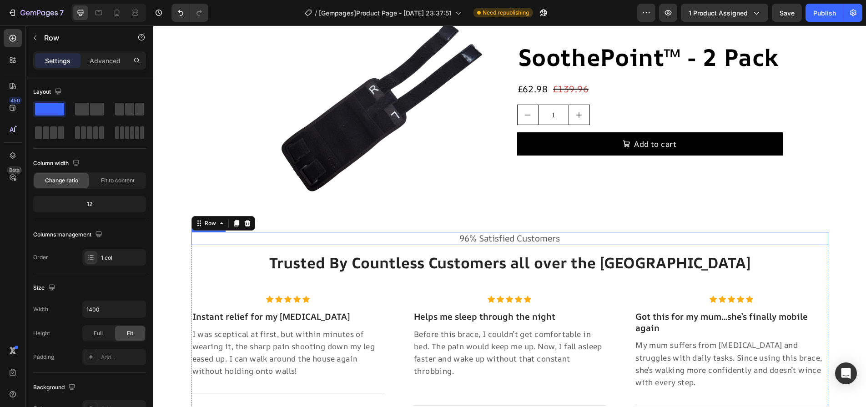
click at [563, 241] on p "96% Satisfied Customers" at bounding box center [509, 238] width 635 height 11
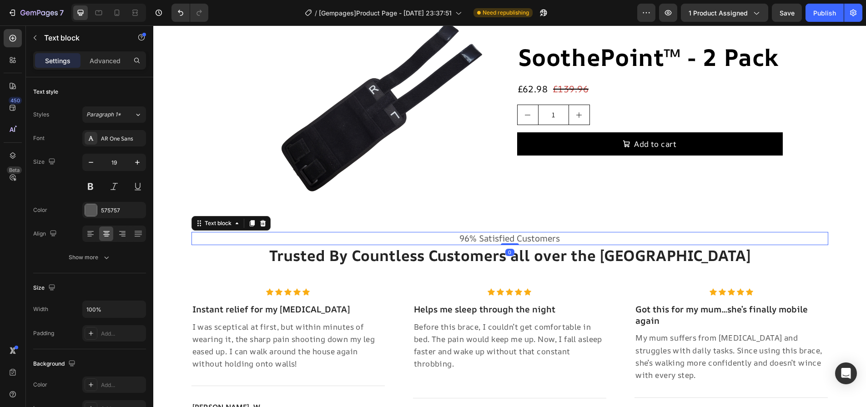
drag, startPoint x: 510, startPoint y: 251, endPoint x: 508, endPoint y: 240, distance: 11.0
click at [508, 240] on div "96% Satisfied Customers Text block 0" at bounding box center [509, 238] width 637 height 13
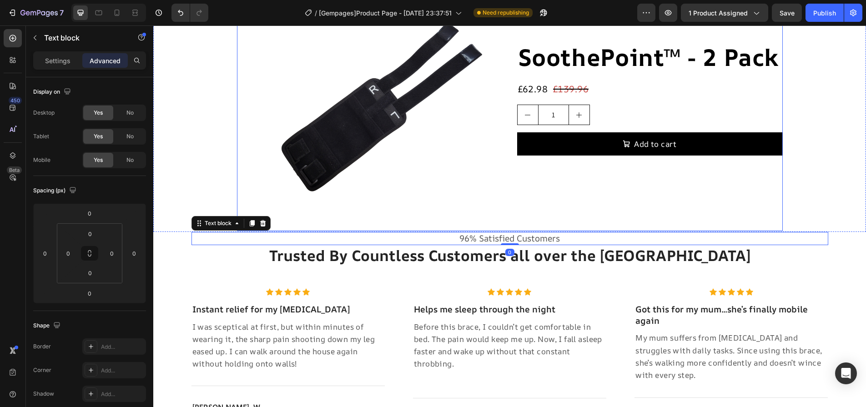
click at [684, 221] on div "SoothePoint™ - 2 Pack Product Title £62.98 Product Price Product Price £139.96 …" at bounding box center [650, 98] width 266 height 266
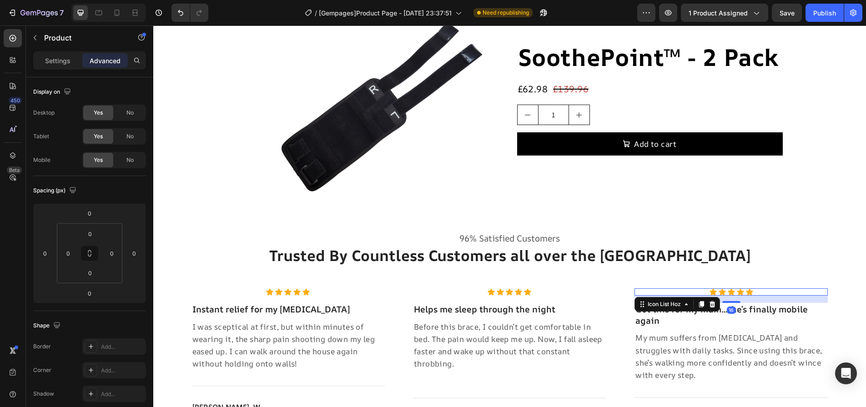
click at [732, 295] on div "Icon Icon Icon Icon Icon" at bounding box center [730, 291] width 193 height 7
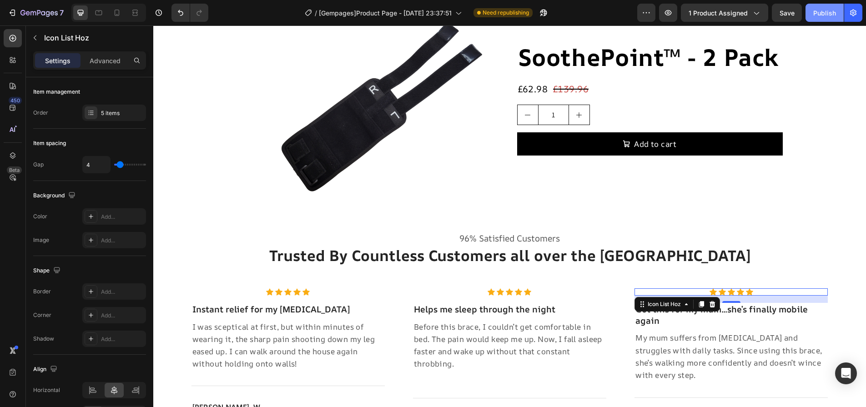
click at [821, 10] on div "Publish" at bounding box center [824, 13] width 23 height 10
click at [112, 14] on div at bounding box center [117, 12] width 15 height 15
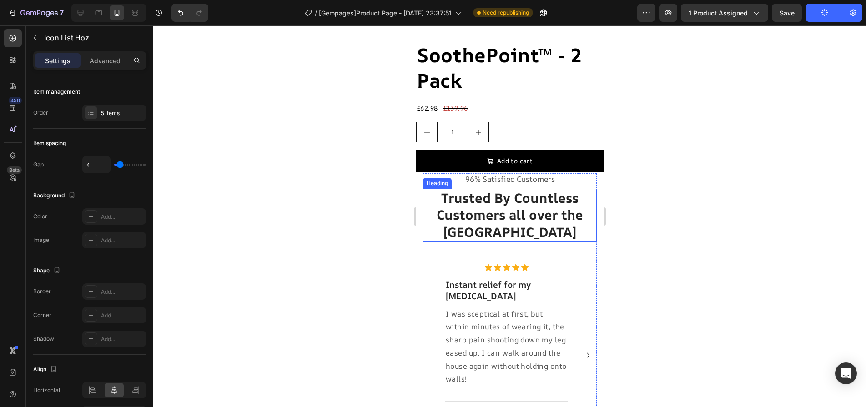
scroll to position [5678, 0]
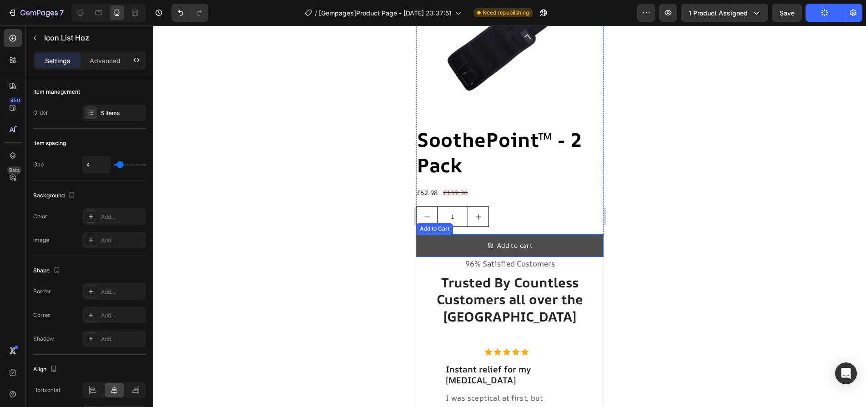
click at [578, 234] on button "Add to cart" at bounding box center [509, 245] width 187 height 22
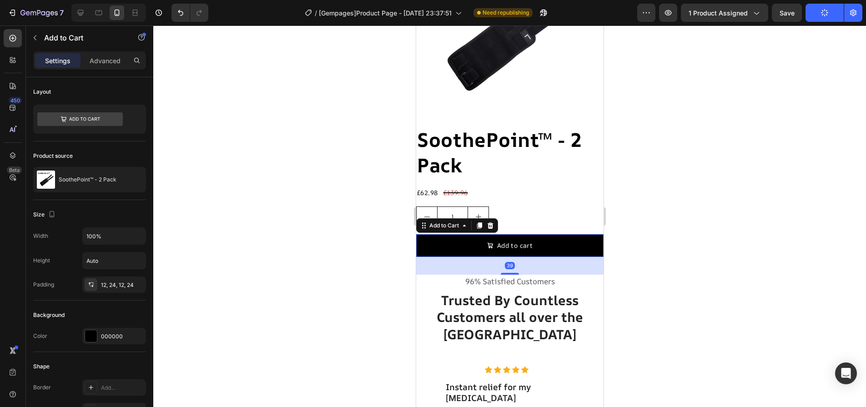
drag, startPoint x: 514, startPoint y: 237, endPoint x: 516, endPoint y: 255, distance: 17.8
click at [516, 257] on div "39" at bounding box center [509, 257] width 187 height 0
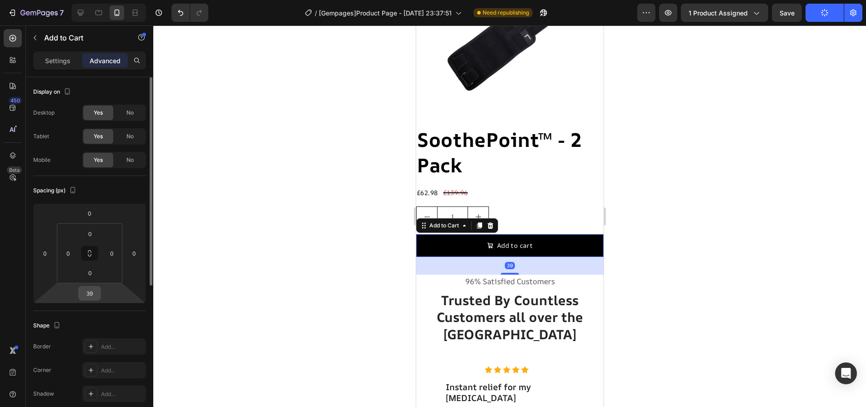
click at [91, 287] on input "39" at bounding box center [89, 294] width 18 height 14
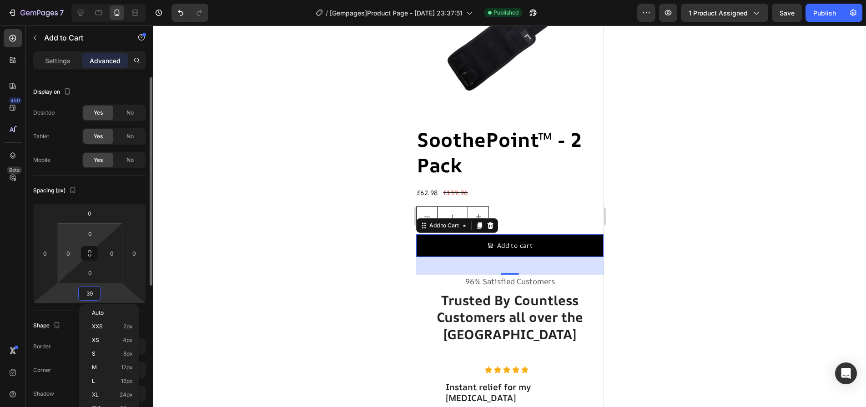
scroll to position [136, 0]
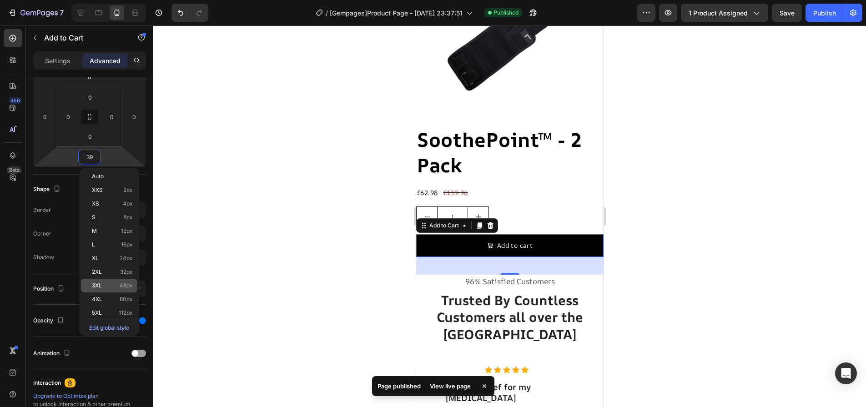
click at [109, 286] on p "3XL 48px" at bounding box center [112, 285] width 41 height 6
type input "48"
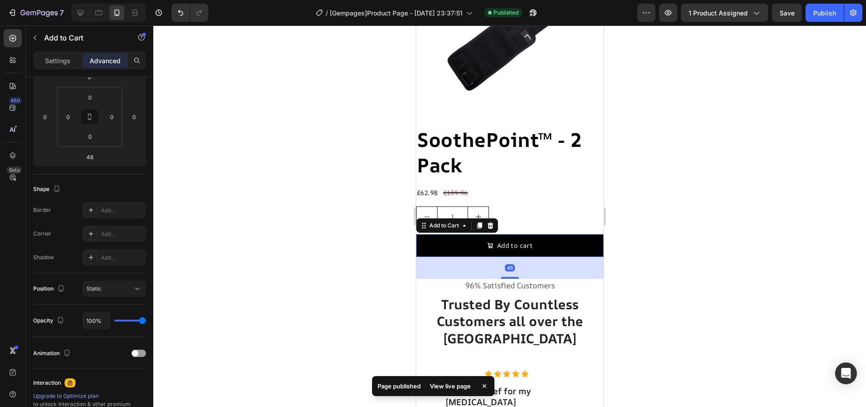
click at [277, 236] on div at bounding box center [509, 216] width 713 height 382
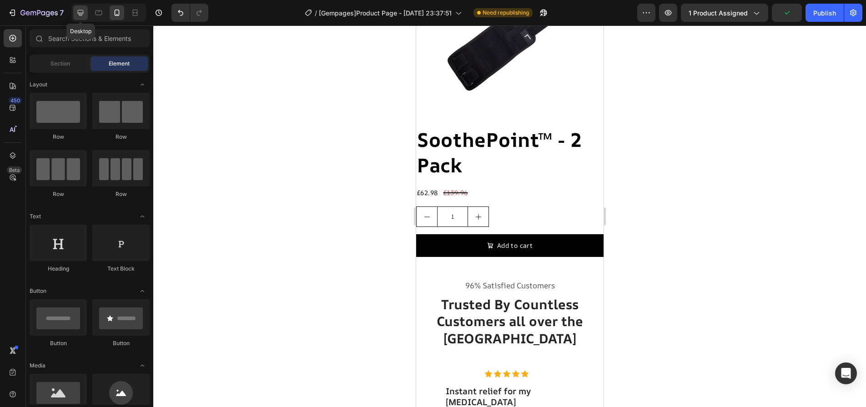
click at [75, 18] on div at bounding box center [80, 12] width 15 height 15
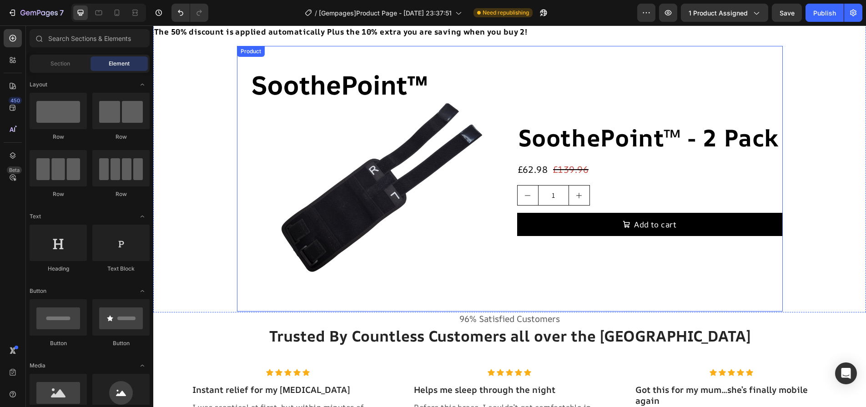
scroll to position [5519, 0]
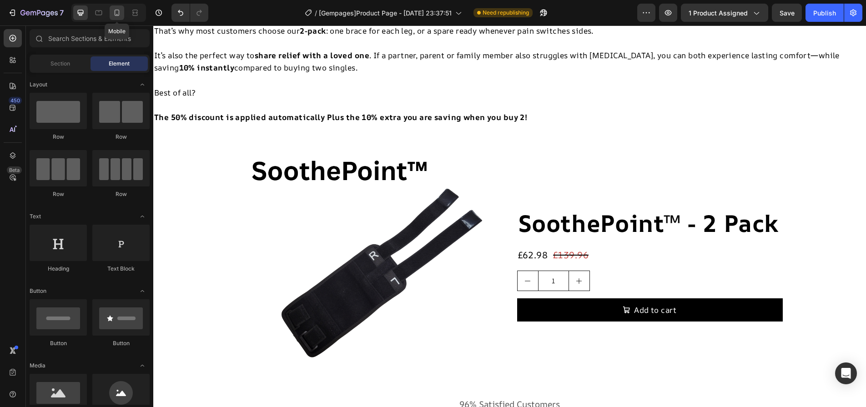
click at [118, 15] on icon at bounding box center [117, 13] width 5 height 6
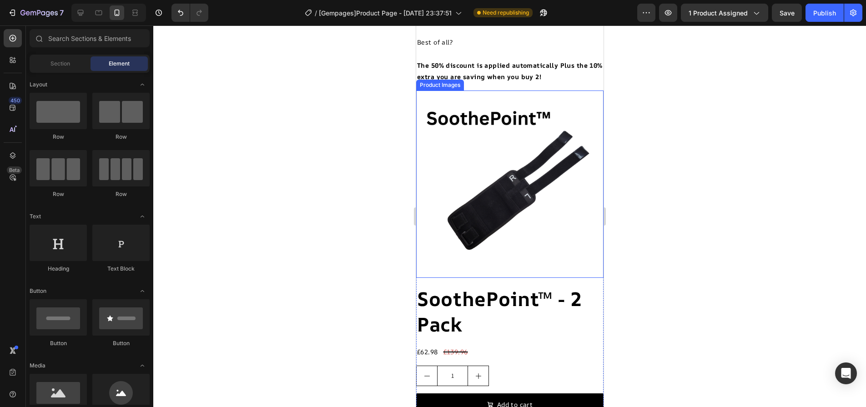
click at [529, 161] on img at bounding box center [509, 184] width 187 height 187
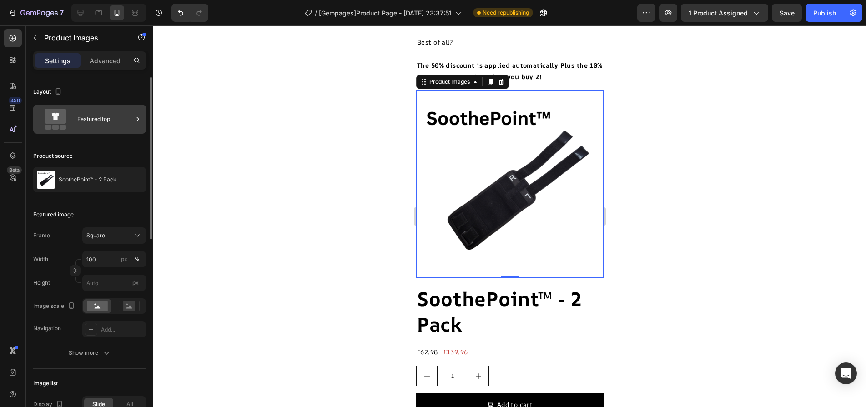
click at [117, 111] on div "Featured top" at bounding box center [104, 119] width 55 height 21
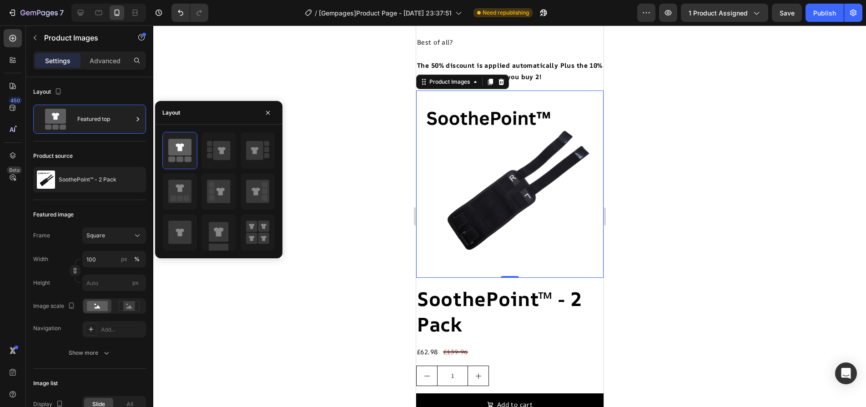
click at [676, 198] on div at bounding box center [509, 216] width 713 height 382
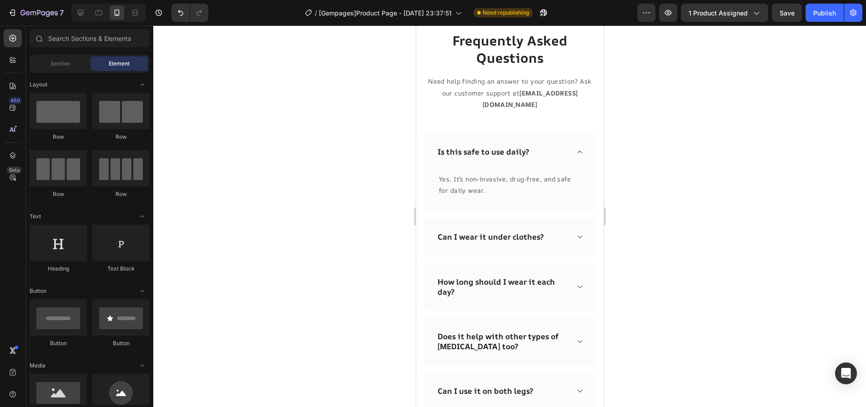
scroll to position [6929, 0]
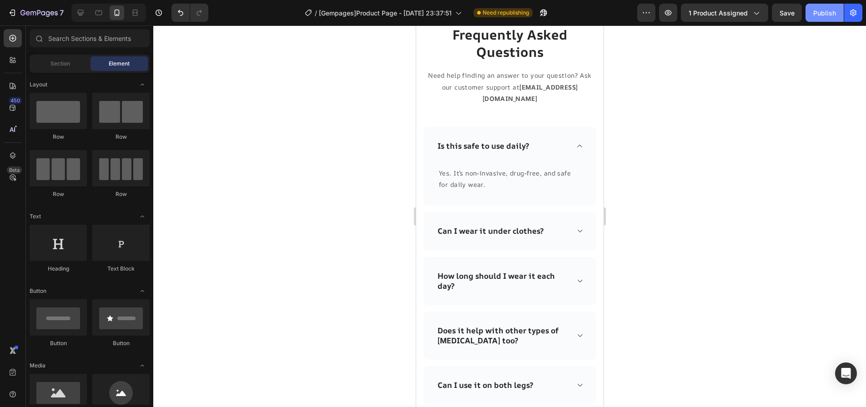
click at [825, 15] on div "Publish" at bounding box center [824, 13] width 23 height 10
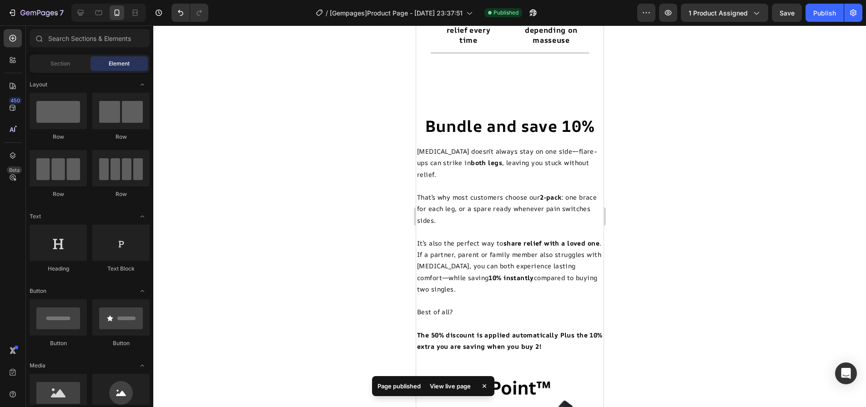
scroll to position [5454, 0]
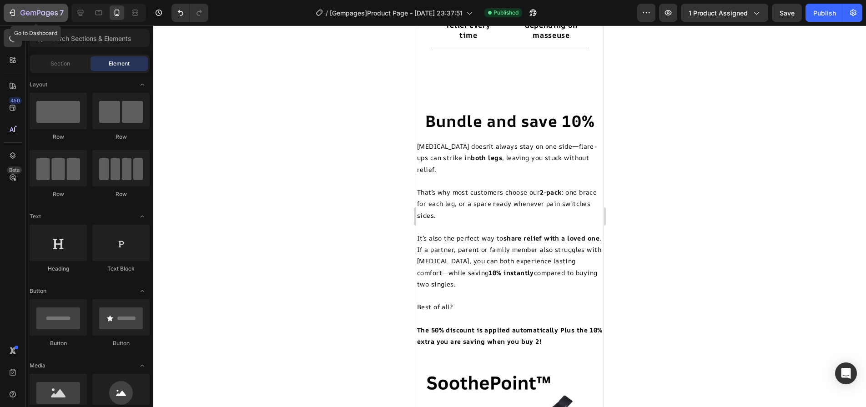
click at [20, 7] on div "7" at bounding box center [41, 12] width 43 height 11
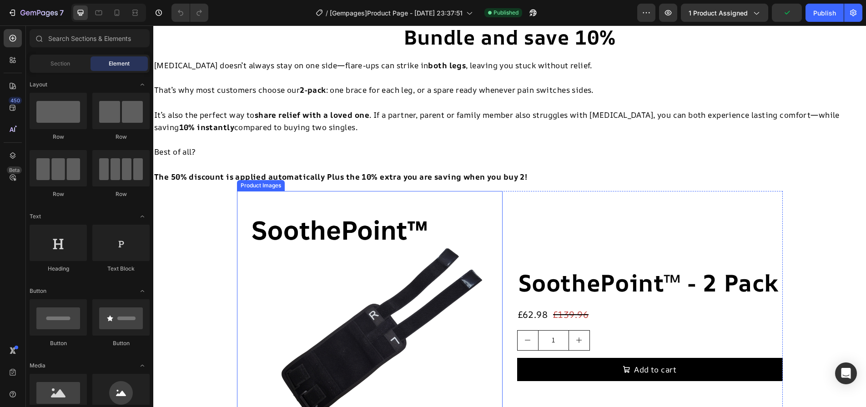
scroll to position [5476, 0]
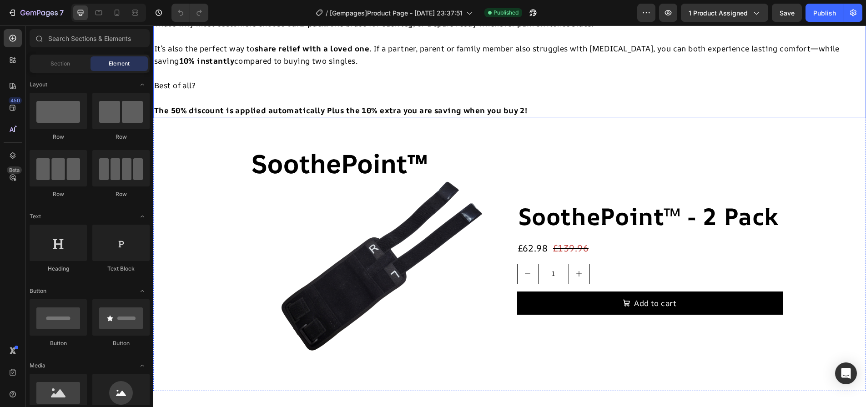
click at [406, 30] on p "That’s why most customers choose our 2-pack : one brace for each leg, or a spar…" at bounding box center [509, 23] width 711 height 12
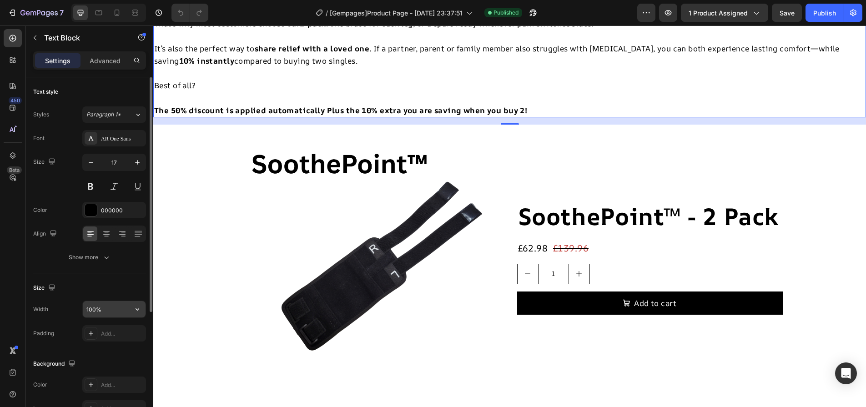
click at [114, 312] on input "100%" at bounding box center [114, 309] width 63 height 16
click at [141, 313] on icon "button" at bounding box center [137, 309] width 9 height 9
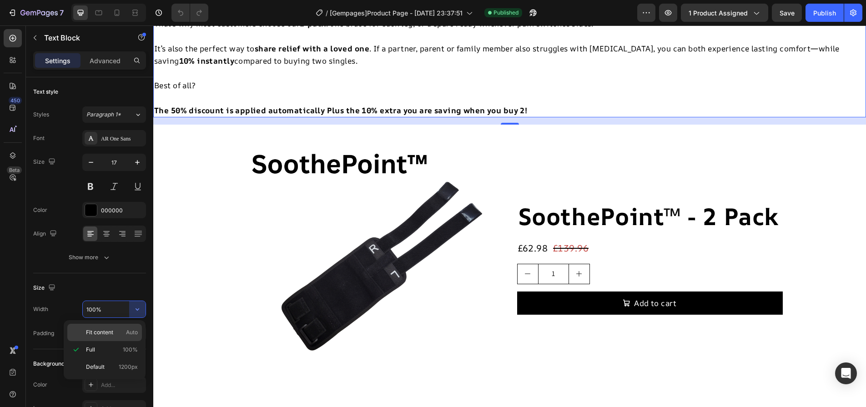
click at [130, 336] on span "Auto" at bounding box center [132, 332] width 12 height 8
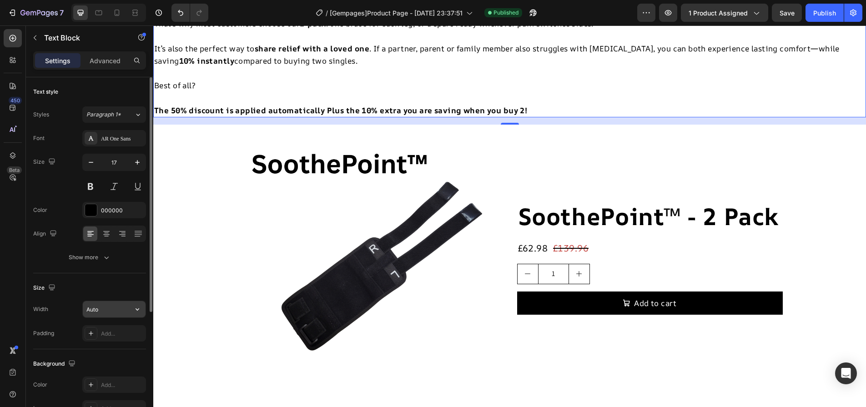
click at [126, 307] on input "Auto" at bounding box center [114, 309] width 63 height 16
click at [138, 313] on icon "button" at bounding box center [137, 309] width 9 height 9
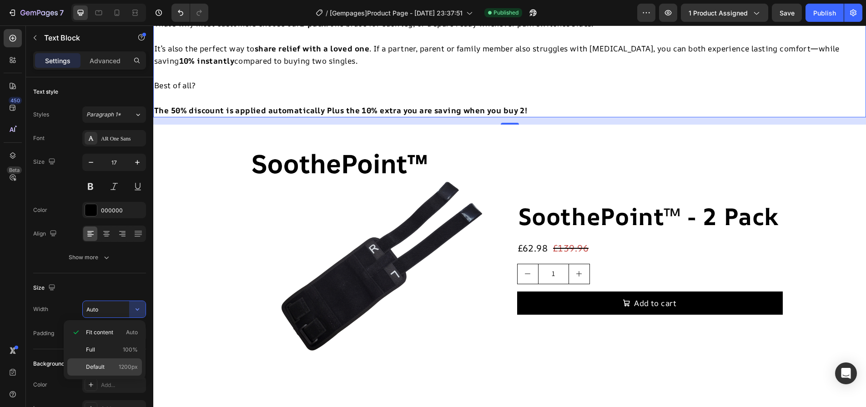
click at [128, 366] on span "1200px" at bounding box center [128, 367] width 19 height 8
type input "1200"
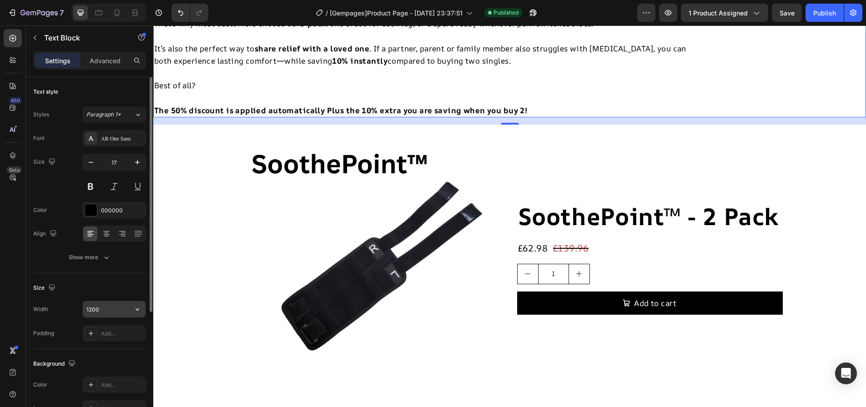
click at [135, 310] on icon "button" at bounding box center [137, 309] width 9 height 9
click at [136, 282] on div "Size" at bounding box center [89, 288] width 113 height 15
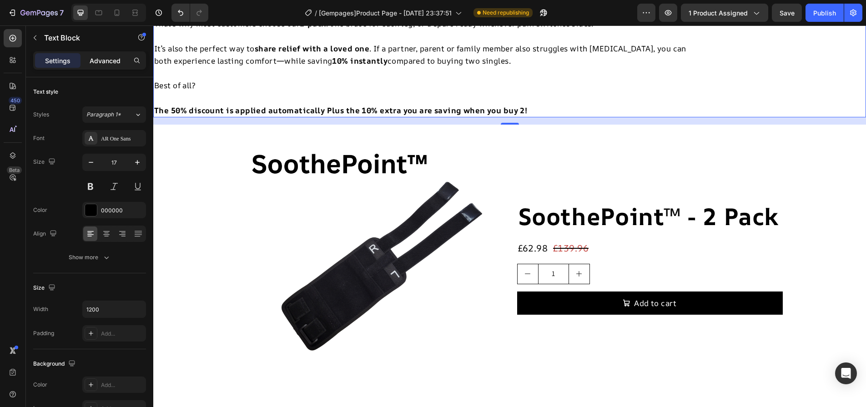
click at [97, 54] on div "Advanced" at bounding box center [104, 60] width 45 height 15
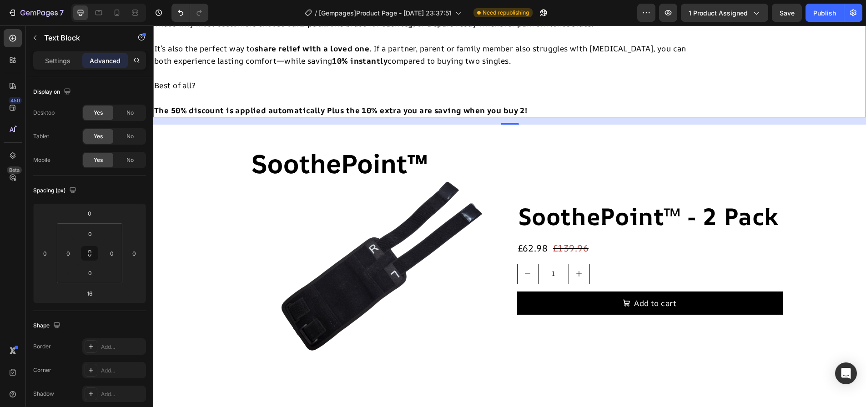
click at [214, 67] on p "It’s also the perfect way to share relief with a loved one . If a partner, pare…" at bounding box center [426, 54] width 544 height 25
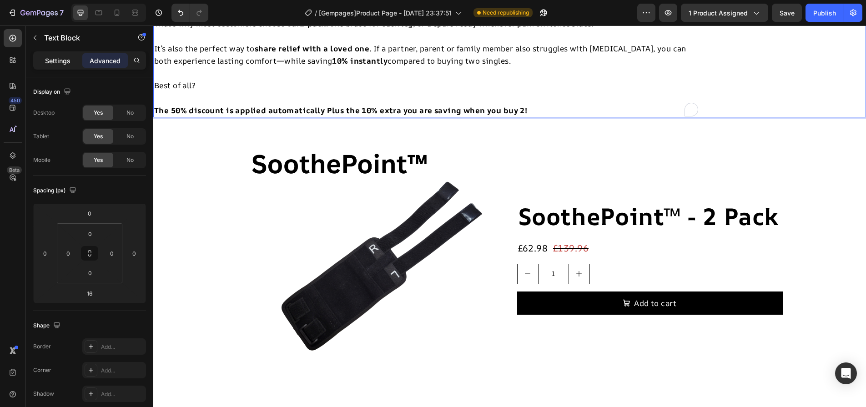
click at [64, 67] on div "Settings" at bounding box center [57, 60] width 45 height 15
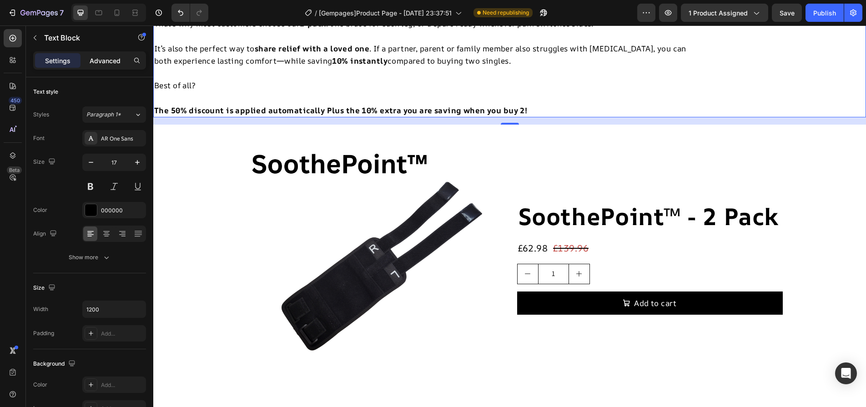
click at [100, 60] on p "Advanced" at bounding box center [105, 61] width 31 height 10
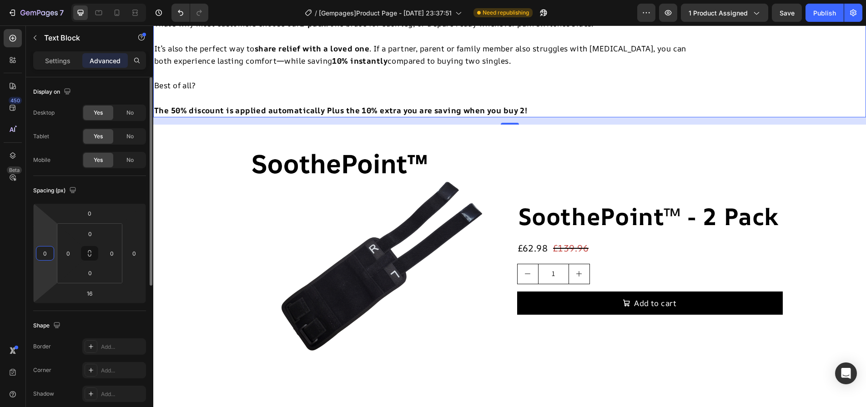
click at [49, 251] on input "0" at bounding box center [45, 253] width 14 height 14
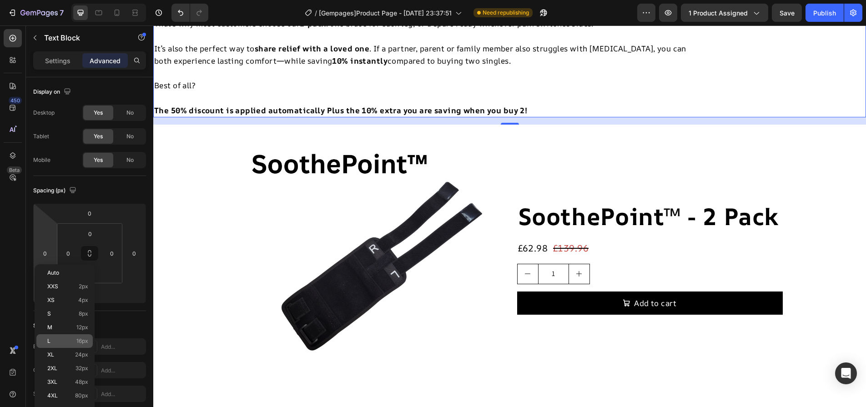
click at [59, 341] on p "L 16px" at bounding box center [67, 341] width 41 height 6
type input "16"
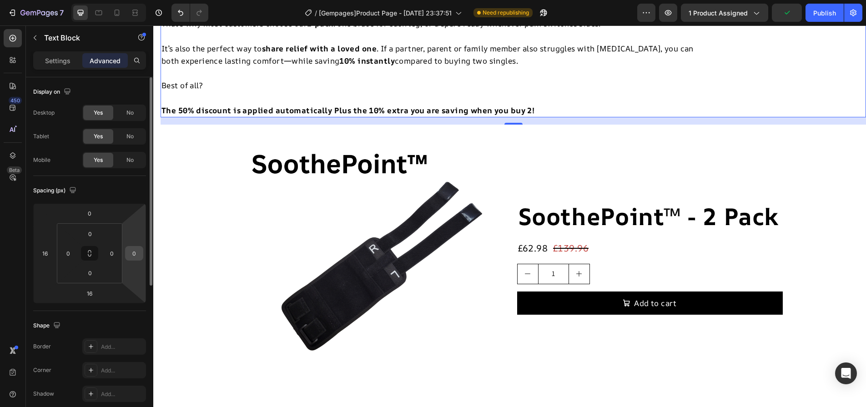
click at [130, 252] on input "0" at bounding box center [134, 253] width 14 height 14
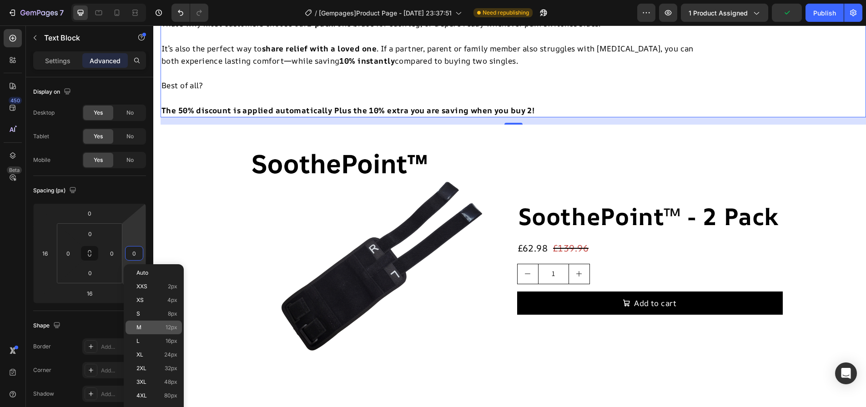
click at [146, 333] on div "M 12px" at bounding box center [154, 328] width 56 height 14
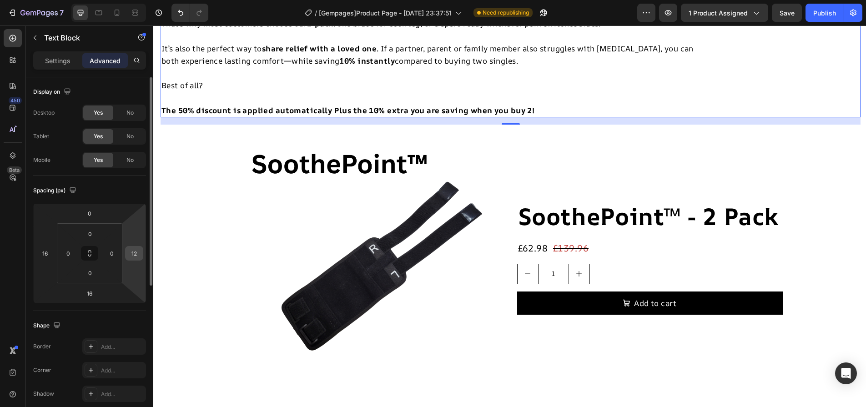
click at [131, 253] on input "12" at bounding box center [134, 253] width 14 height 14
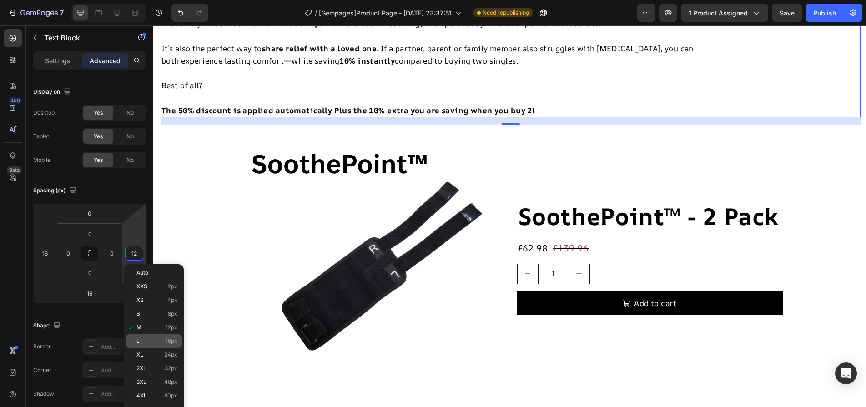
click at [161, 341] on p "L 16px" at bounding box center [156, 341] width 41 height 6
type input "16"
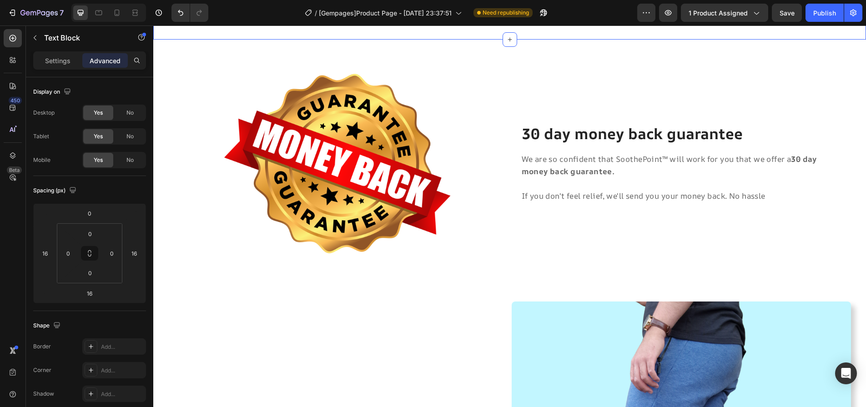
scroll to position [5840, 0]
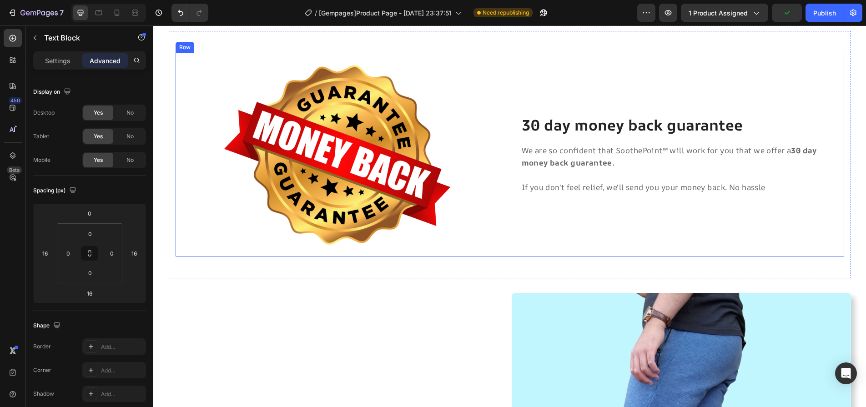
click at [617, 70] on div "30 day money back guarantee Heading We are so confident that SoothePoint™ will …" at bounding box center [682, 155] width 323 height 182
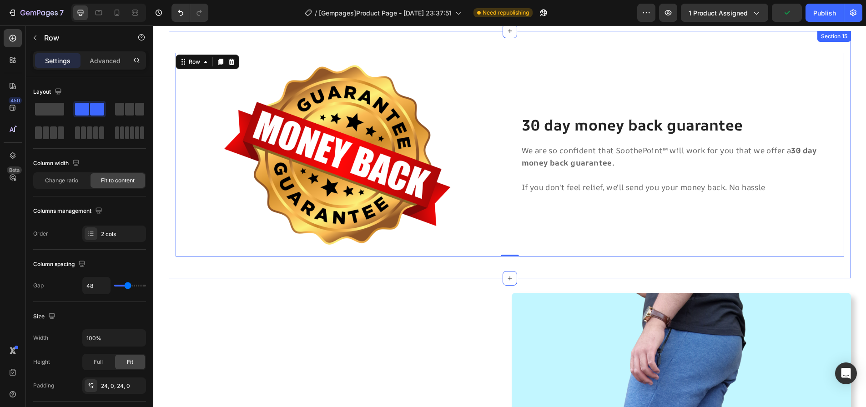
click at [611, 44] on div "Image 30 day money back guarantee Heading We are so confident that SoothePoint™…" at bounding box center [510, 154] width 682 height 247
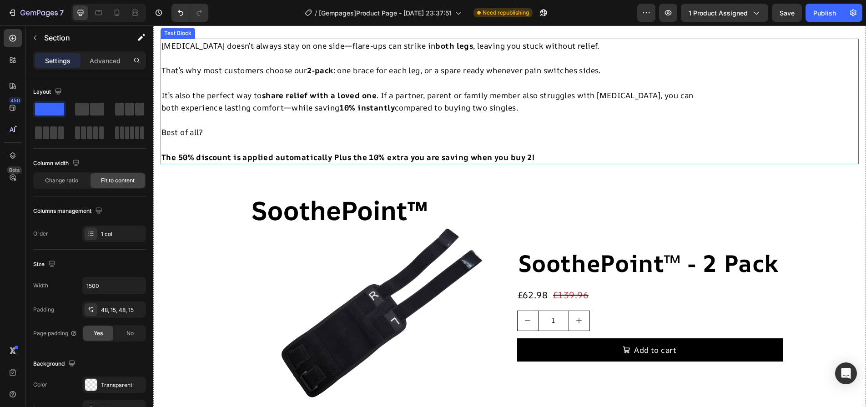
scroll to position [5066, 0]
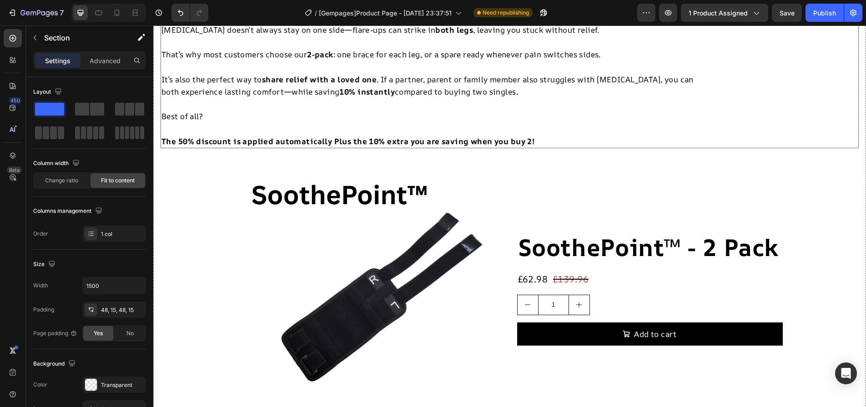
click at [256, 48] on p at bounding box center [433, 42] width 544 height 12
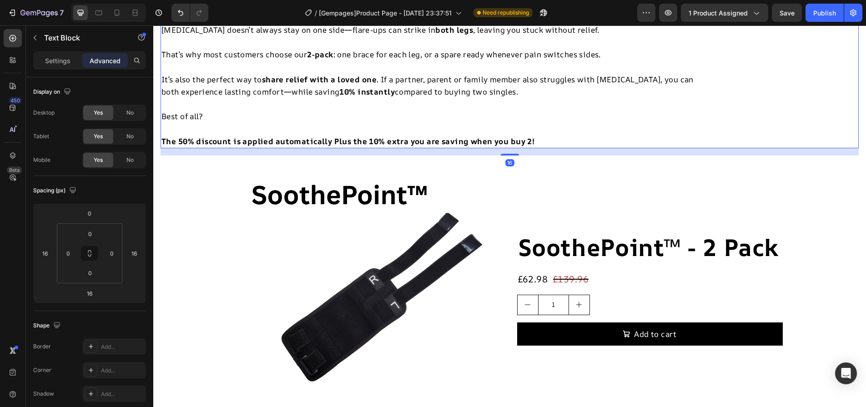
click at [192, 20] on div "Text Block" at bounding box center [187, 14] width 49 height 11
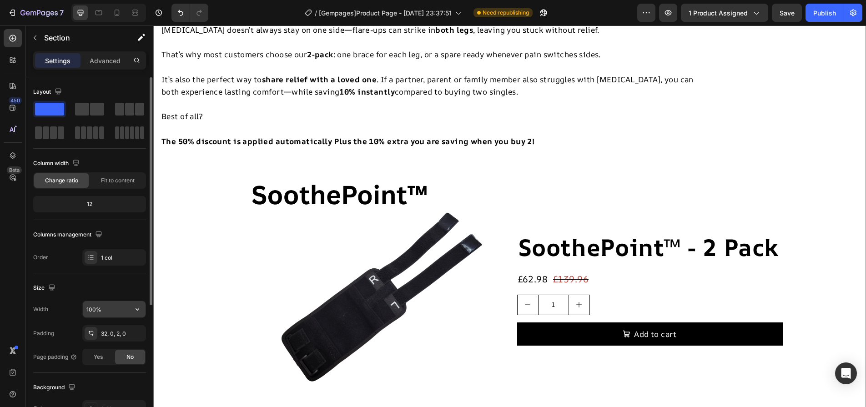
click at [123, 309] on input "100%" at bounding box center [114, 309] width 63 height 16
click at [135, 303] on button "button" at bounding box center [137, 309] width 16 height 16
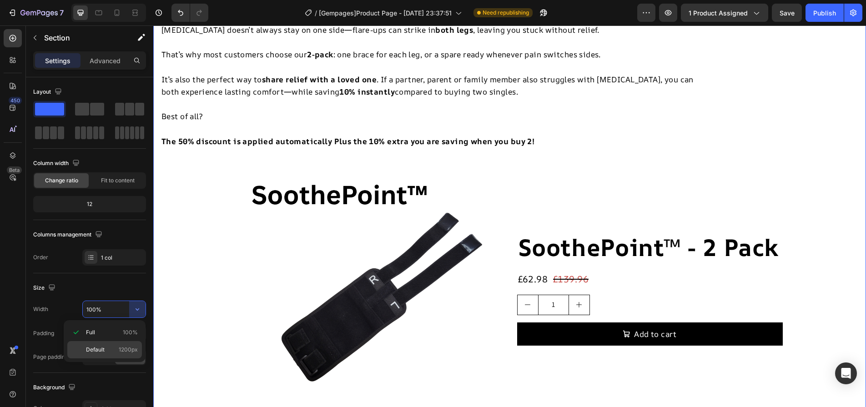
click at [136, 348] on span "1200px" at bounding box center [128, 350] width 19 height 8
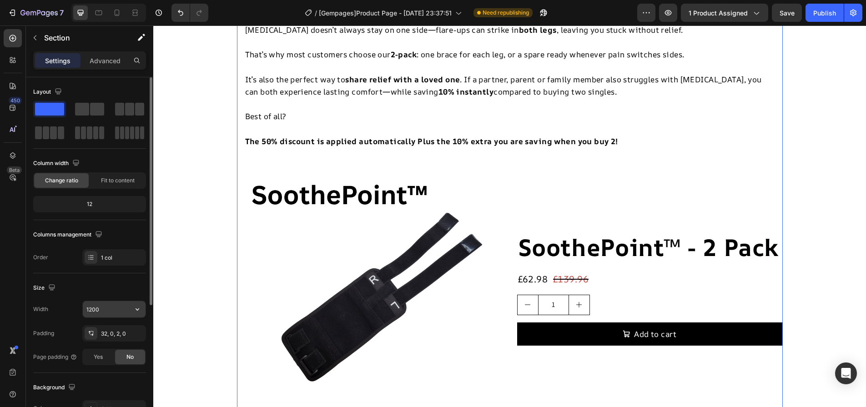
click at [115, 307] on input "1200" at bounding box center [114, 309] width 63 height 16
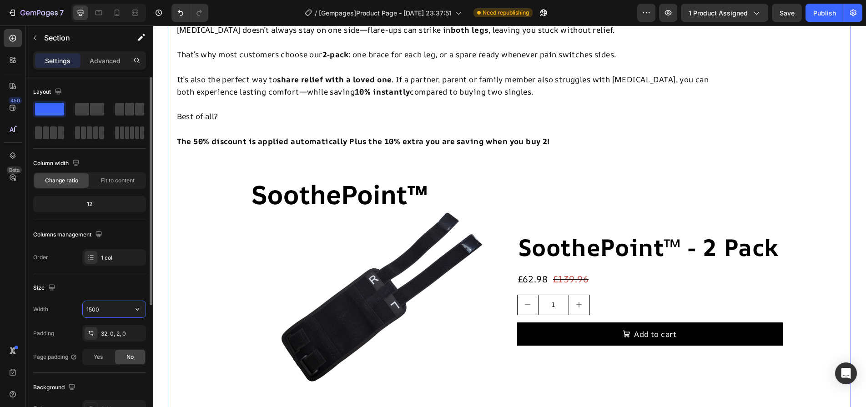
type input "1500"
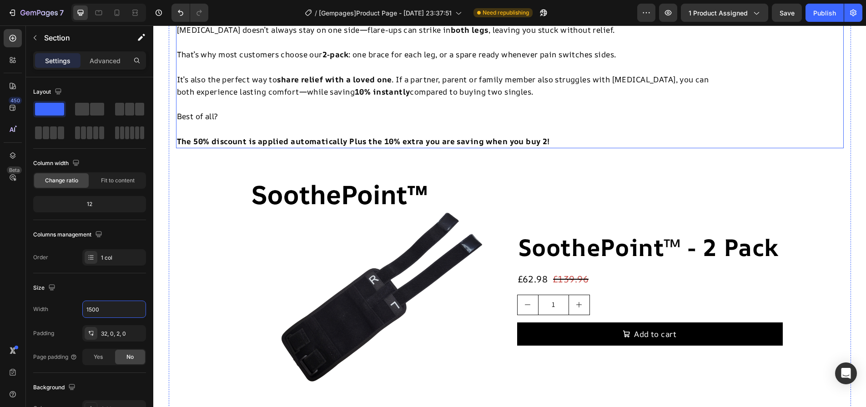
click at [307, 48] on p at bounding box center [449, 42] width 544 height 12
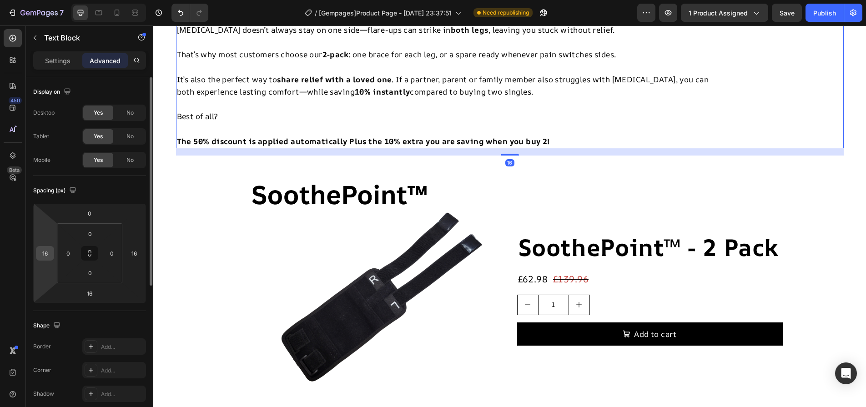
click at [48, 253] on input "16" at bounding box center [45, 253] width 14 height 14
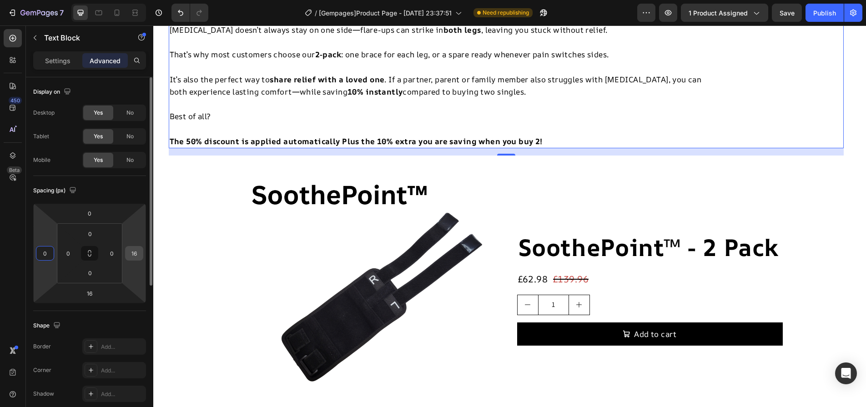
type input "0"
click at [135, 255] on input "16" at bounding box center [134, 253] width 14 height 14
type input "106"
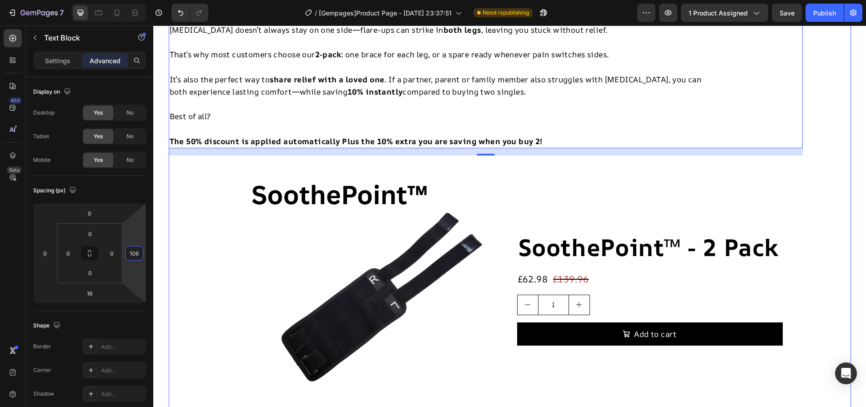
click at [230, 120] on div "Bundle and save 10% Heading Sciatica doesn’t always stay on one side—flare-ups …" at bounding box center [510, 197] width 682 height 449
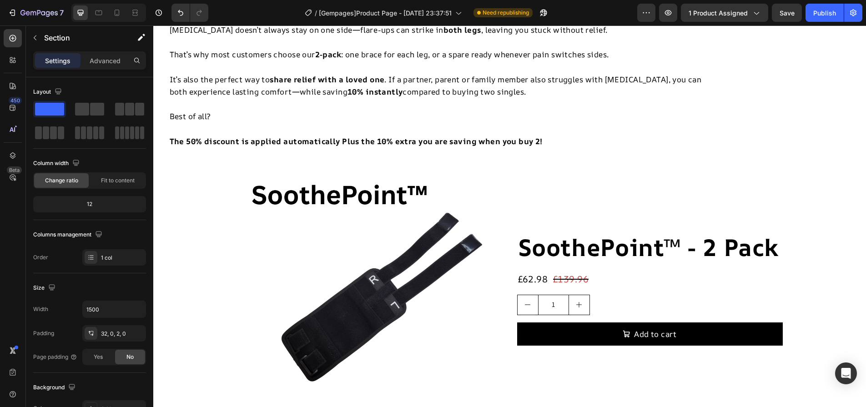
click at [354, 15] on h2 "Bundle and save 10%" at bounding box center [510, 2] width 682 height 28
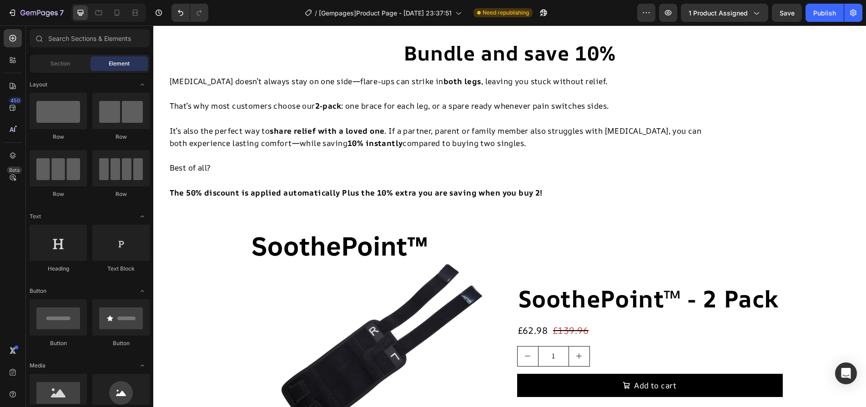
scroll to position [5021, 0]
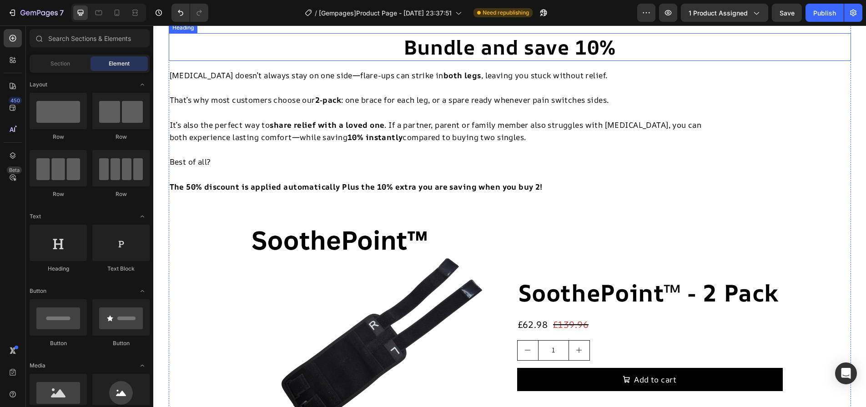
click at [470, 61] on h2 "Bundle and save 10%" at bounding box center [510, 47] width 682 height 28
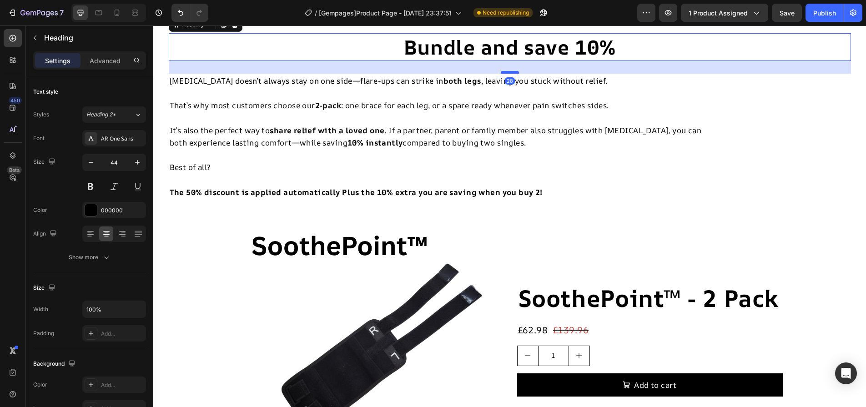
drag, startPoint x: 503, startPoint y: 201, endPoint x: 501, endPoint y: 206, distance: 5.8
click at [501, 74] on div at bounding box center [510, 72] width 18 height 3
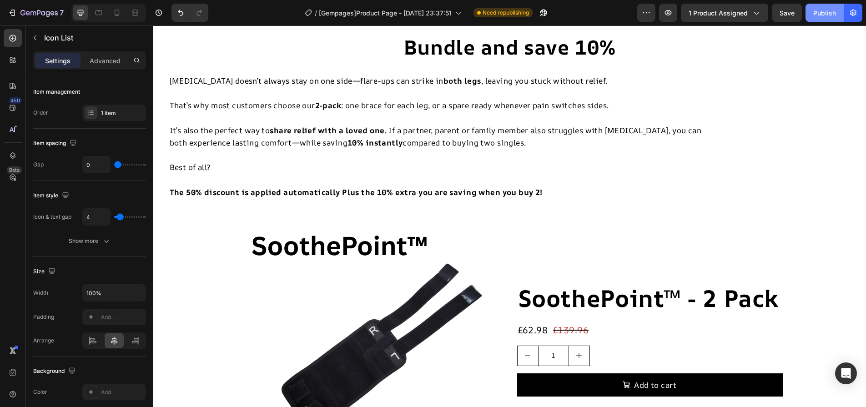
click at [827, 12] on div "Publish" at bounding box center [824, 13] width 23 height 10
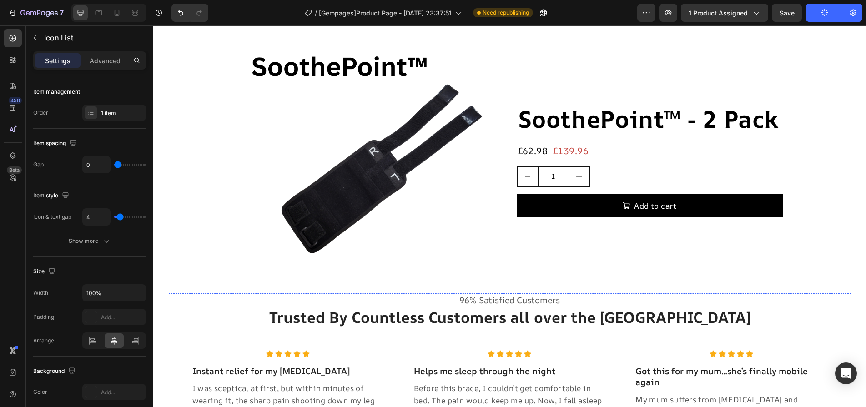
scroll to position [5430, 0]
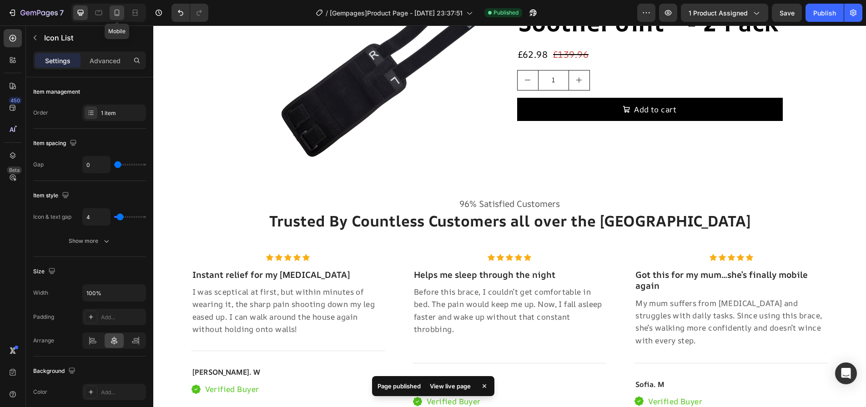
click at [116, 15] on icon at bounding box center [117, 13] width 5 height 6
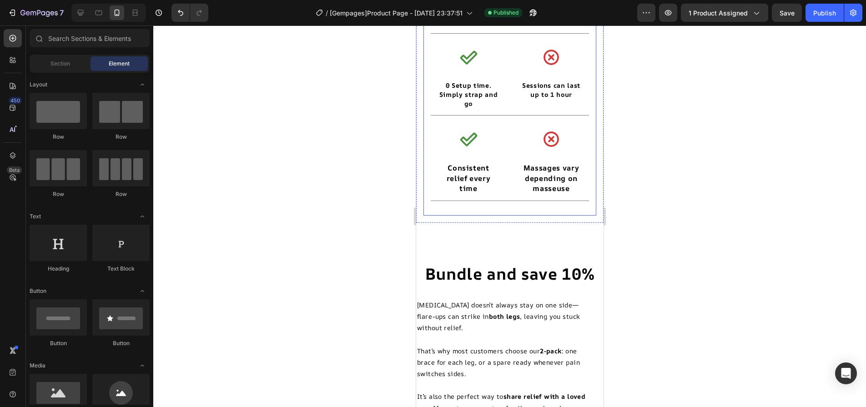
scroll to position [4934, 0]
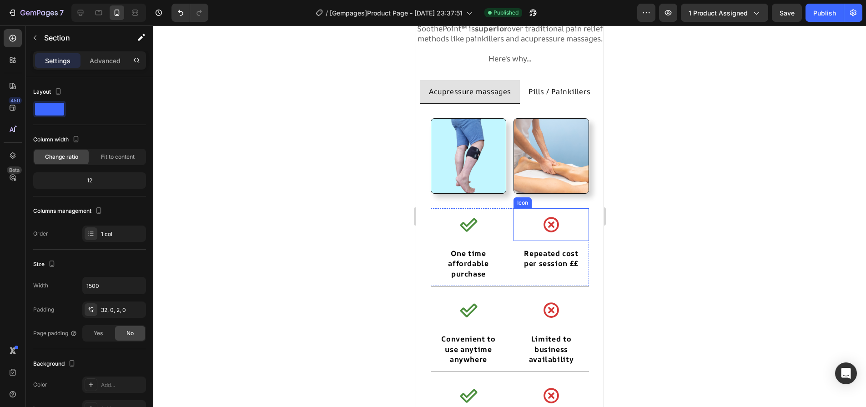
scroll to position [4161, 0]
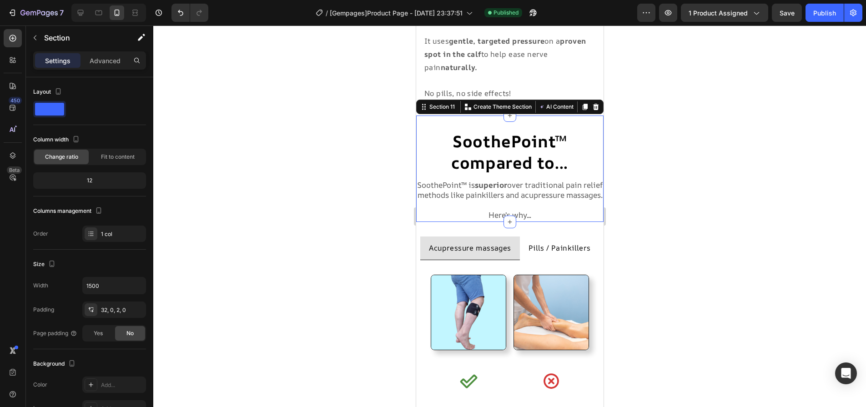
click at [457, 222] on div "SoothePoint™ compared to... Heading SoothePoint™ is superior over traditional p…" at bounding box center [509, 169] width 187 height 106
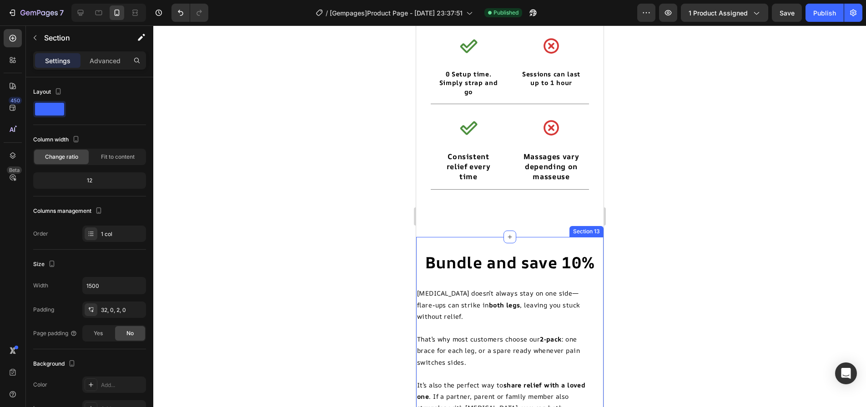
scroll to position [5116, 0]
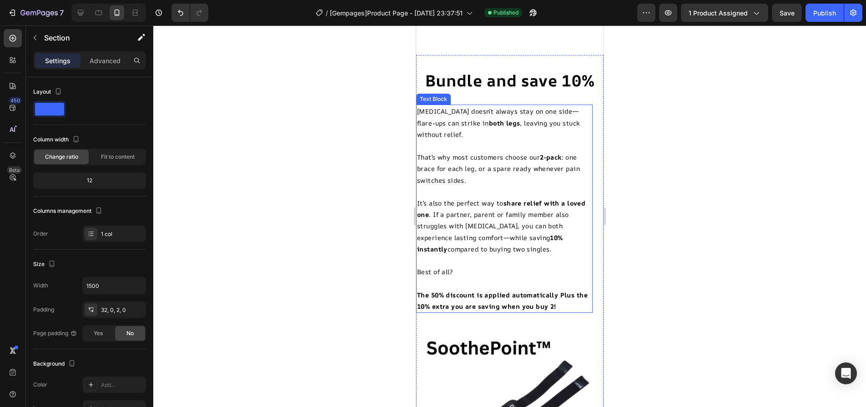
click at [470, 151] on p "That’s why most customers choose our 2-pack : one brace for each leg, or a spar…" at bounding box center [504, 168] width 175 height 35
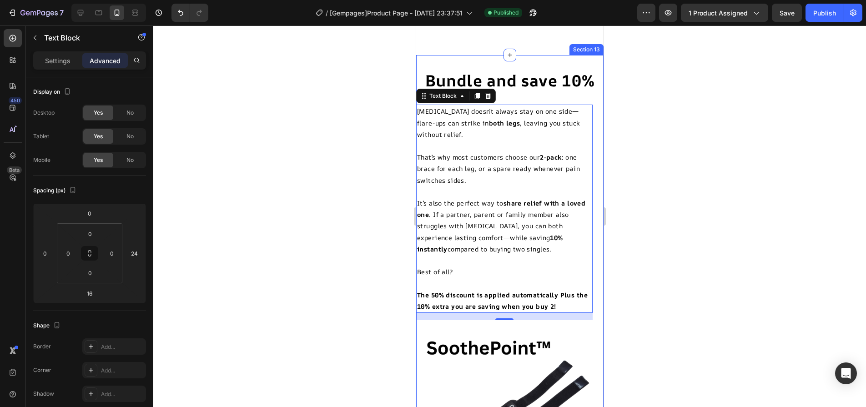
click at [590, 102] on div "Bundle and save 10% Heading Sciatica doesn’t always stay on one side—flare-ups …" at bounding box center [509, 369] width 187 height 598
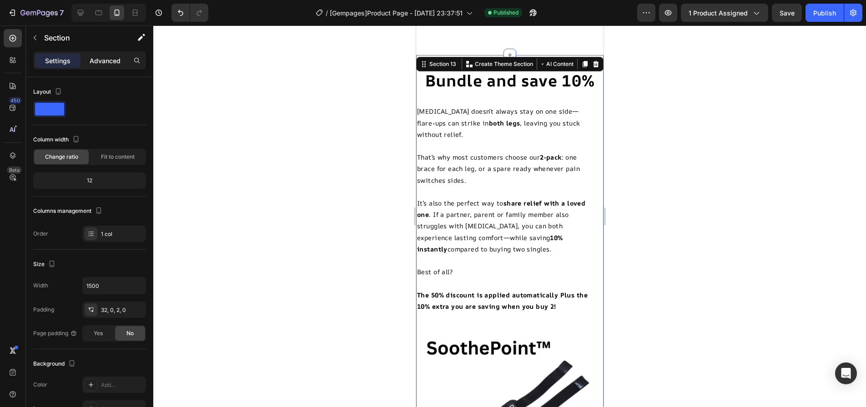
click at [116, 65] on div "Advanced" at bounding box center [104, 60] width 45 height 15
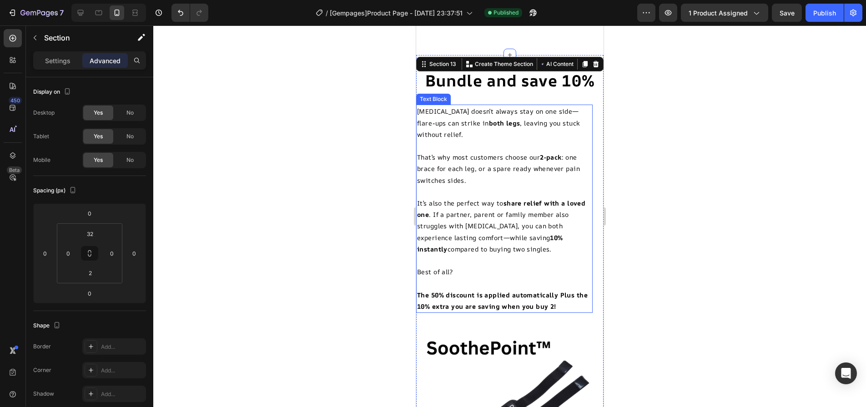
click at [538, 112] on p "Sciatica doesn’t always stay on one side—flare-ups can strike in both legs , le…" at bounding box center [504, 123] width 175 height 35
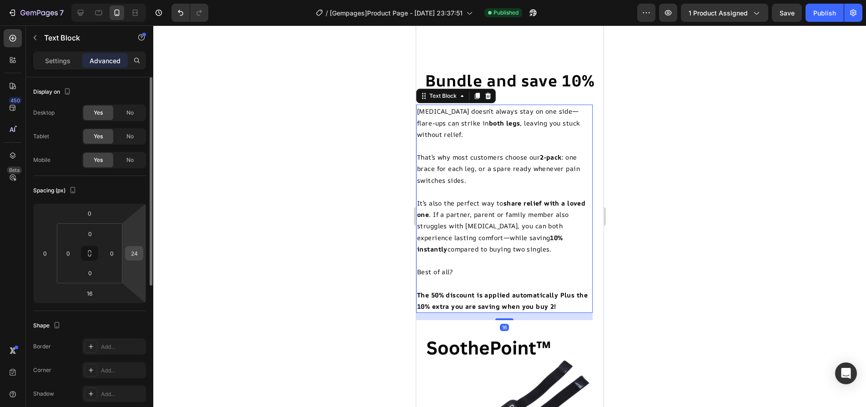
click at [140, 253] on input "24" at bounding box center [134, 253] width 14 height 14
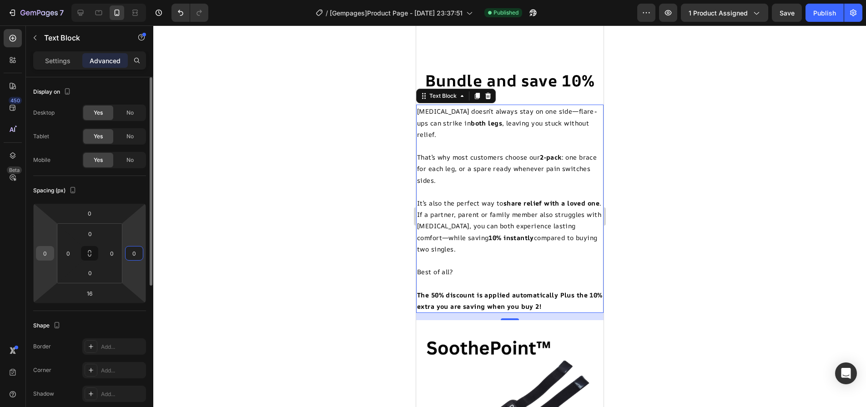
type input "0"
click at [42, 248] on input "0" at bounding box center [45, 253] width 14 height 14
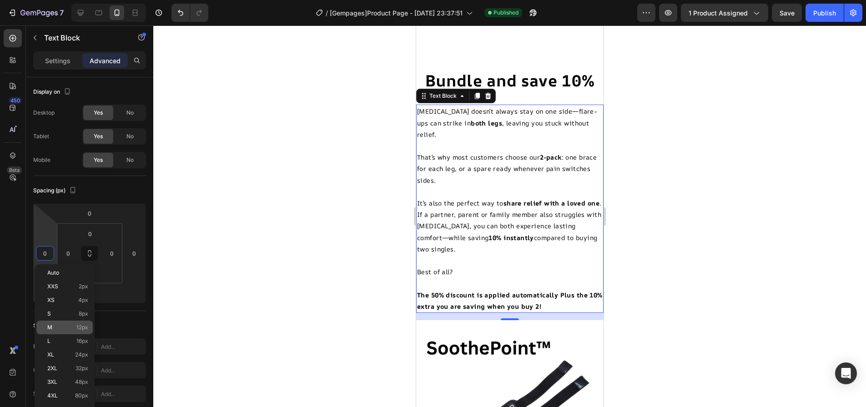
click at [61, 327] on p "M 12px" at bounding box center [67, 327] width 41 height 6
type input "12"
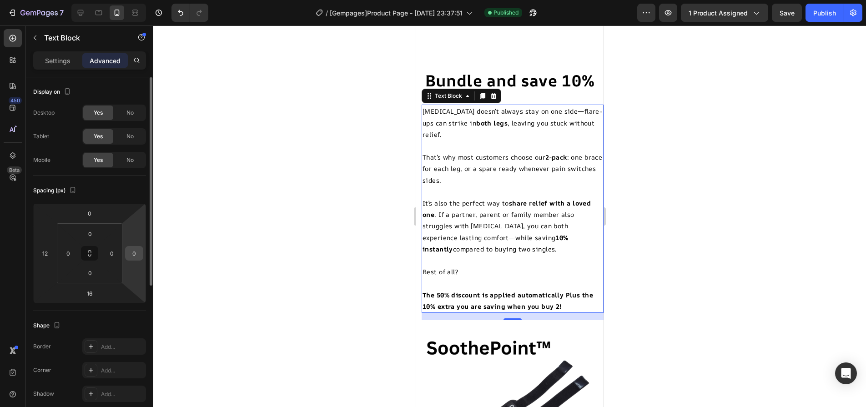
click at [138, 257] on input "0" at bounding box center [134, 253] width 14 height 14
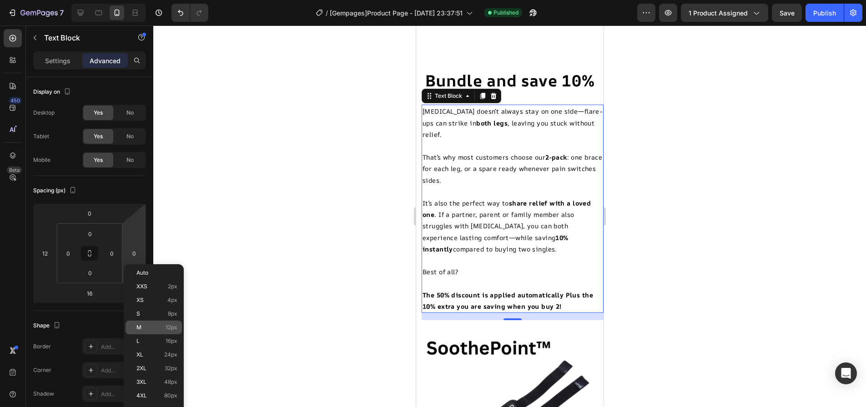
click at [141, 326] on span "M" at bounding box center [138, 327] width 5 height 6
type input "12"
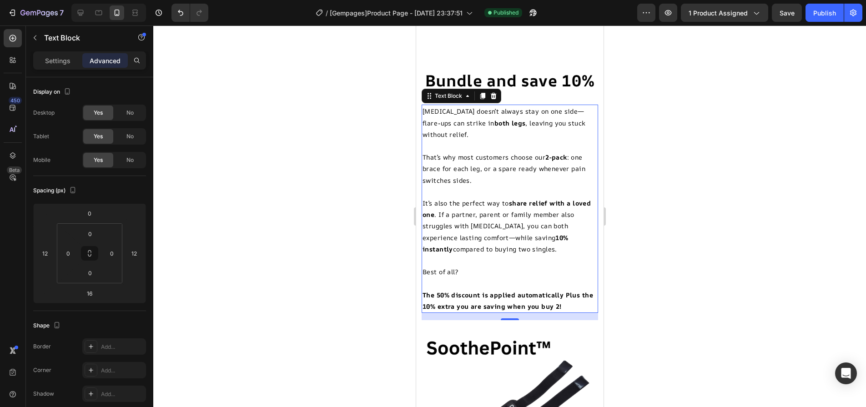
click at [239, 276] on div at bounding box center [509, 216] width 713 height 382
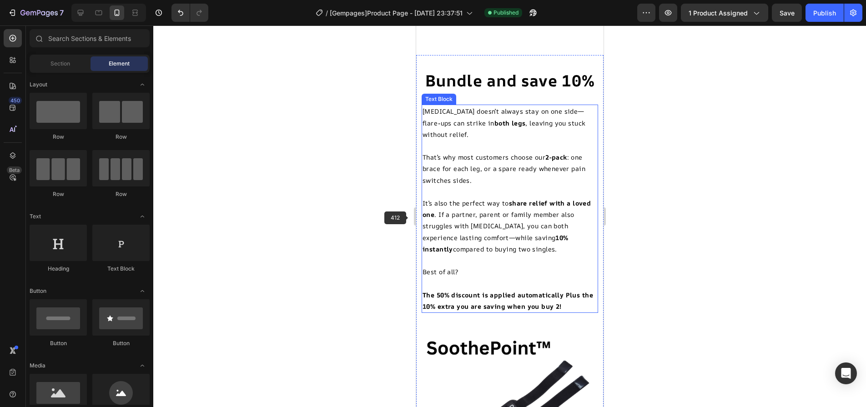
click at [497, 216] on p "It’s also the perfect way to share relief with a loved one . If a partner, pare…" at bounding box center [509, 225] width 175 height 57
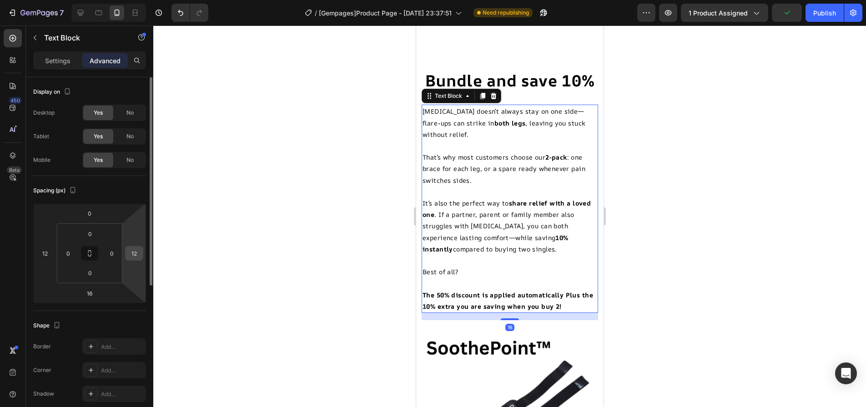
click at [141, 253] on div "12" at bounding box center [134, 253] width 18 height 15
click at [133, 253] on input "12" at bounding box center [134, 253] width 14 height 14
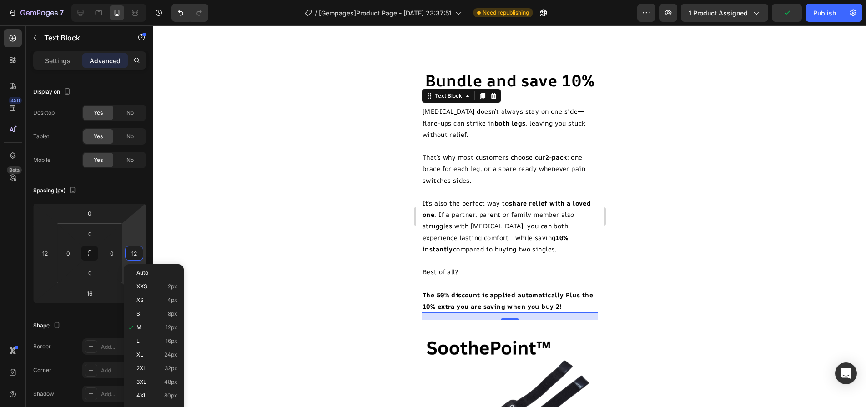
type input "0"
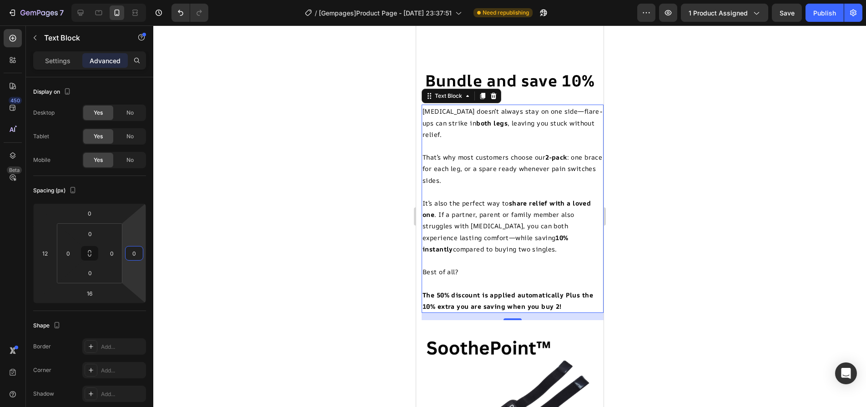
click at [204, 227] on div at bounding box center [509, 216] width 713 height 382
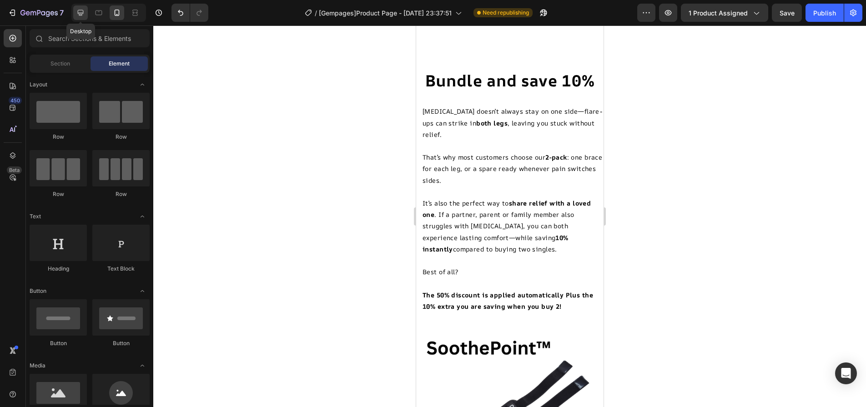
click at [83, 14] on icon at bounding box center [80, 12] width 9 height 9
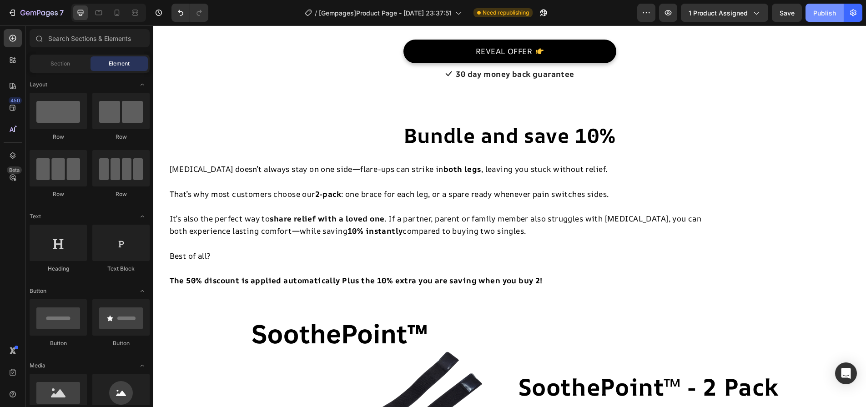
click at [822, 16] on div "Publish" at bounding box center [824, 13] width 23 height 10
click at [313, 182] on p at bounding box center [442, 182] width 544 height 12
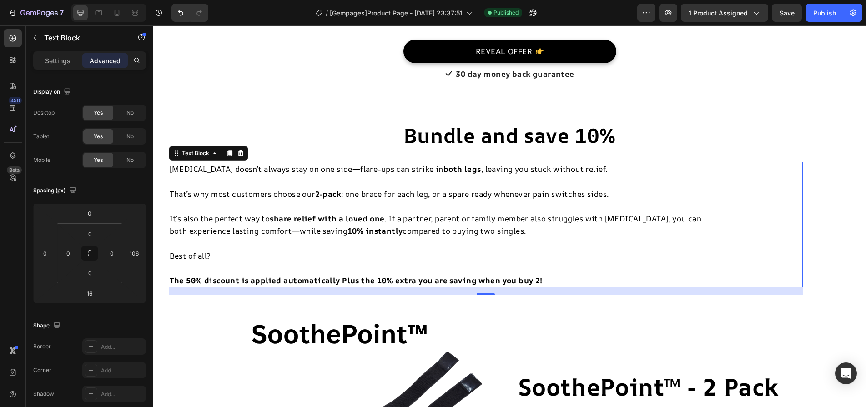
click at [208, 231] on p "It’s also the perfect way to share relief with a loved one . If a partner, pare…" at bounding box center [442, 224] width 544 height 25
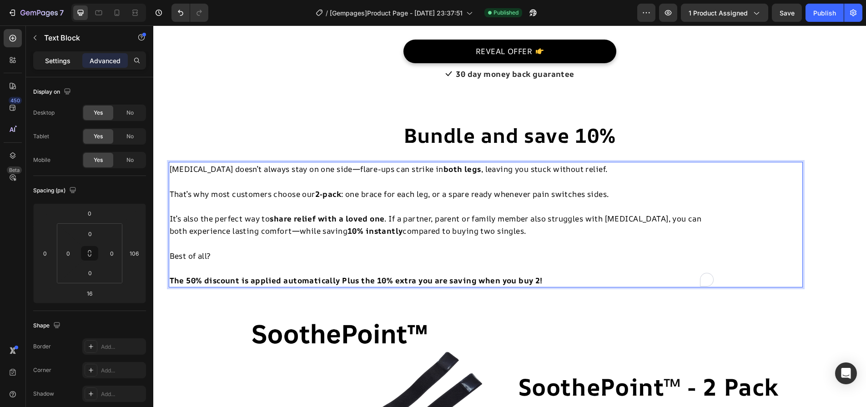
click at [55, 53] on div "Settings" at bounding box center [57, 60] width 45 height 15
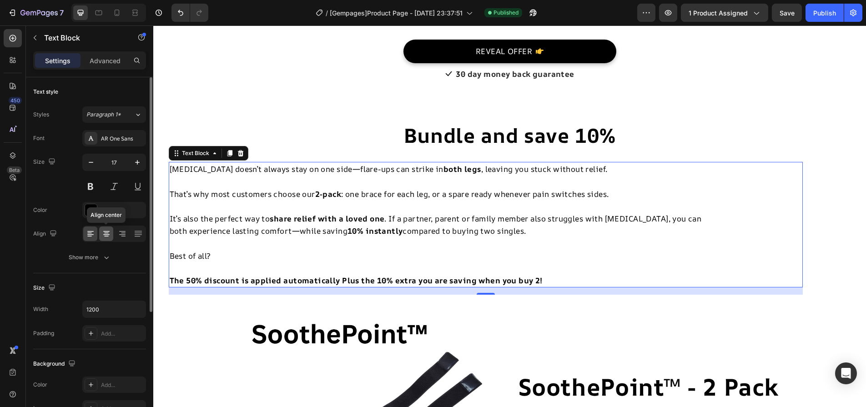
click at [104, 232] on icon at bounding box center [106, 233] width 9 height 9
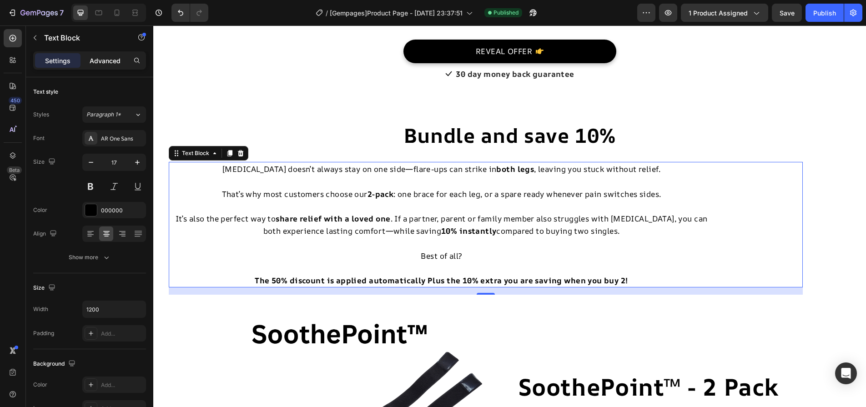
click at [117, 61] on p "Advanced" at bounding box center [105, 61] width 31 height 10
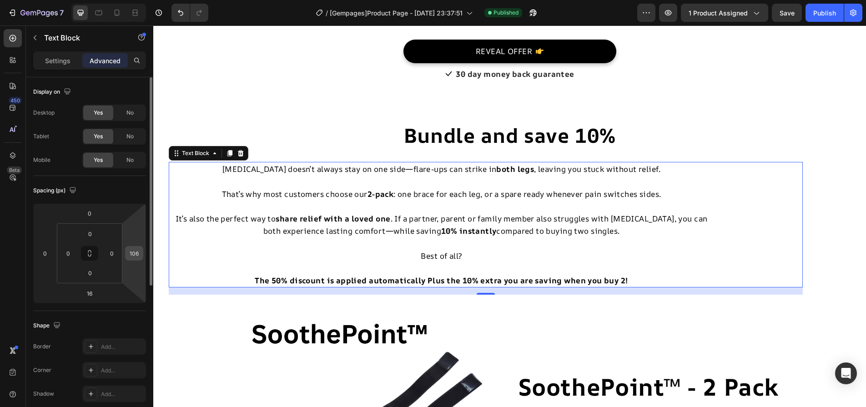
click at [141, 253] on div "106" at bounding box center [134, 253] width 18 height 15
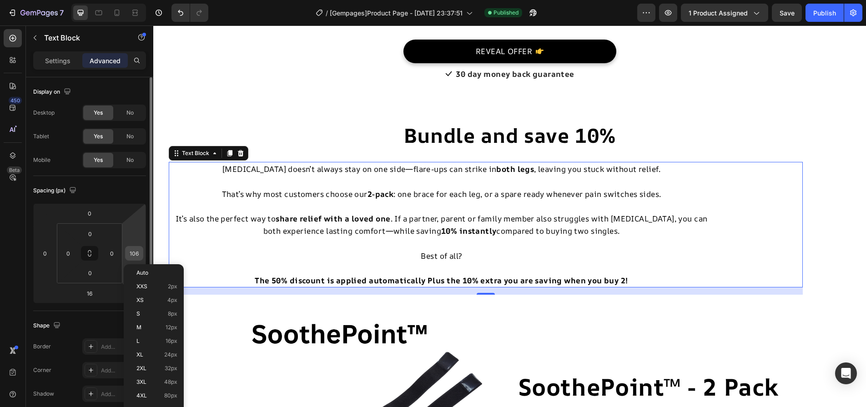
click at [134, 251] on input "106" at bounding box center [134, 253] width 14 height 14
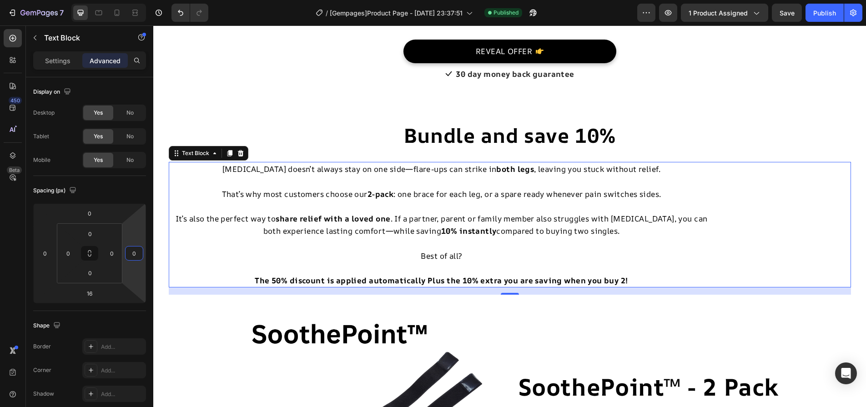
type input "0"
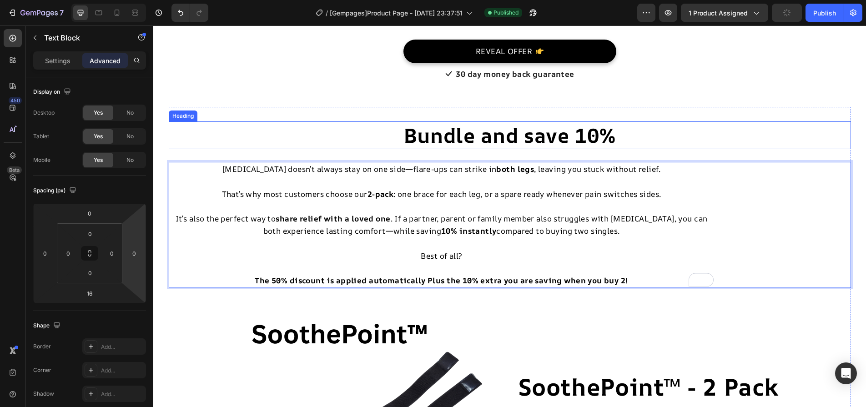
click at [299, 129] on h2 "Bundle and save 10%" at bounding box center [510, 135] width 682 height 28
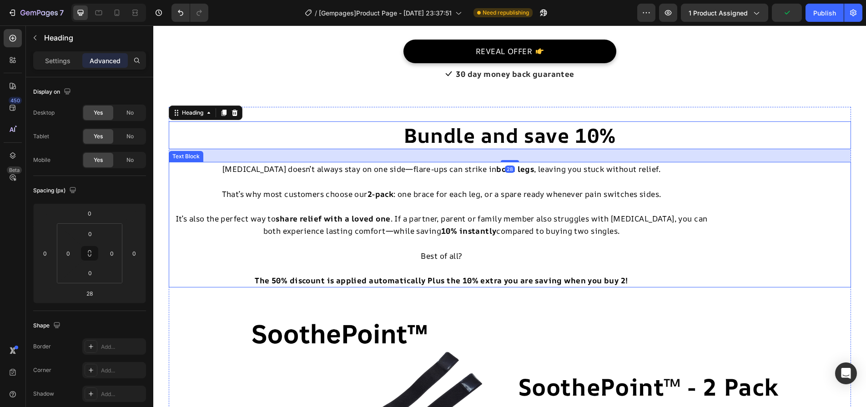
click at [264, 216] on p "It’s also the perfect way to share relief with a loved one . If a partner, pare…" at bounding box center [442, 224] width 544 height 25
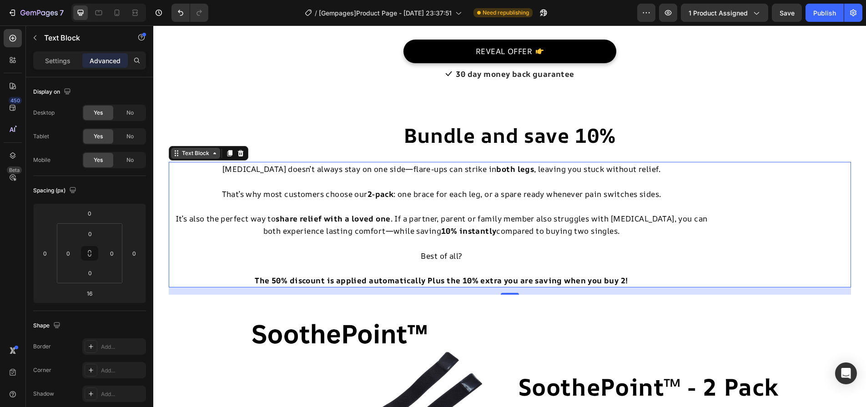
click at [199, 156] on div "Text Block" at bounding box center [195, 153] width 31 height 8
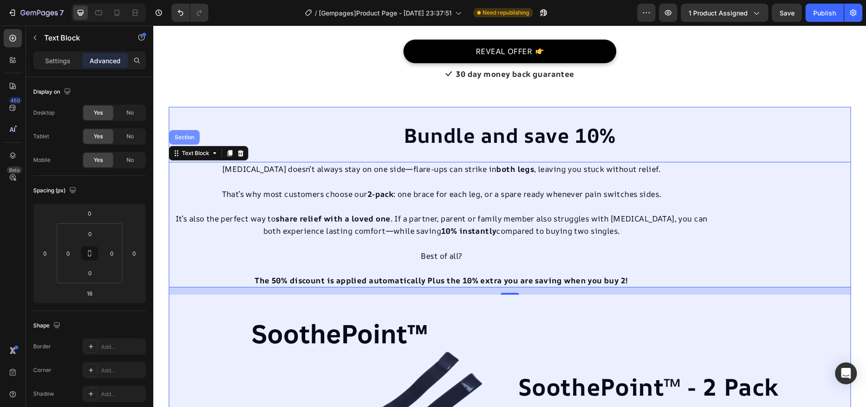
click at [190, 138] on div "Section" at bounding box center [184, 137] width 23 height 5
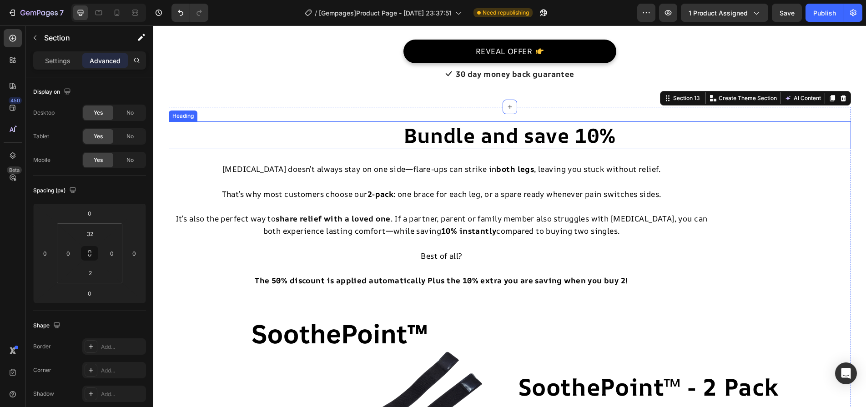
click at [457, 140] on h2 "Bundle and save 10%" at bounding box center [510, 135] width 682 height 28
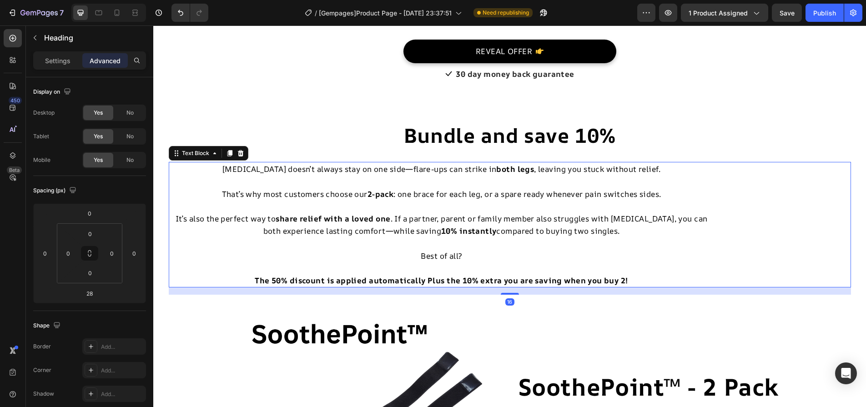
click at [545, 223] on p "It’s also the perfect way to share relief with a loved one . If a partner, pare…" at bounding box center [442, 224] width 544 height 25
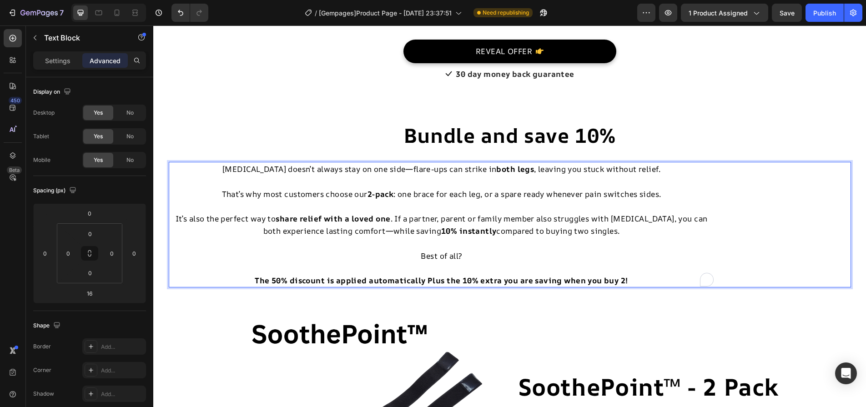
drag, startPoint x: 394, startPoint y: 211, endPoint x: 386, endPoint y: 208, distance: 8.8
click at [64, 61] on p "Settings" at bounding box center [57, 61] width 25 height 10
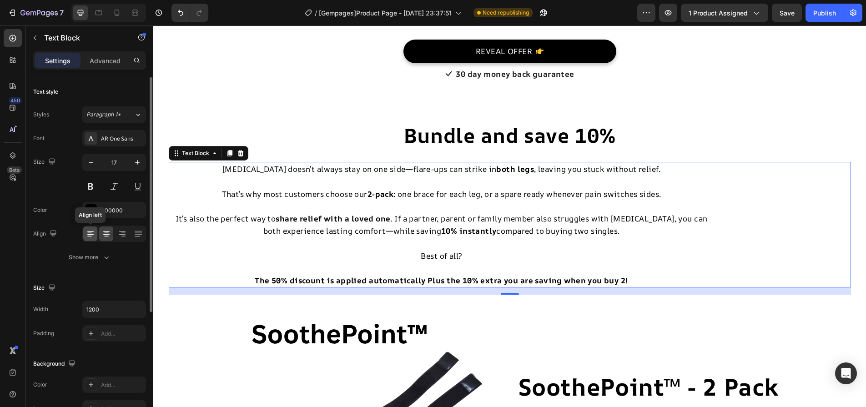
click at [90, 236] on icon at bounding box center [90, 233] width 9 height 9
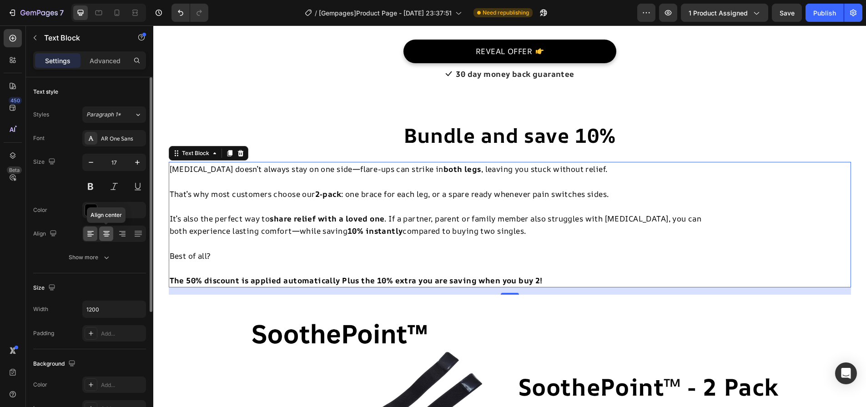
click at [106, 235] on icon at bounding box center [106, 234] width 6 height 1
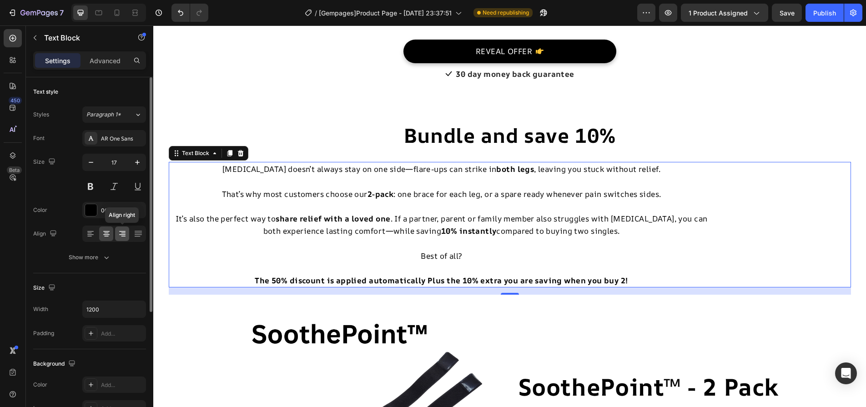
click at [125, 234] on icon at bounding box center [122, 233] width 9 height 9
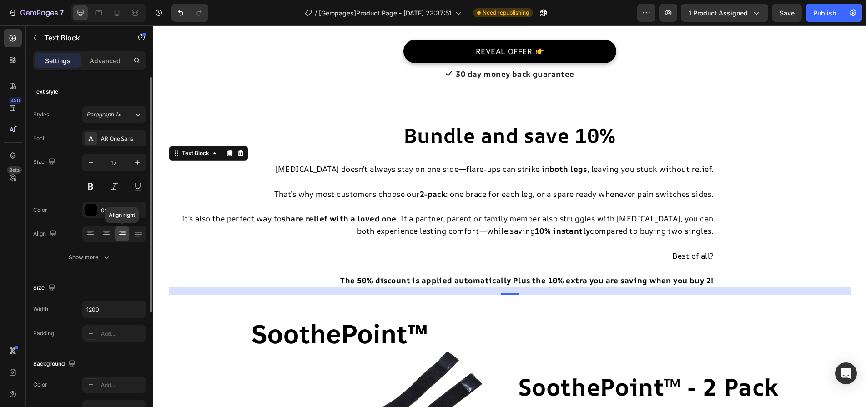
click at [125, 234] on icon at bounding box center [122, 233] width 9 height 9
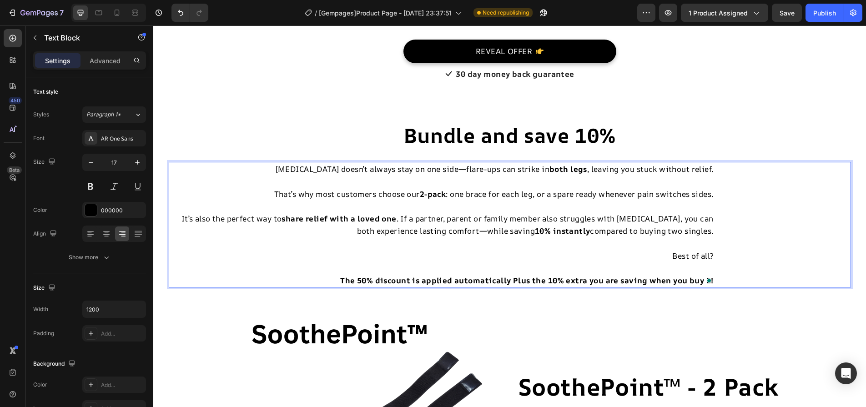
click at [751, 198] on div "Sciatica doesn’t always stay on one side—flare-ups can strike in both legs , le…" at bounding box center [510, 225] width 682 height 126
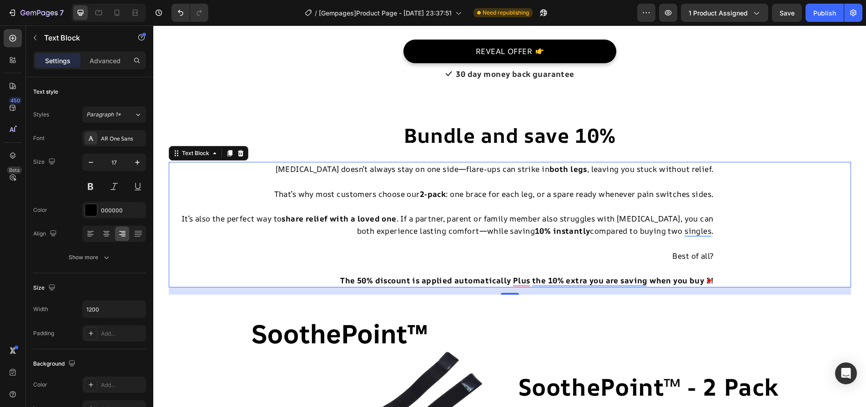
click at [109, 68] on div "Settings Advanced" at bounding box center [89, 60] width 113 height 18
click at [109, 63] on p "Advanced" at bounding box center [105, 61] width 31 height 10
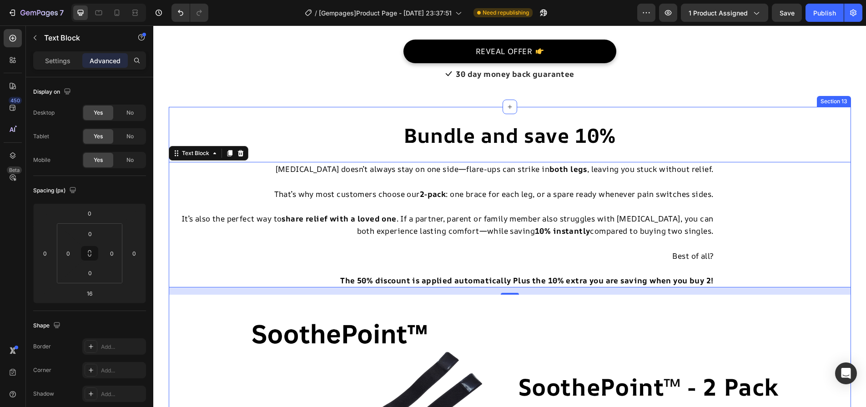
click at [176, 303] on div "Bundle and save 10% Heading Sciatica doesn’t always stay on one side—flare-ups …" at bounding box center [510, 340] width 682 height 439
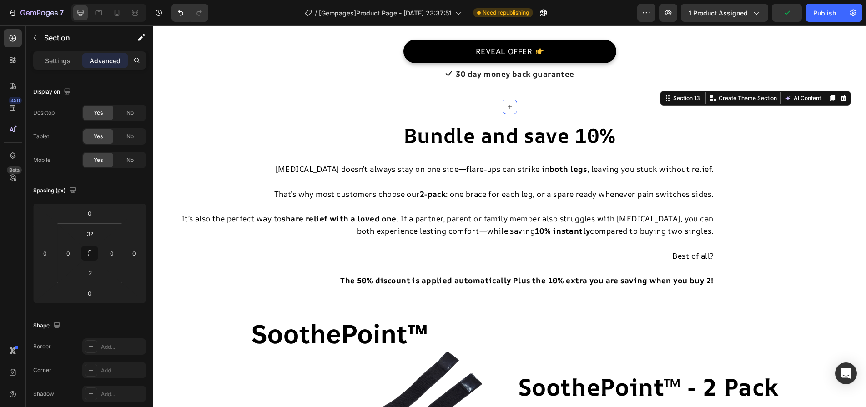
click at [228, 116] on div "Bundle and save 10% Heading Sciatica doesn’t always stay on one side—flare-ups …" at bounding box center [510, 334] width 682 height 454
click at [665, 100] on icon at bounding box center [667, 98] width 7 height 7
click at [680, 100] on div "Section 13" at bounding box center [686, 98] width 30 height 8
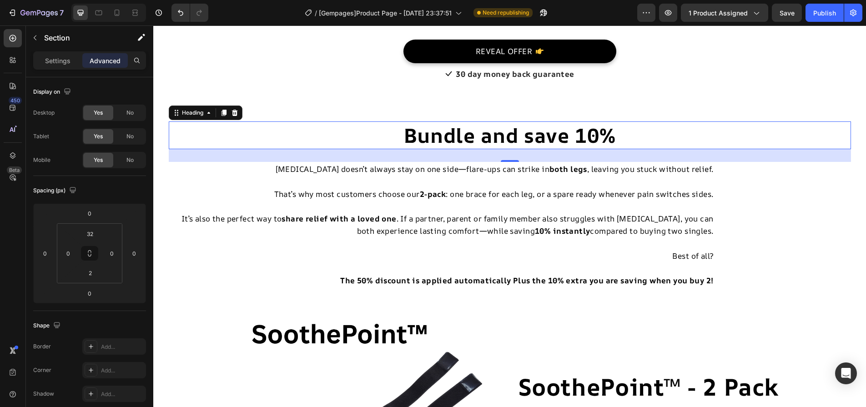
click at [663, 129] on h2 "Bundle and save 10%" at bounding box center [510, 135] width 682 height 28
click at [188, 109] on div "Heading" at bounding box center [192, 113] width 25 height 8
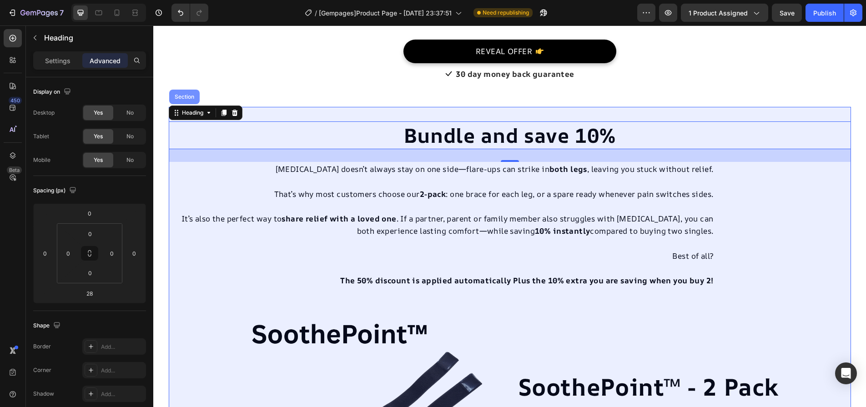
click at [188, 99] on div "Section" at bounding box center [184, 96] width 23 height 5
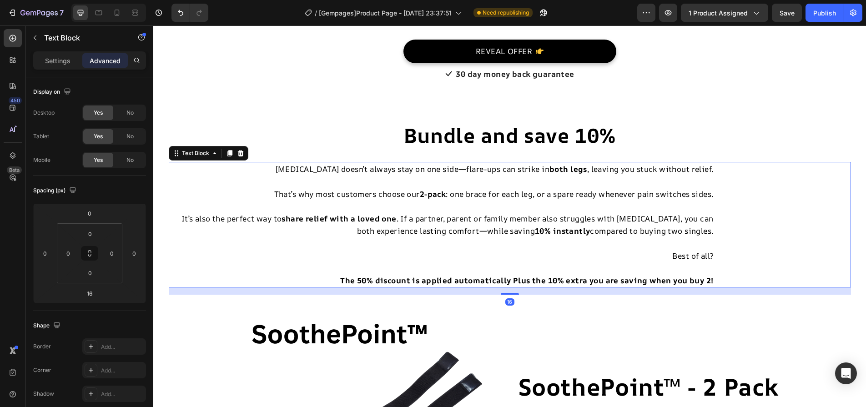
click at [264, 200] on p "That’s why most customers choose our 2-pack : one brace for each leg, or a spar…" at bounding box center [442, 194] width 544 height 12
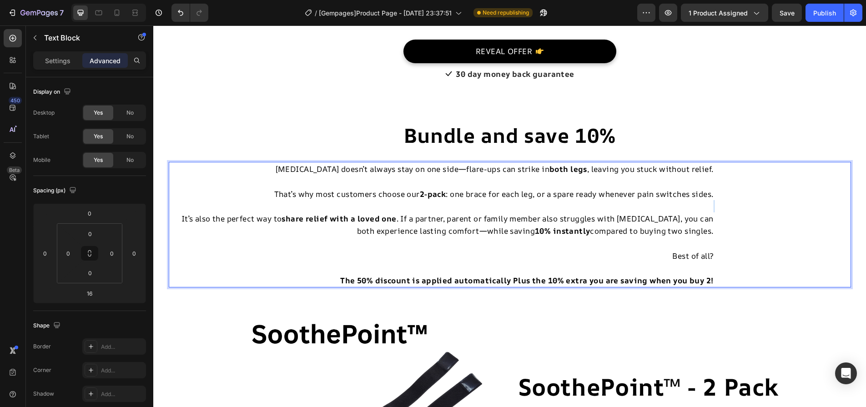
click at [288, 206] on p "To enrich screen reader interactions, please activate Accessibility in Grammarl…" at bounding box center [442, 206] width 544 height 12
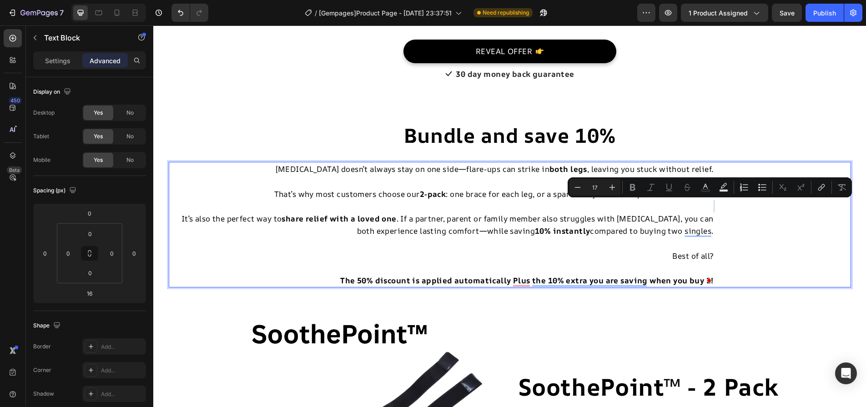
click at [384, 210] on p "To enrich screen reader interactions, please activate Accessibility in Grammarl…" at bounding box center [442, 206] width 544 height 12
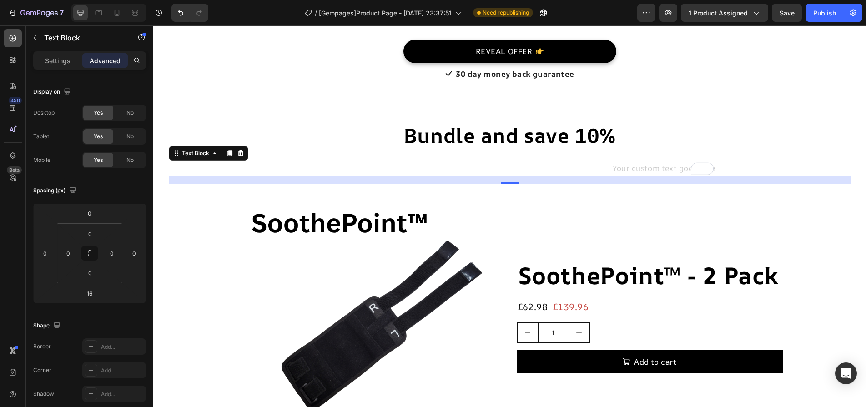
click at [15, 42] on icon at bounding box center [12, 38] width 9 height 9
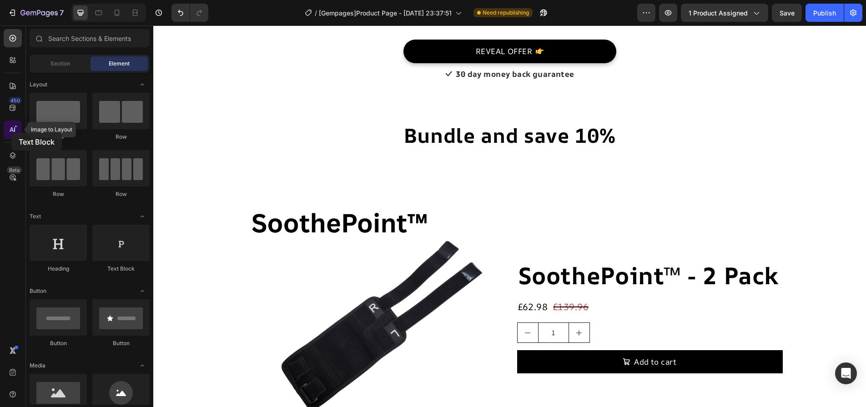
drag, startPoint x: 131, startPoint y: 256, endPoint x: 14, endPoint y: 123, distance: 177.2
click at [14, 123] on div "450 Image to Layout Beta Sections(18) Elements(84) Section Element Hero Section…" at bounding box center [76, 216] width 153 height 382
click at [422, 171] on p "To enrich screen reader interactions, please activate Accessibility in Grammarl…" at bounding box center [442, 169] width 544 height 12
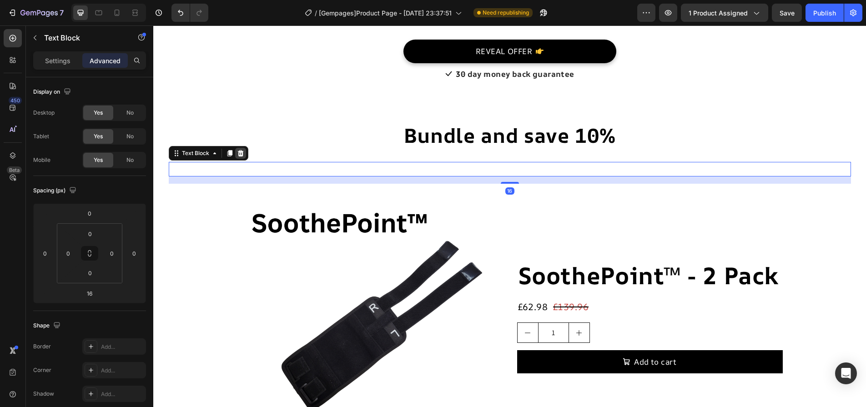
click at [238, 152] on icon at bounding box center [240, 153] width 6 height 6
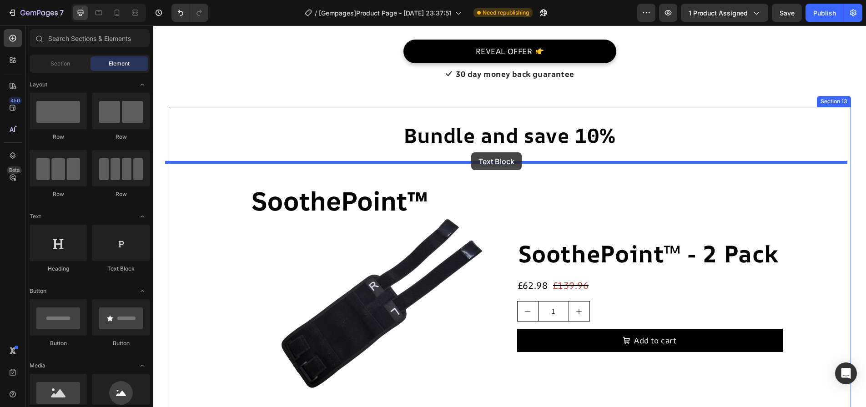
drag, startPoint x: 274, startPoint y: 260, endPoint x: 471, endPoint y: 152, distance: 224.3
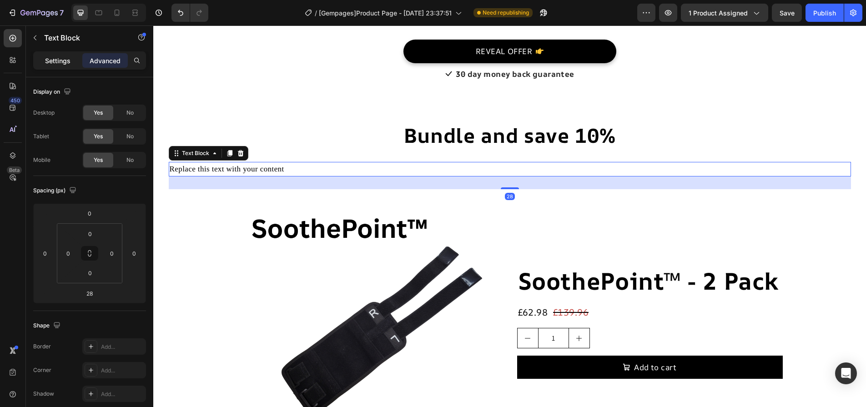
click at [66, 65] on div "Settings" at bounding box center [57, 60] width 45 height 15
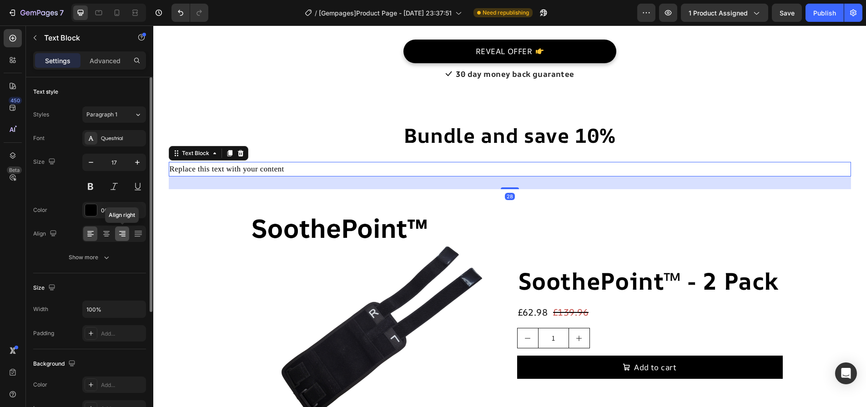
click at [125, 235] on icon at bounding box center [122, 233] width 9 height 9
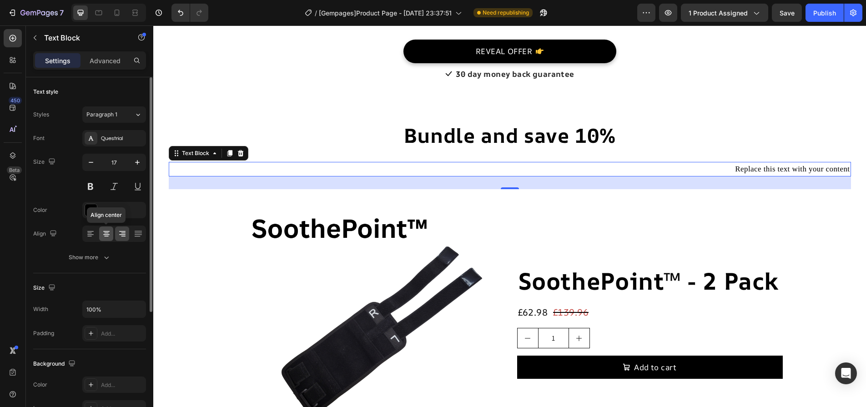
click at [106, 232] on icon at bounding box center [106, 233] width 9 height 9
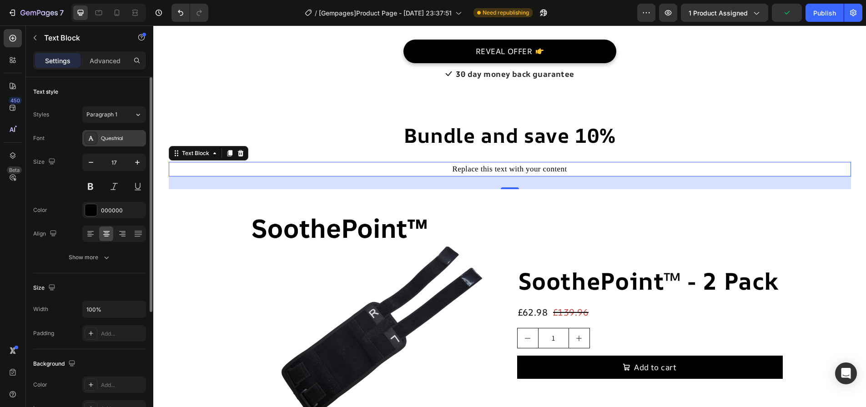
click at [124, 141] on div "Questrial" at bounding box center [122, 139] width 43 height 8
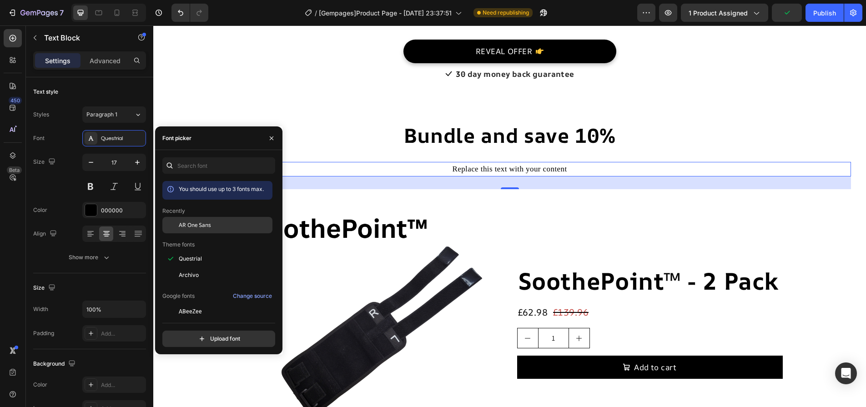
click at [182, 222] on span "AR One Sans" at bounding box center [195, 225] width 32 height 8
click at [363, 175] on div "Replace this text with your content" at bounding box center [510, 169] width 682 height 14
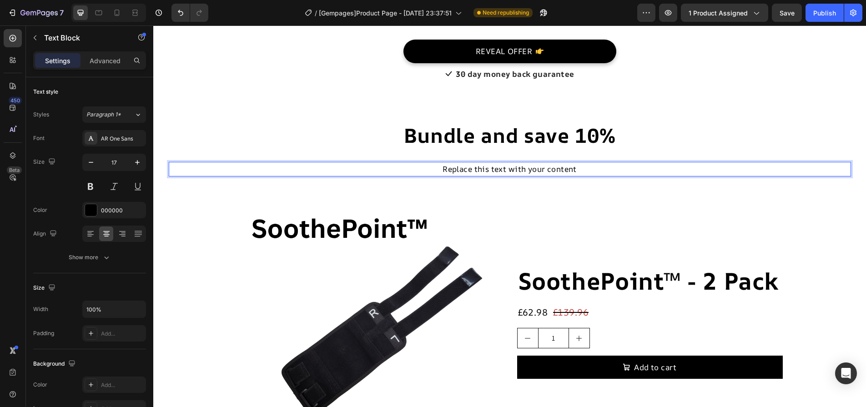
click at [372, 166] on p "Replace this text with your content" at bounding box center [510, 169] width 680 height 12
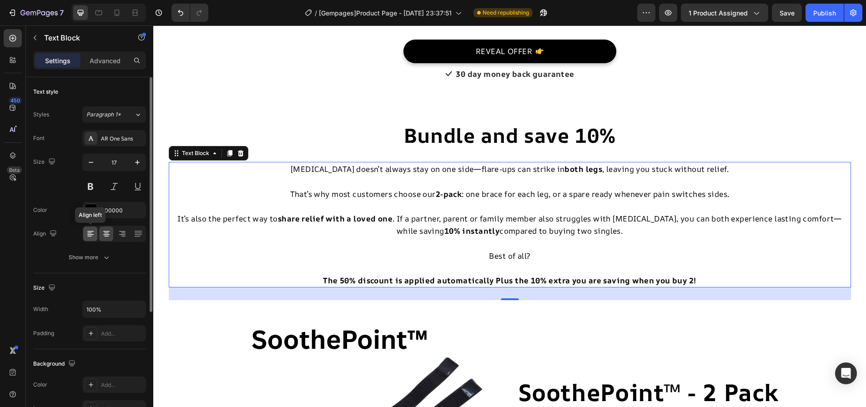
click at [94, 236] on icon at bounding box center [90, 233] width 9 height 9
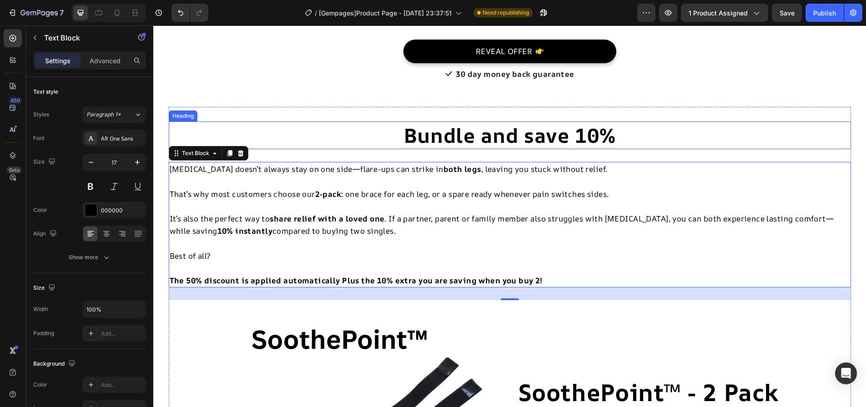
click at [286, 136] on h2 "Bundle and save 10%" at bounding box center [510, 135] width 682 height 28
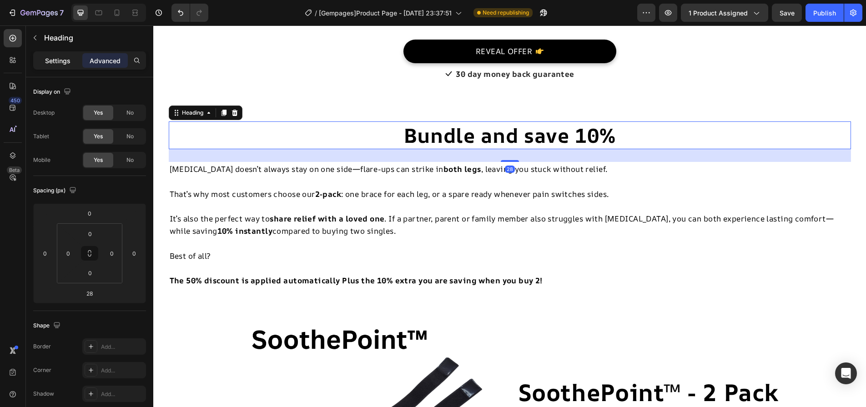
click at [57, 58] on p "Settings" at bounding box center [57, 61] width 25 height 10
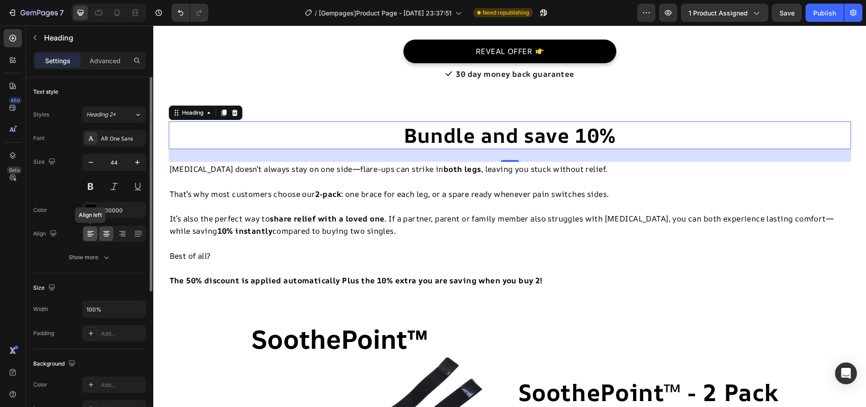
click at [88, 231] on icon at bounding box center [90, 233] width 9 height 9
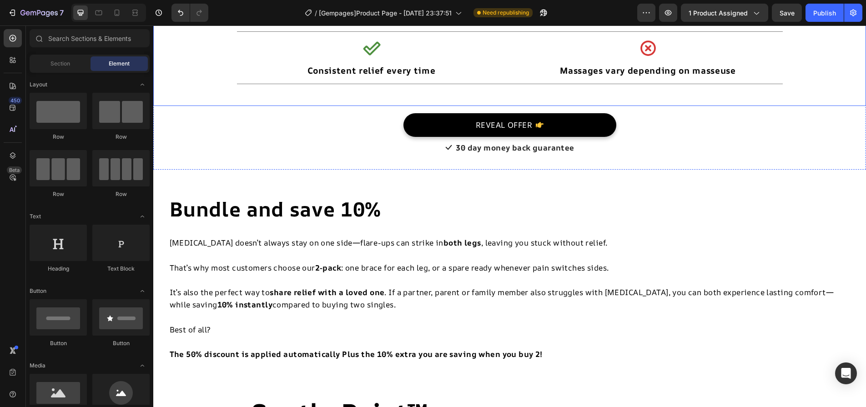
scroll to position [5025, 0]
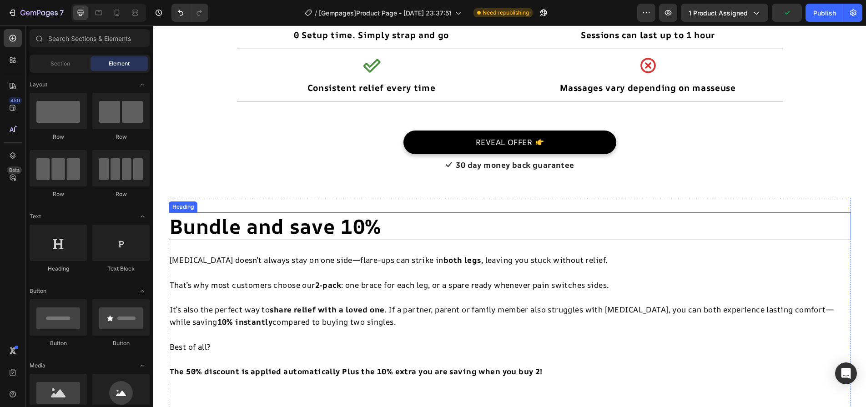
click at [403, 223] on h2 "Bundle and save 10%" at bounding box center [510, 226] width 682 height 28
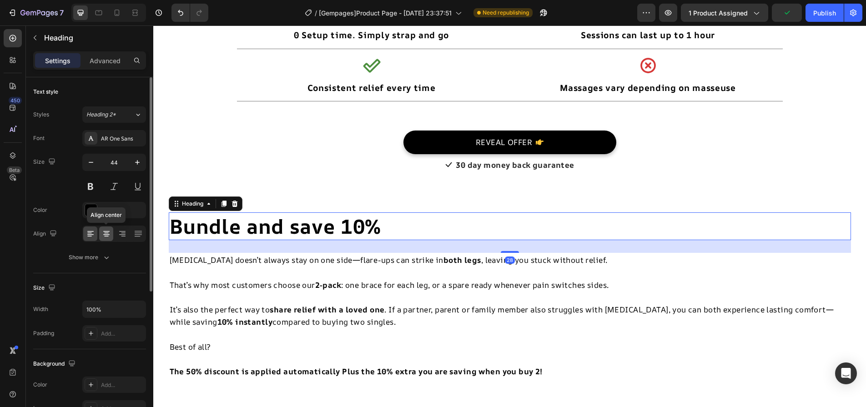
click at [110, 232] on icon at bounding box center [106, 233] width 9 height 9
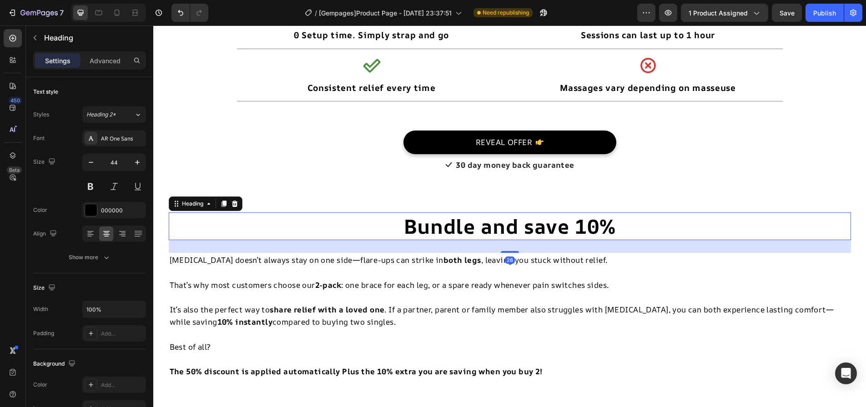
click at [279, 271] on p "Rich Text Editor. Editing area: main" at bounding box center [510, 273] width 680 height 12
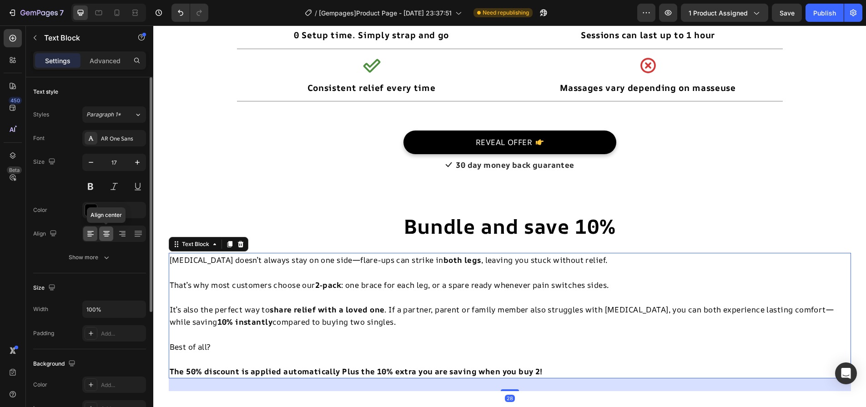
click at [102, 236] on icon at bounding box center [106, 233] width 9 height 9
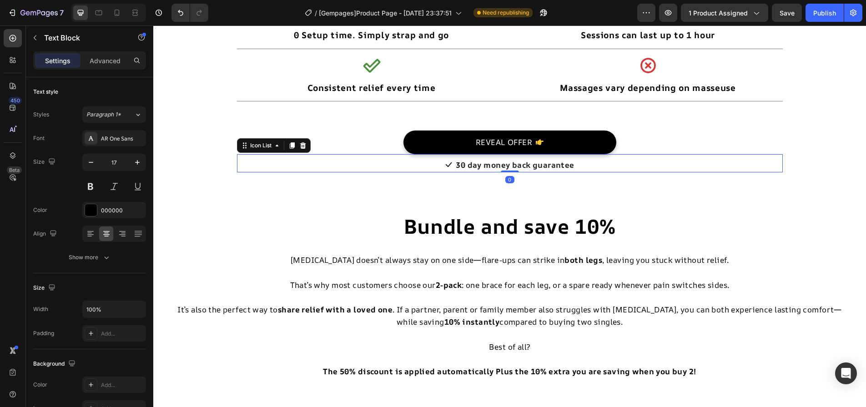
click at [294, 164] on div "Icon 30 day money back guarantee Text block" at bounding box center [510, 165] width 546 height 15
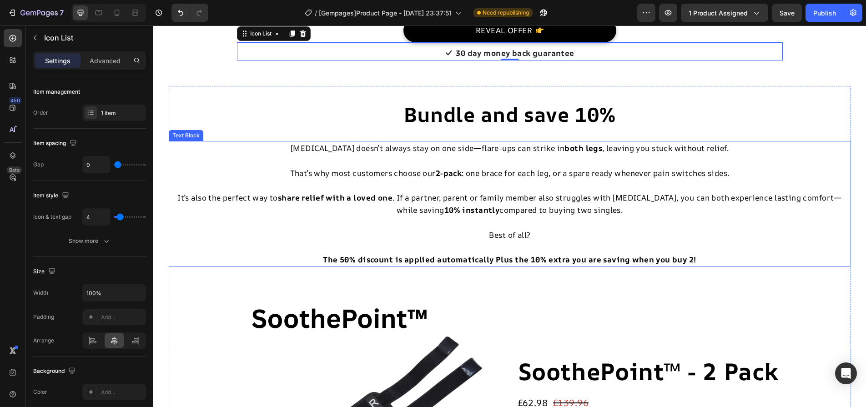
scroll to position [5162, 0]
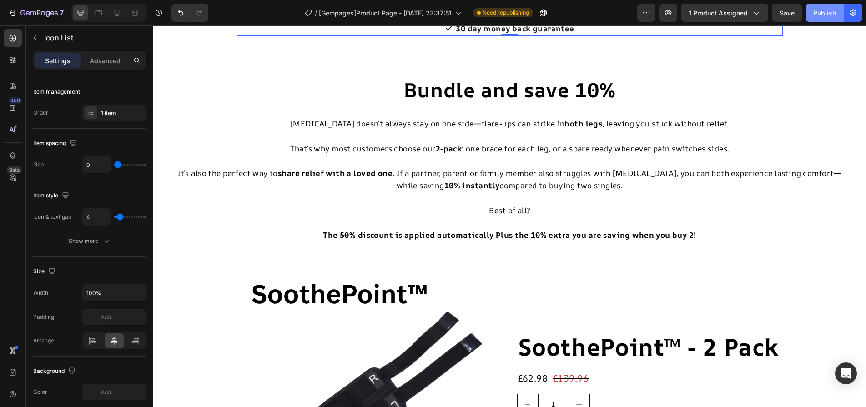
click at [839, 7] on button "Publish" at bounding box center [824, 13] width 38 height 18
click at [368, 141] on p "Rich Text Editor. Editing area: main" at bounding box center [510, 136] width 680 height 12
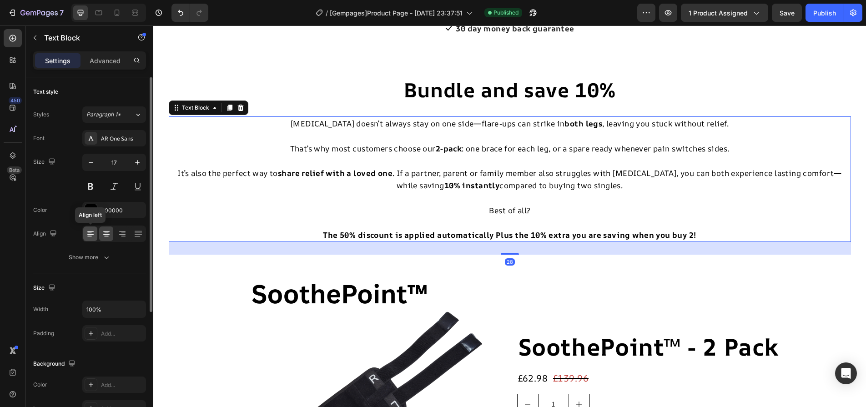
click at [91, 234] on icon at bounding box center [90, 233] width 9 height 9
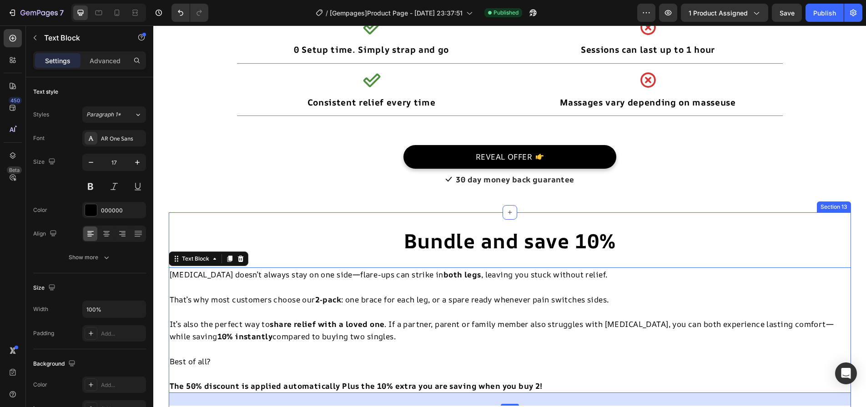
scroll to position [5071, 0]
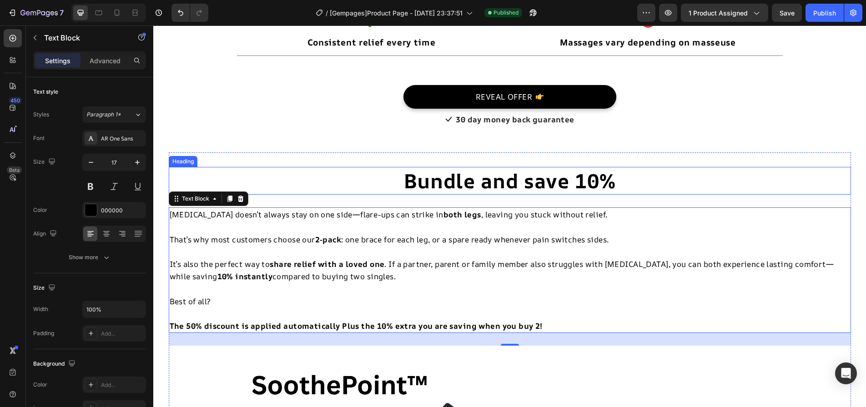
click at [328, 181] on h2 "Bundle and save 10%" at bounding box center [510, 181] width 682 height 28
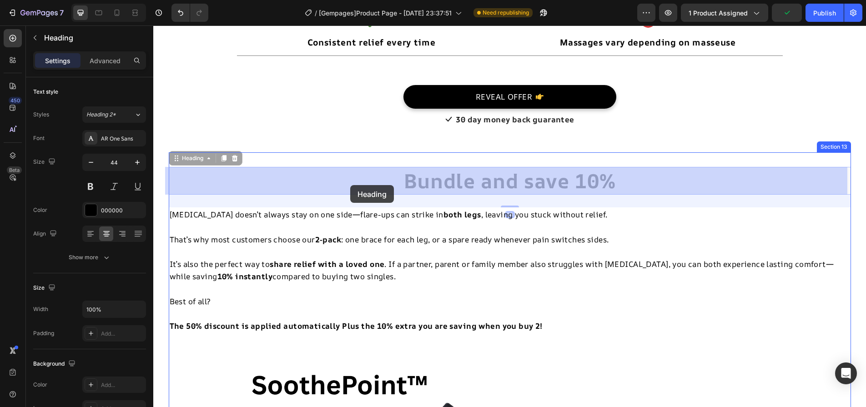
drag, startPoint x: 197, startPoint y: 160, endPoint x: 350, endPoint y: 185, distance: 154.8
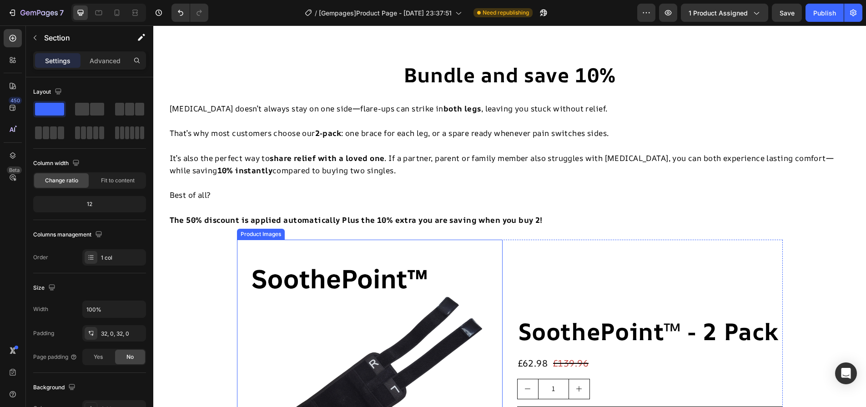
scroll to position [5493, 0]
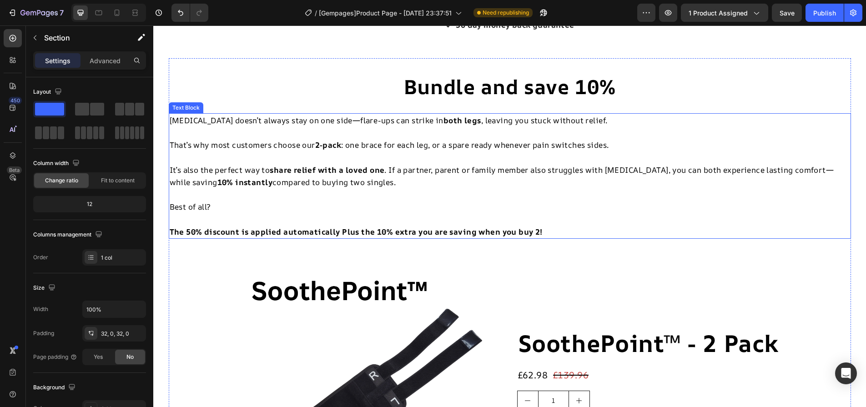
click at [278, 159] on p at bounding box center [510, 157] width 680 height 12
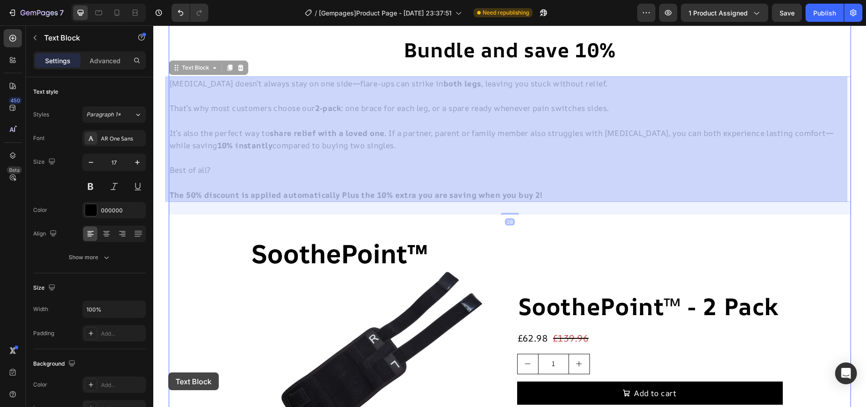
scroll to position [5537, 0]
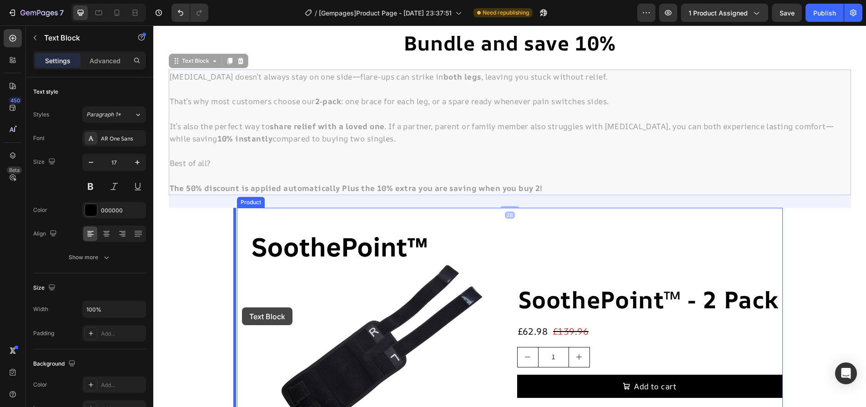
drag, startPoint x: 194, startPoint y: 106, endPoint x: 242, endPoint y: 307, distance: 207.5
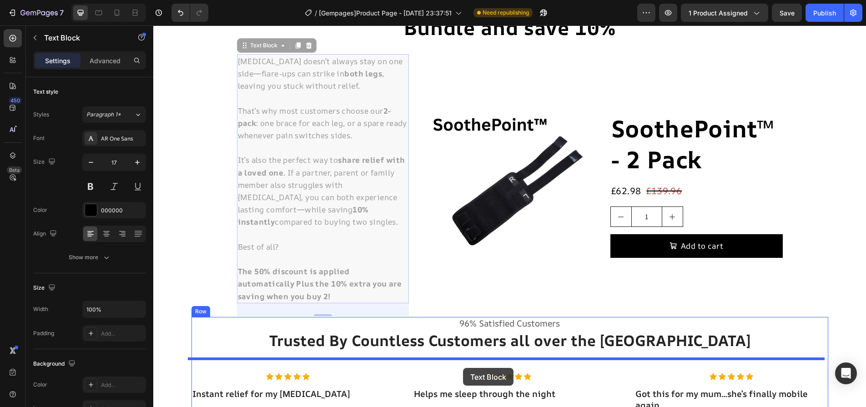
scroll to position [5554, 0]
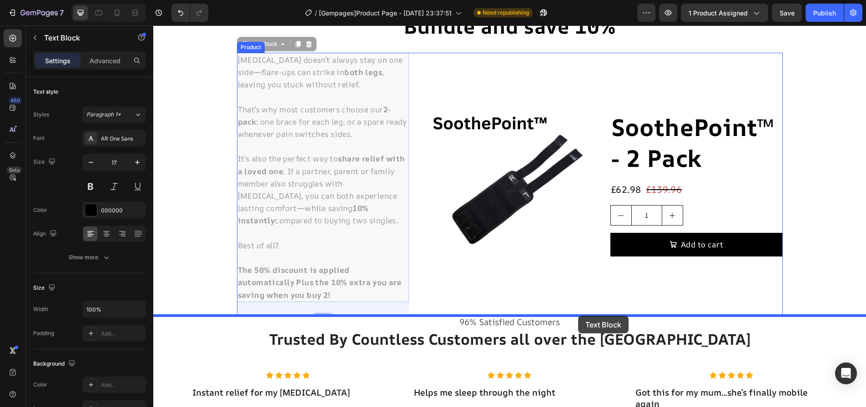
drag, startPoint x: 256, startPoint y: 106, endPoint x: 578, endPoint y: 316, distance: 384.4
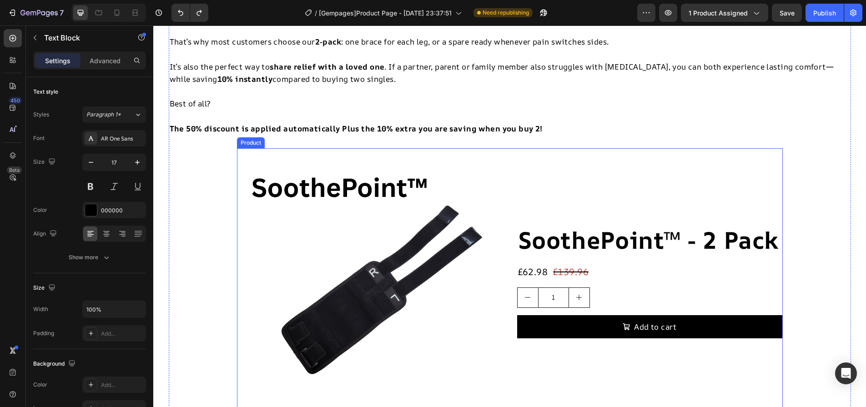
scroll to position [5599, 0]
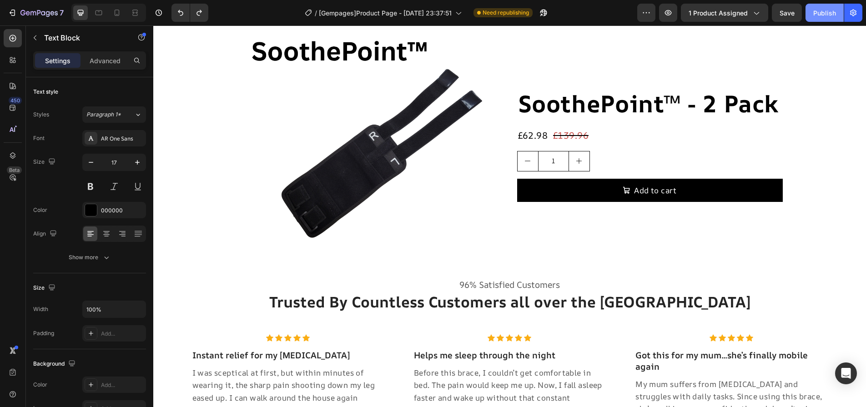
click at [829, 12] on div "Publish" at bounding box center [824, 13] width 23 height 10
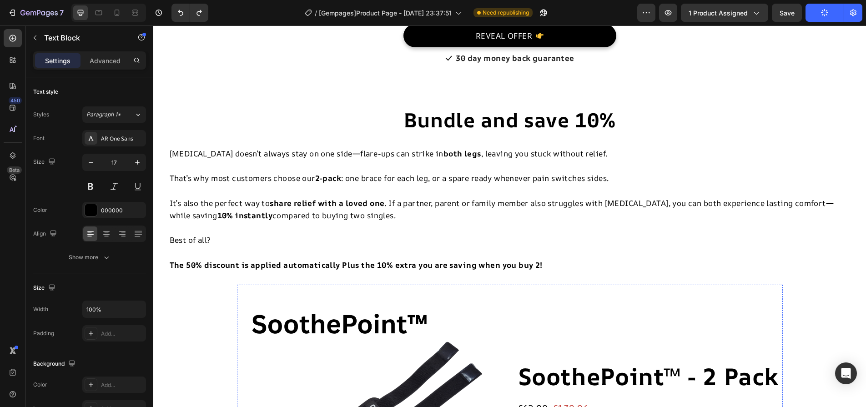
scroll to position [5463, 0]
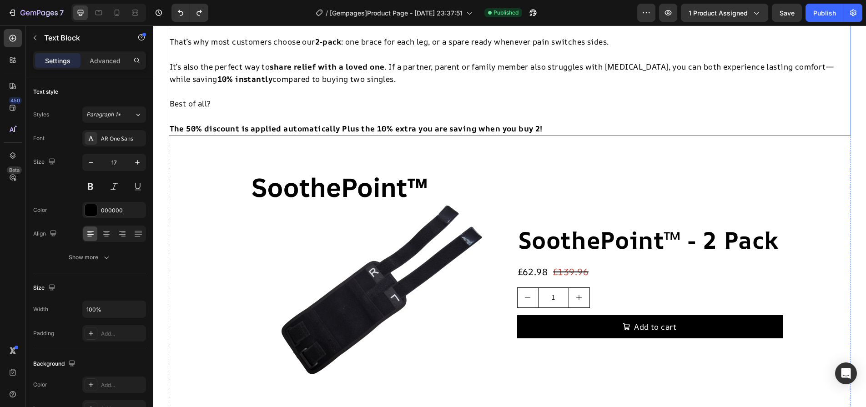
click at [323, 35] on p at bounding box center [510, 29] width 680 height 12
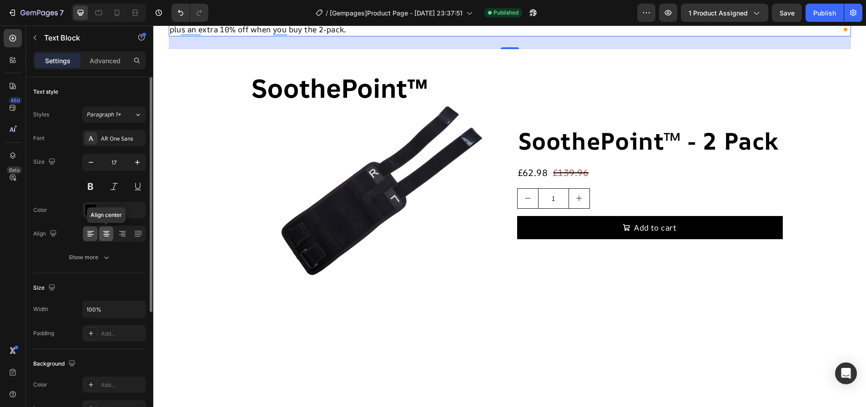
click at [106, 233] on icon at bounding box center [106, 233] width 5 height 1
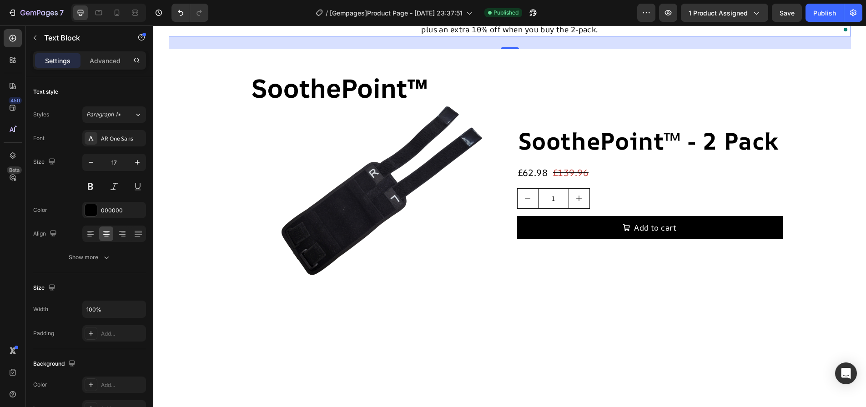
click at [411, 35] on p "[MEDICAL_DATA] can flare in both legs—or affect a loved one too. That’s why mos…" at bounding box center [510, 23] width 680 height 25
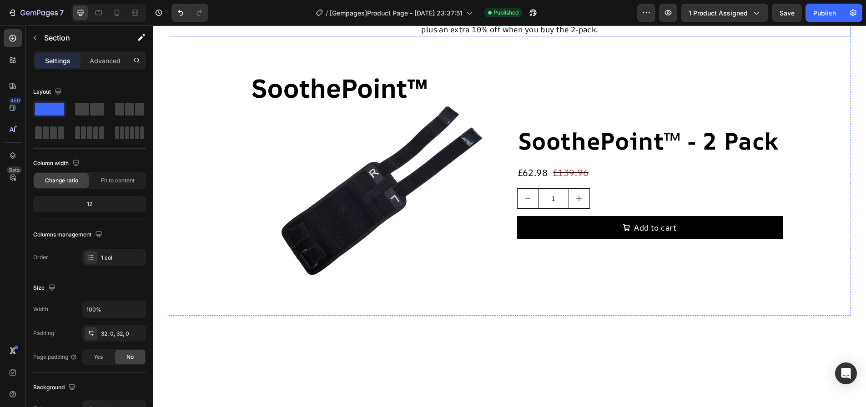
click at [290, 35] on p "[MEDICAL_DATA] can flare in both legs—or affect a loved one too. That’s why mos…" at bounding box center [510, 23] width 680 height 25
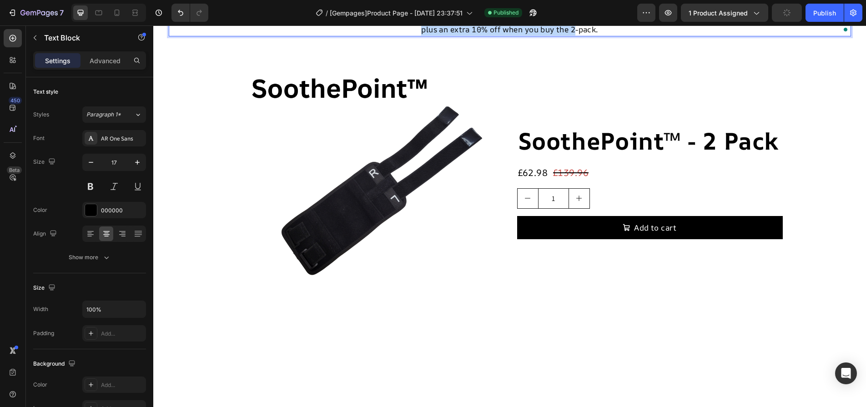
click at [290, 35] on p "[MEDICAL_DATA] can flare in both legs—or affect a loved one too. That’s why mos…" at bounding box center [510, 23] width 680 height 25
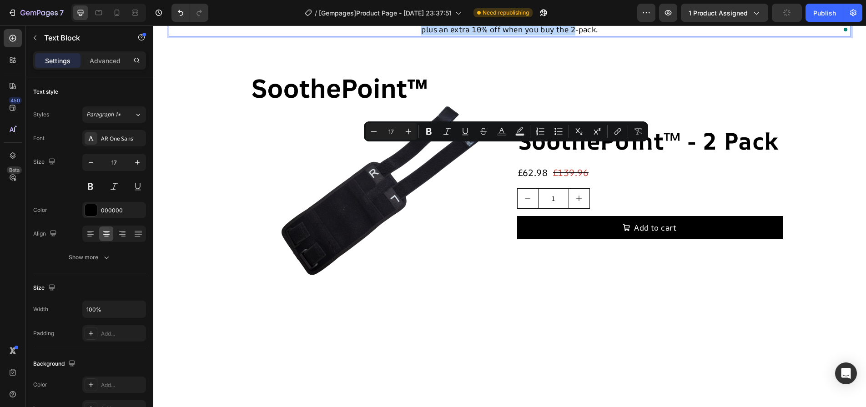
click at [295, 35] on p "[MEDICAL_DATA] can flare in both legs—or affect a loved one too. That’s why mos…" at bounding box center [510, 23] width 680 height 25
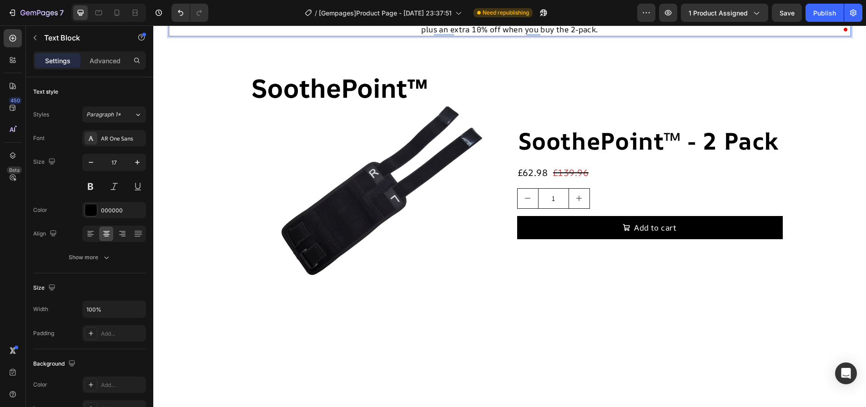
click at [432, 35] on p "[MEDICAL_DATA] can flare in both legs or affect a loved one too. That’s why mos…" at bounding box center [510, 23] width 680 height 25
click at [528, 35] on p "[MEDICAL_DATA] can flare in both legs or affect a loved one too. That’s why cus…" at bounding box center [510, 23] width 680 height 25
click at [744, 35] on p "[MEDICAL_DATA] can flare in both legs or affect a loved one too. That’s why cus…" at bounding box center [510, 23] width 680 height 25
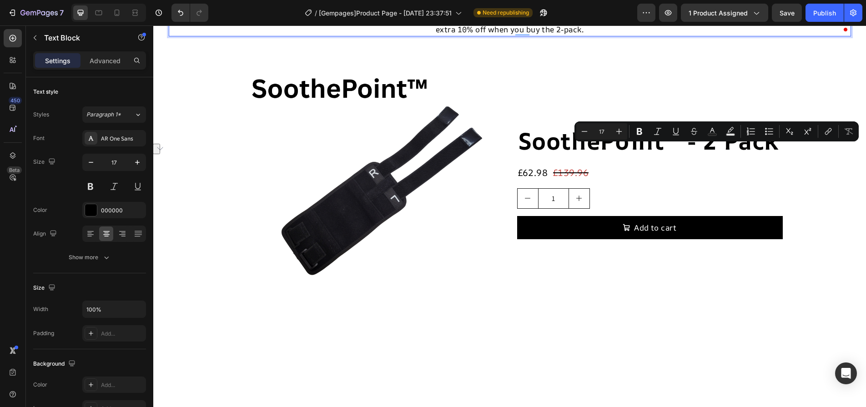
drag, startPoint x: 743, startPoint y: 155, endPoint x: 782, endPoint y: 154, distance: 39.1
click at [782, 35] on p "[MEDICAL_DATA] can flare in both legs or affect a loved one too. That’s why cus…" at bounding box center [510, 23] width 680 height 25
click at [757, 176] on div "Bundle and save 10% Heading [MEDICAL_DATA] can flare in both legs or affect a l…" at bounding box center [510, 143] width 682 height 346
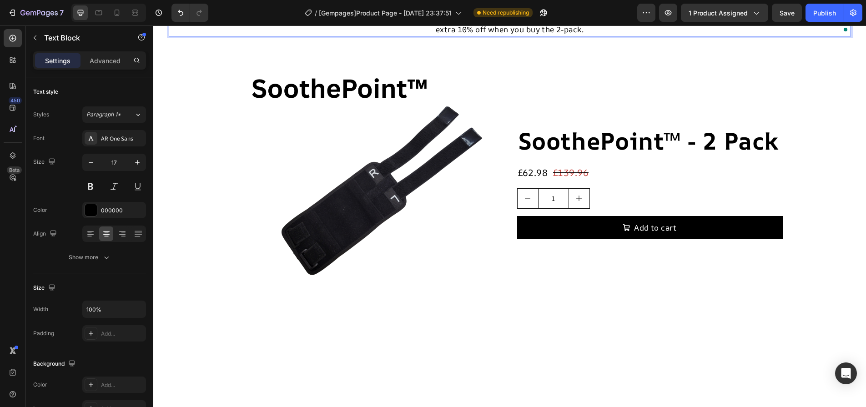
click at [743, 35] on p "[MEDICAL_DATA] can flare in both legs or affect a loved one too. That’s why cus…" at bounding box center [510, 23] width 680 height 25
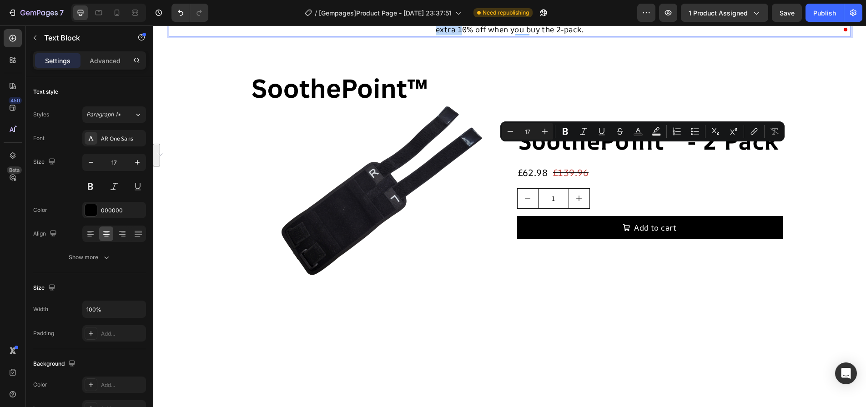
drag, startPoint x: 742, startPoint y: 152, endPoint x: 472, endPoint y: 167, distance: 270.1
click at [472, 35] on p "[MEDICAL_DATA] can flare in both legs or affect a loved one too. That’s why cus…" at bounding box center [510, 23] width 680 height 25
click at [563, 132] on icon "Editor contextual toolbar" at bounding box center [565, 131] width 9 height 9
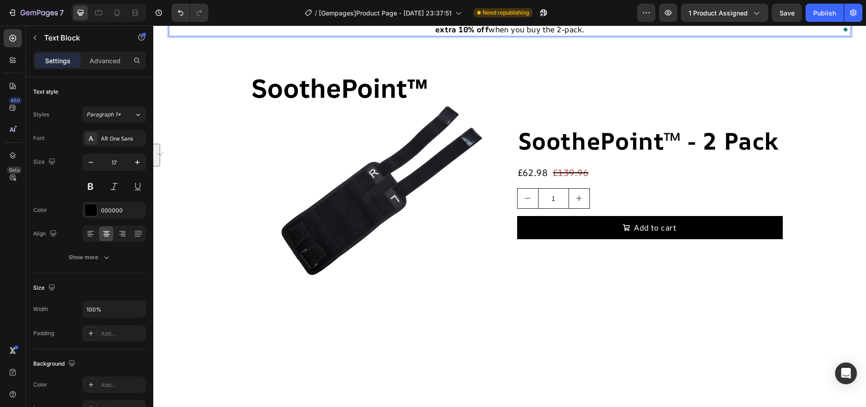
click at [593, 35] on p "[MEDICAL_DATA] can flare in both legs or affect a loved one too. That’s why cus…" at bounding box center [510, 23] width 680 height 25
drag, startPoint x: 485, startPoint y: 153, endPoint x: 493, endPoint y: 153, distance: 7.7
click at [493, 35] on p "[MEDICAL_DATA] can flare in both legs or affect a loved one too. That’s why cus…" at bounding box center [510, 23] width 680 height 25
click at [485, 35] on p "[MEDICAL_DATA] can flare in both legs or affect a loved one too. That’s why cus…" at bounding box center [510, 23] width 680 height 25
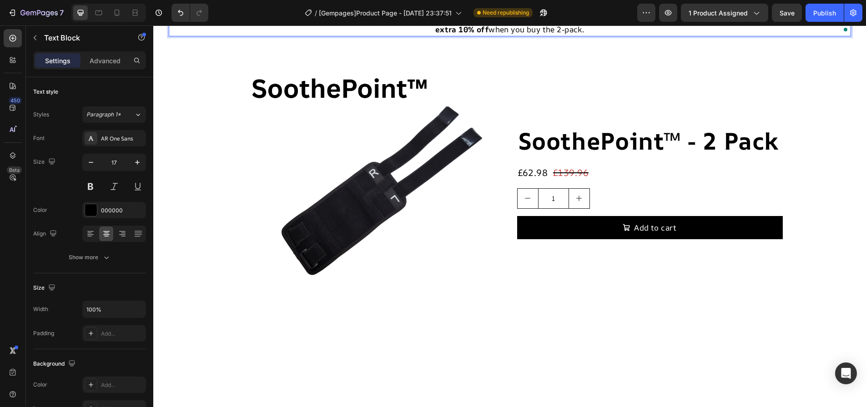
click at [484, 35] on p "[MEDICAL_DATA] can flare in both legs or affect a loved one too. That’s why cus…" at bounding box center [510, 23] width 680 height 25
drag, startPoint x: 484, startPoint y: 153, endPoint x: 523, endPoint y: 153, distance: 39.1
click at [523, 35] on p "[MEDICAL_DATA] can flare in both legs or affect a loved one too. That’s why cus…" at bounding box center [510, 23] width 680 height 25
click at [94, 188] on button at bounding box center [90, 186] width 16 height 16
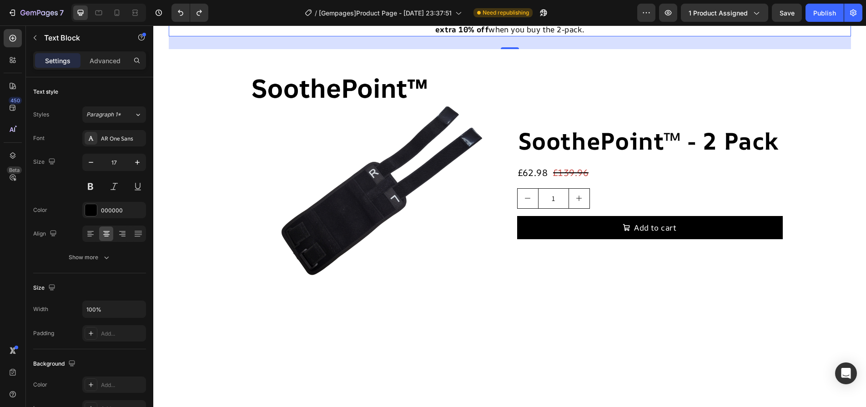
click at [485, 35] on p "[MEDICAL_DATA] can flare in both legs or affect a loved one too. That’s why cus…" at bounding box center [510, 23] width 680 height 25
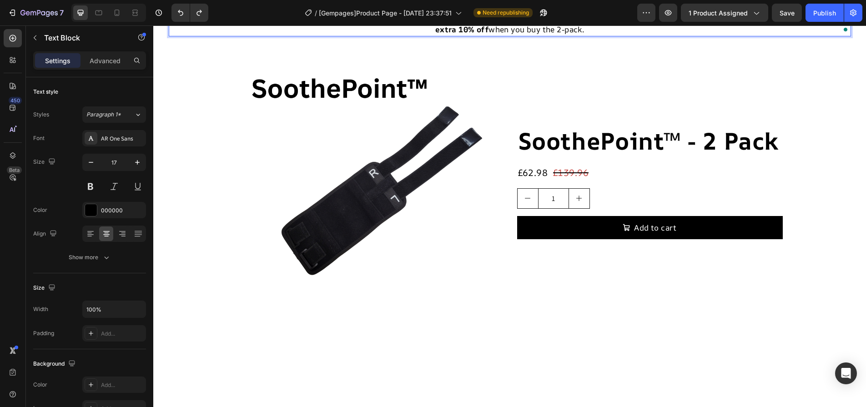
click at [485, 35] on p "[MEDICAL_DATA] can flare in both legs or affect a loved one too. That’s why cus…" at bounding box center [510, 23] width 680 height 25
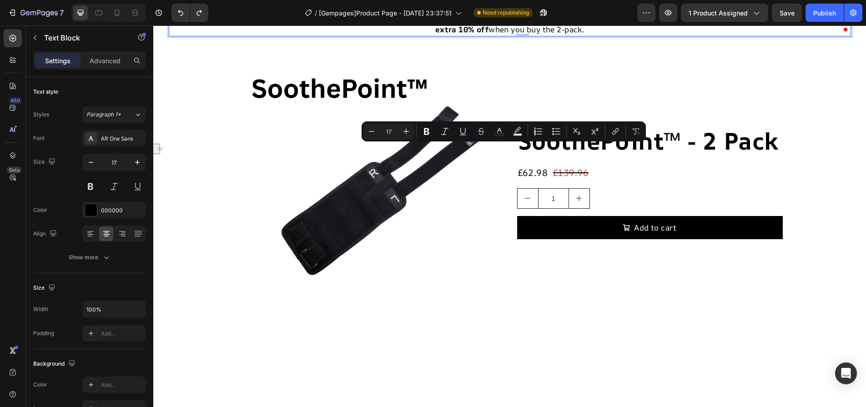
drag, startPoint x: 483, startPoint y: 153, endPoint x: 523, endPoint y: 153, distance: 40.5
click at [523, 35] on p "[MEDICAL_DATA] can flare in both legs or affect a loved one too. That’s why cus…" at bounding box center [510, 23] width 680 height 25
click at [428, 135] on icon "Editor contextual toolbar" at bounding box center [426, 131] width 5 height 7
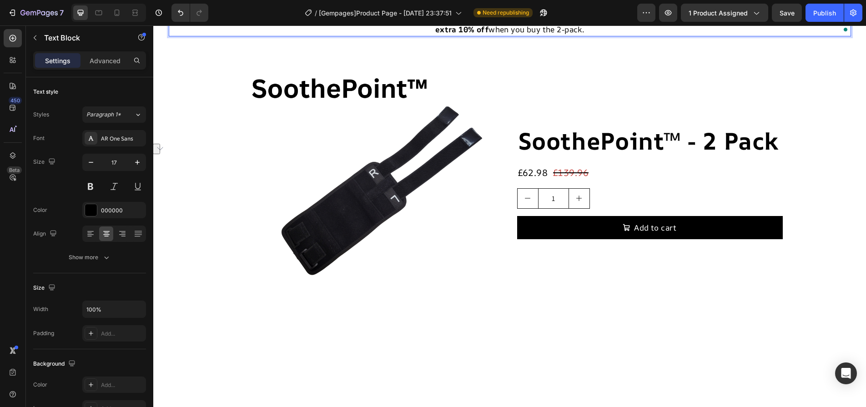
drag, startPoint x: 225, startPoint y: 151, endPoint x: 290, endPoint y: 151, distance: 65.0
click at [290, 35] on p "[MEDICAL_DATA] can flare in both legs or affect a loved one too. That’s why cus…" at bounding box center [510, 23] width 680 height 25
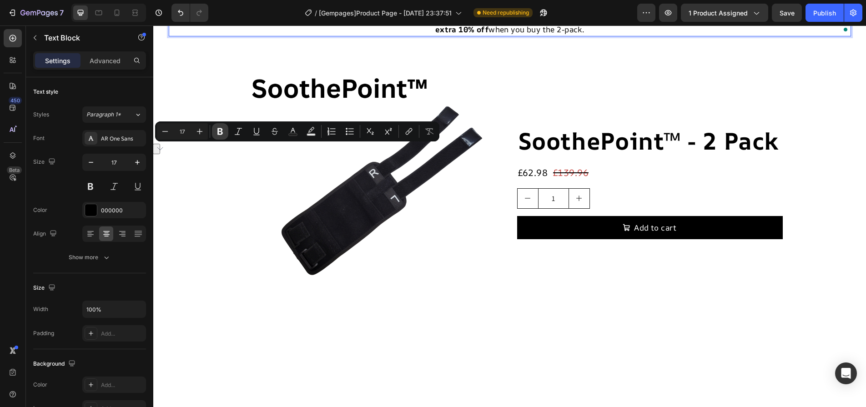
click at [215, 138] on button "Bold" at bounding box center [220, 131] width 16 height 16
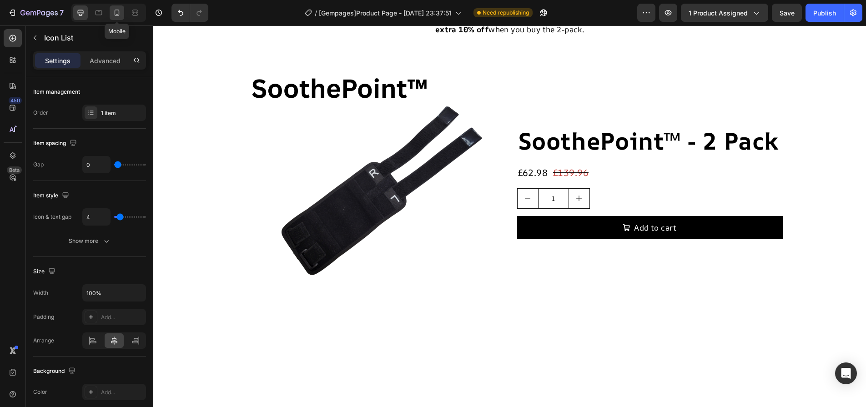
drag, startPoint x: 114, startPoint y: 5, endPoint x: 119, endPoint y: 6, distance: 4.6
click at [118, 6] on div at bounding box center [117, 12] width 15 height 15
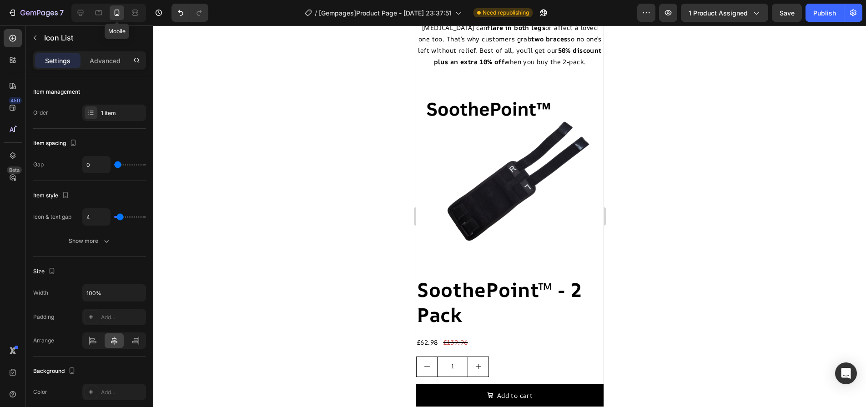
scroll to position [5422, 0]
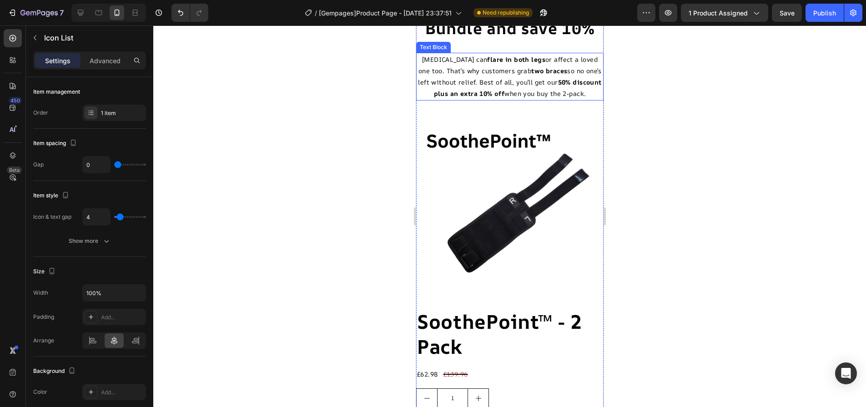
click at [464, 100] on p "[MEDICAL_DATA] can flare in both legs or affect a loved one too. That’s why cus…" at bounding box center [510, 77] width 186 height 46
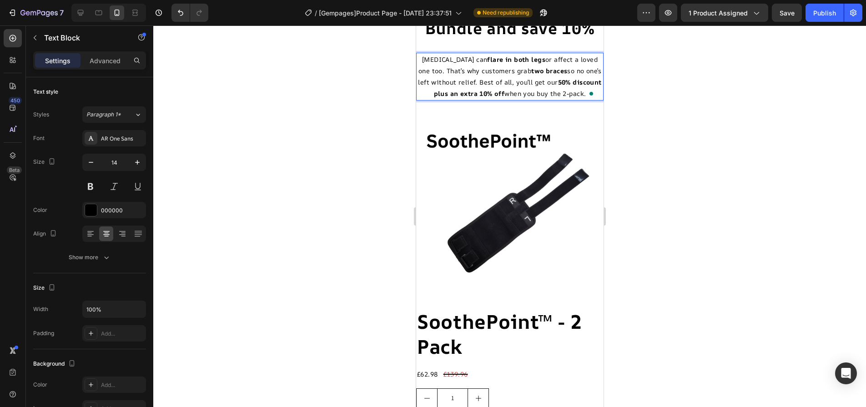
click at [469, 100] on p "[MEDICAL_DATA] can flare in both legs or affect a loved one too. That’s why cus…" at bounding box center [510, 77] width 186 height 46
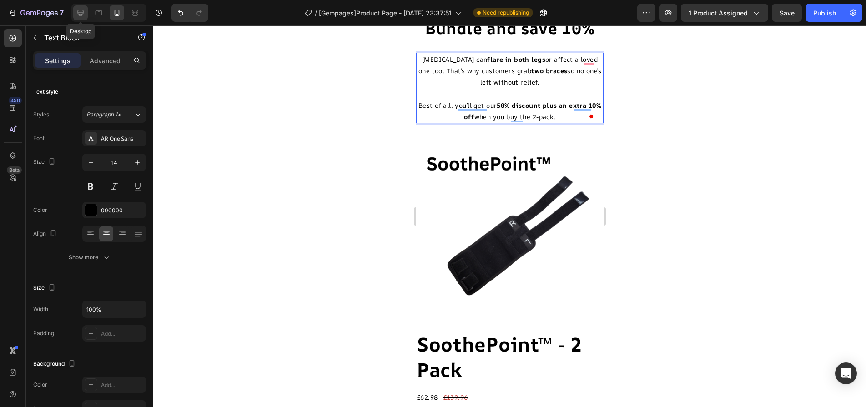
click at [83, 15] on icon at bounding box center [80, 12] width 9 height 9
type input "17"
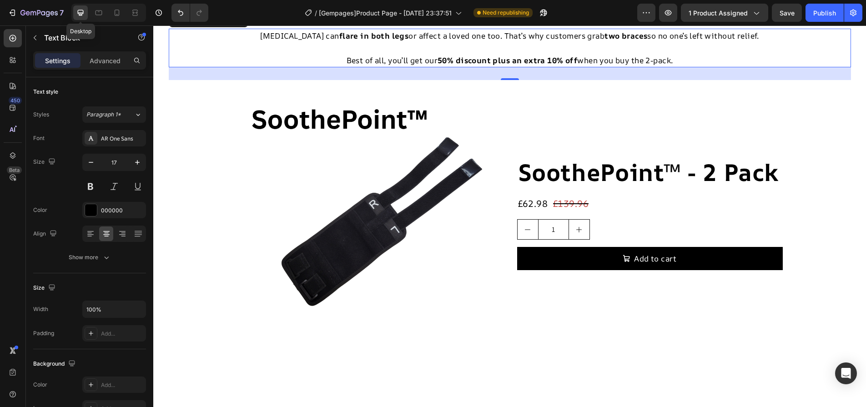
scroll to position [5549, 0]
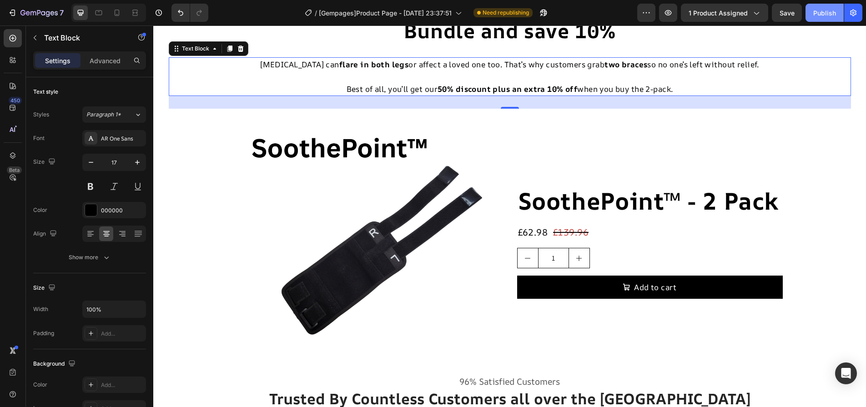
click at [809, 11] on button "Publish" at bounding box center [824, 13] width 38 height 18
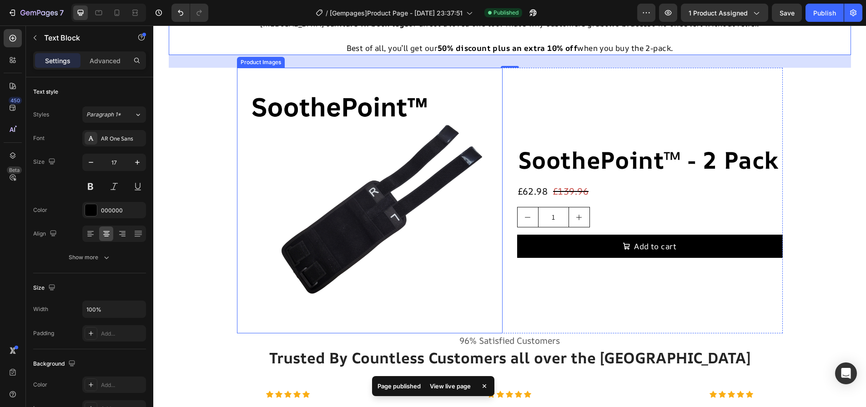
scroll to position [5640, 0]
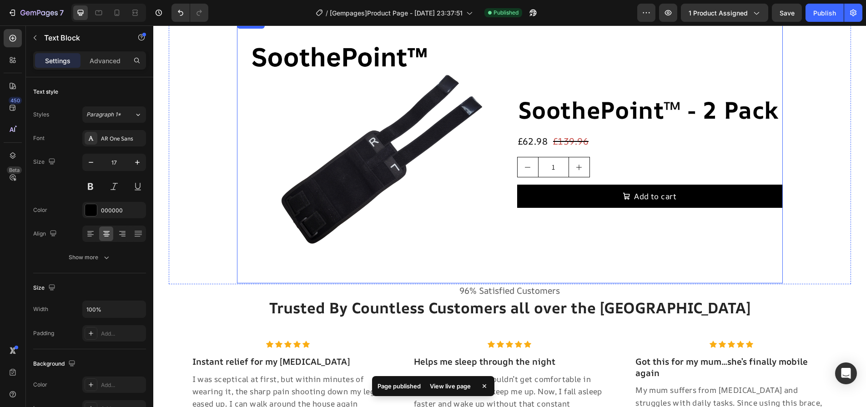
click at [567, 274] on div "SoothePoint™ - 2 Pack Product Title £62.98 Product Price Product Price £139.96 …" at bounding box center [650, 151] width 266 height 266
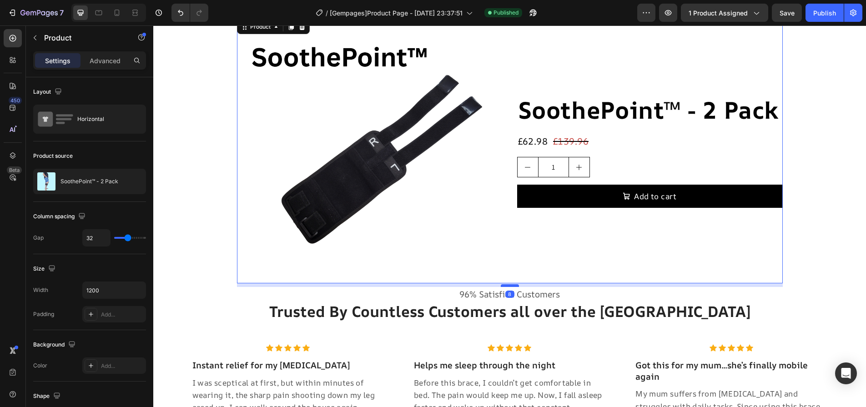
click at [508, 287] on div at bounding box center [510, 285] width 18 height 3
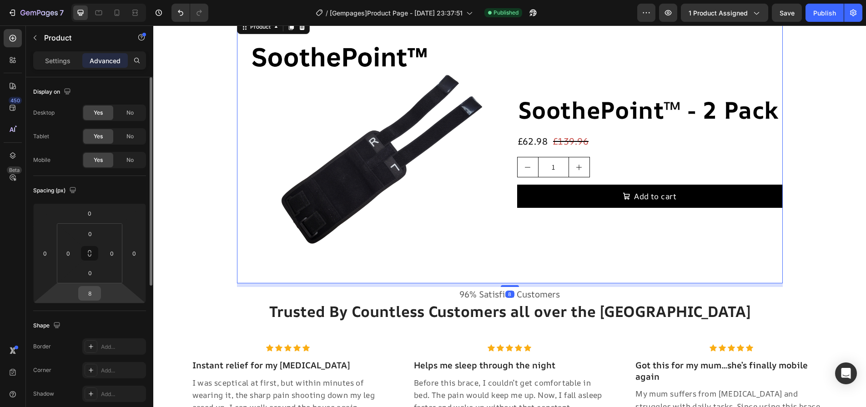
click at [95, 291] on input "8" at bounding box center [89, 294] width 18 height 14
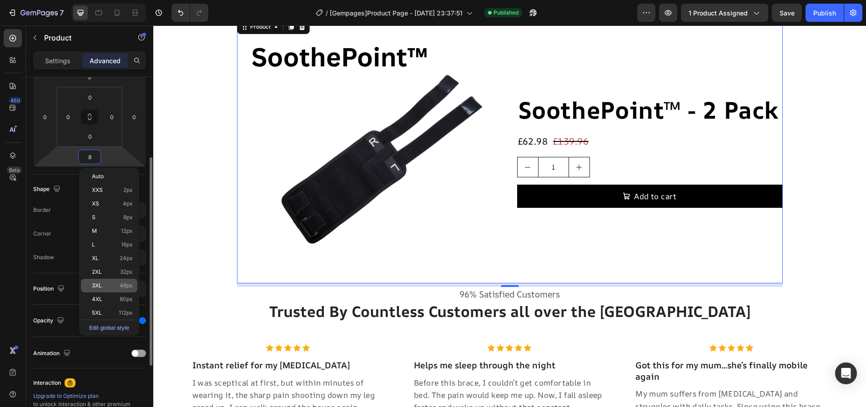
click at [100, 280] on div "3XL 48px" at bounding box center [109, 286] width 56 height 14
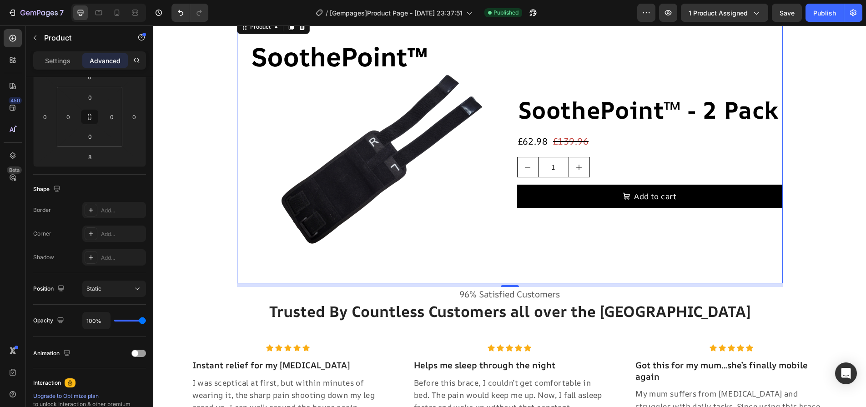
type input "48"
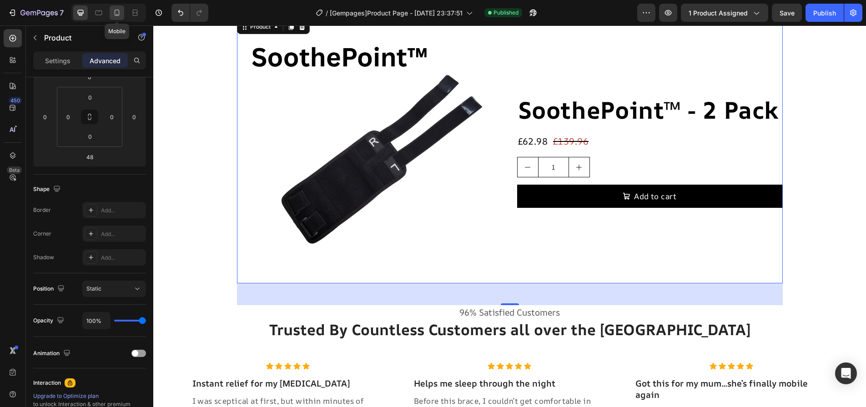
click at [112, 9] on icon at bounding box center [116, 12] width 9 height 9
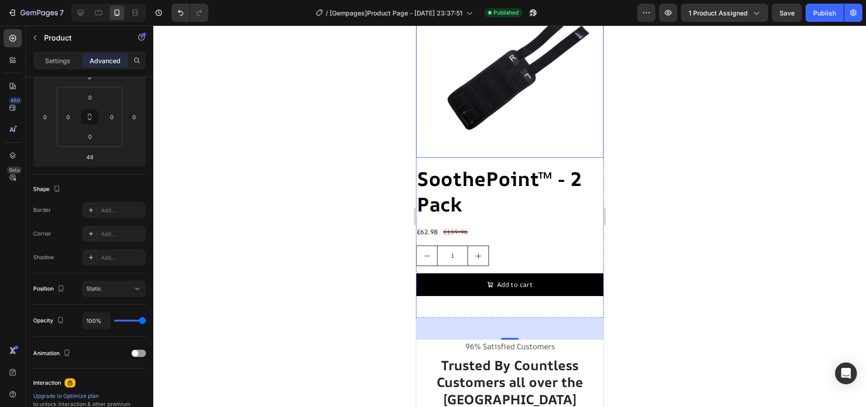
scroll to position [5645, 0]
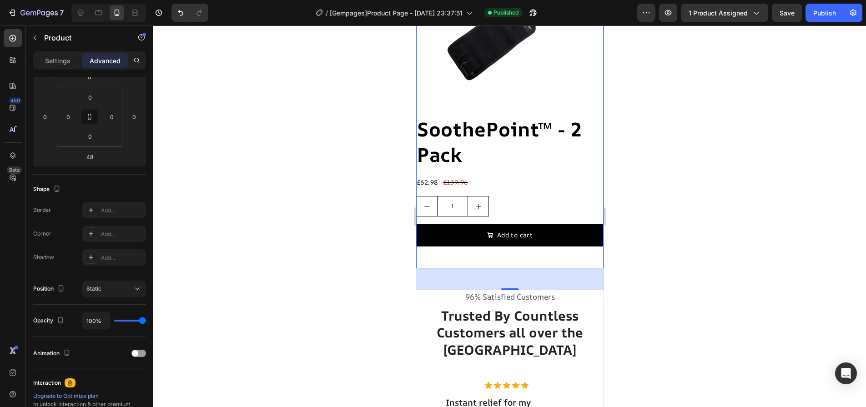
click at [655, 231] on div at bounding box center [509, 216] width 713 height 382
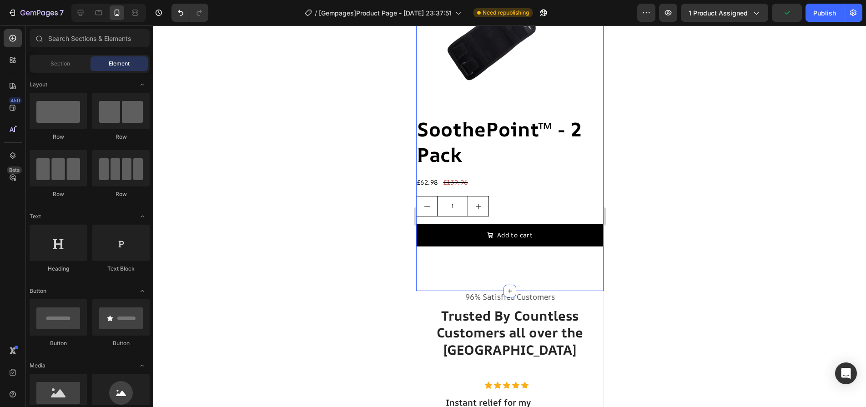
click at [506, 262] on div "Bundle and save 10% Heading [MEDICAL_DATA] can flare in both legs or affect a l…" at bounding box center [509, 47] width 187 height 488
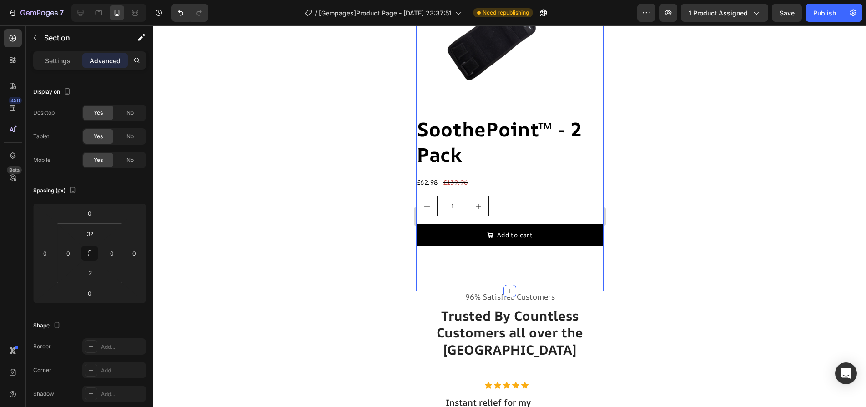
click at [528, 278] on div "Bundle and save 10% Heading [MEDICAL_DATA] can flare in both legs or affect a l…" at bounding box center [509, 47] width 187 height 488
click at [529, 244] on div "Add to cart Add to Cart" at bounding box center [509, 246] width 187 height 44
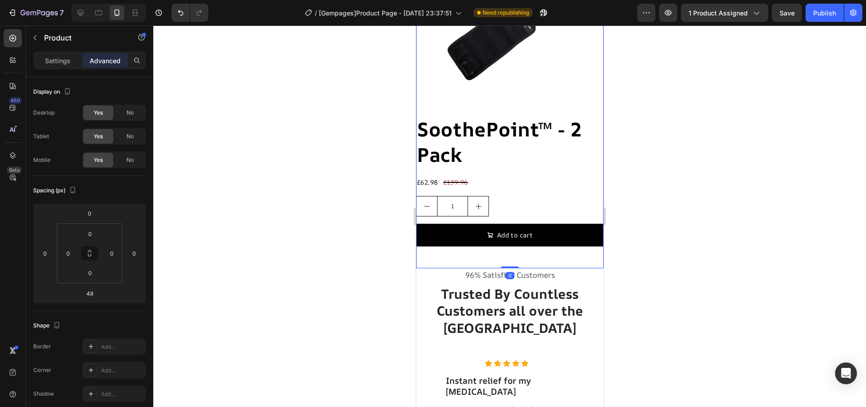
drag, startPoint x: 507, startPoint y: 282, endPoint x: 514, endPoint y: 251, distance: 32.3
click at [508, 256] on div "Product Images SoothePoint™ - 2 Pack Product Title £62.98 Product Price Product…" at bounding box center [509, 94] width 187 height 347
type input "0"
click at [682, 186] on div at bounding box center [509, 216] width 713 height 382
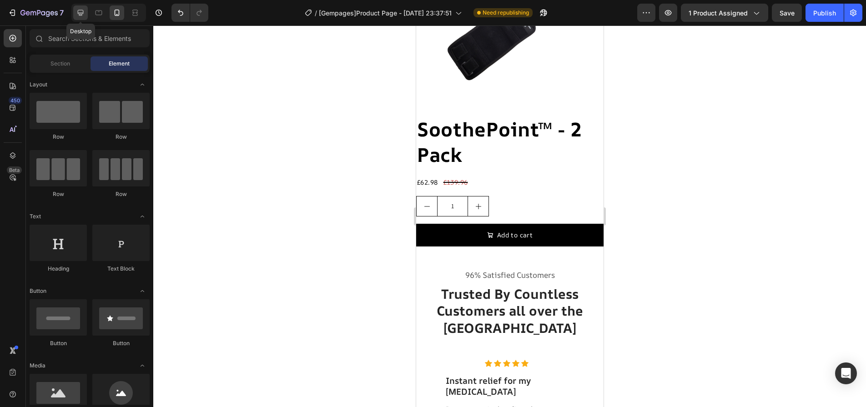
click at [82, 12] on icon at bounding box center [80, 12] width 9 height 9
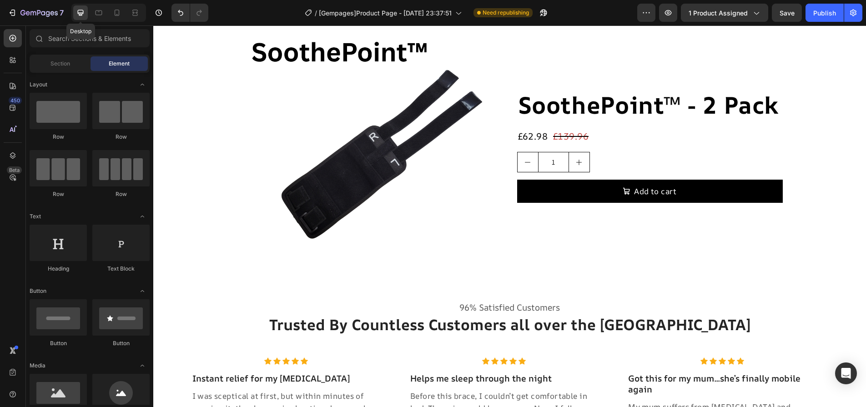
scroll to position [5634, 0]
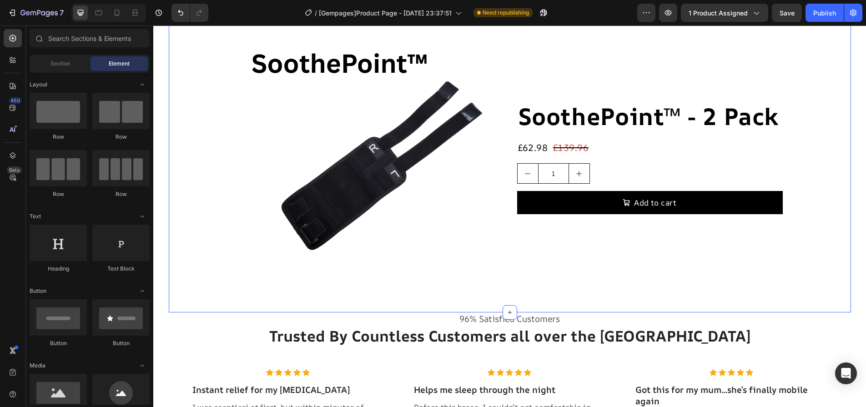
click at [466, 305] on div "Bundle and save 10% Heading [MEDICAL_DATA] can flare in both legs or affect a l…" at bounding box center [510, 122] width 682 height 380
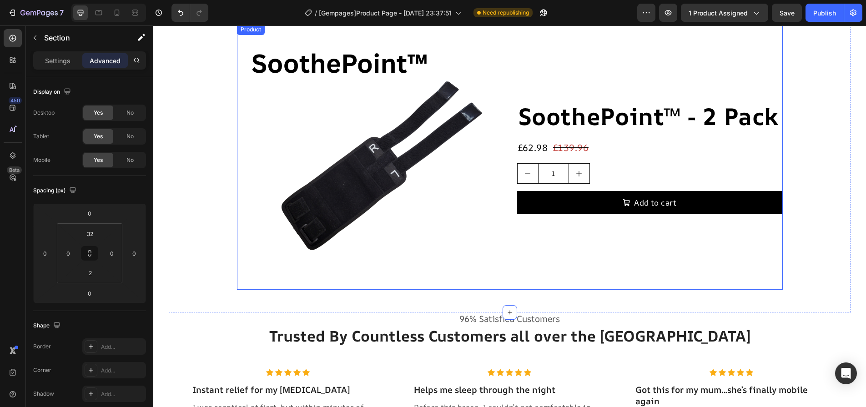
click at [529, 268] on div "SoothePoint™ - 2 Pack Product Title £62.98 Product Price Product Price £139.96 …" at bounding box center [650, 157] width 266 height 266
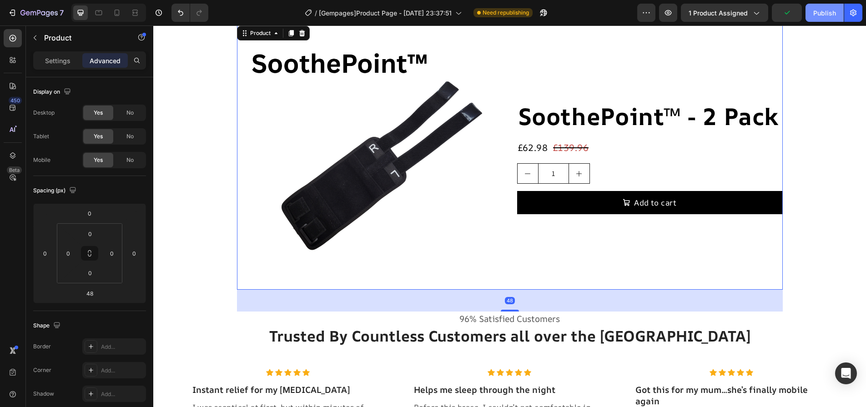
click at [815, 13] on div "Publish" at bounding box center [824, 13] width 23 height 10
